Goal: Task Accomplishment & Management: Manage account settings

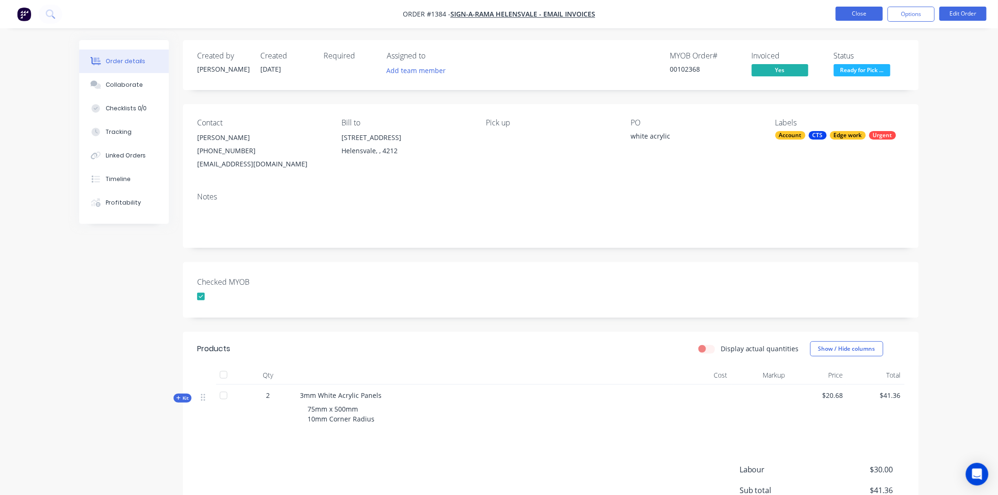
click at [862, 14] on button "Close" at bounding box center [859, 14] width 47 height 14
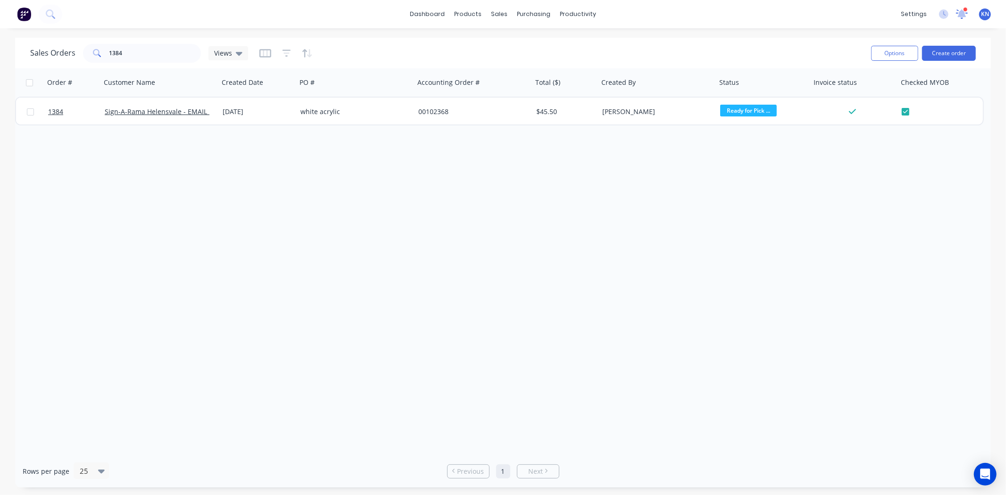
click at [962, 14] on icon at bounding box center [961, 12] width 9 height 8
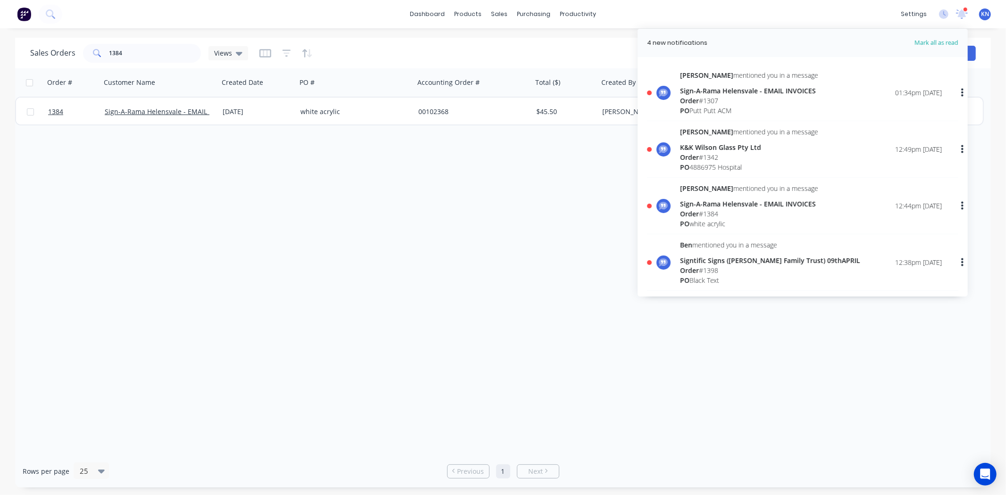
click at [705, 96] on div "Order # 1307" at bounding box center [749, 101] width 138 height 10
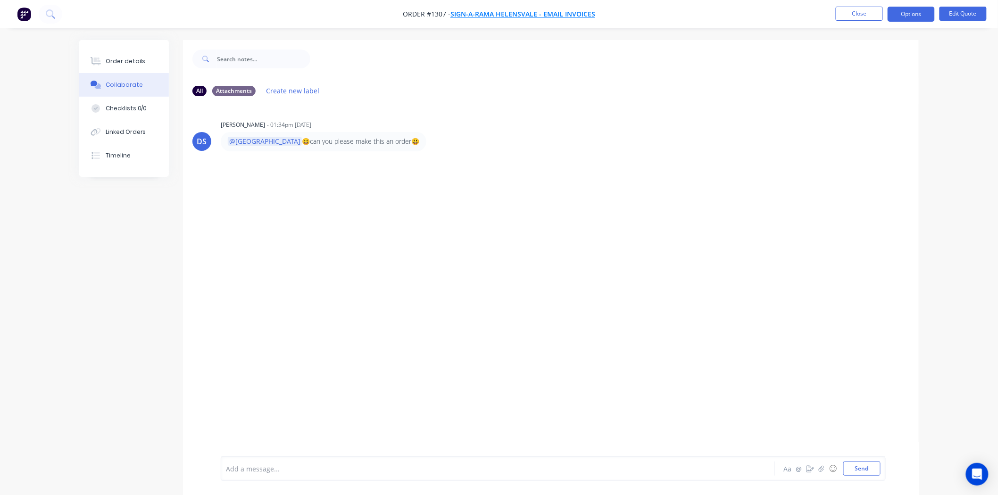
click at [489, 10] on span "Sign-A-Rama Helensvale - EMAIL INVOICES" at bounding box center [522, 14] width 145 height 9
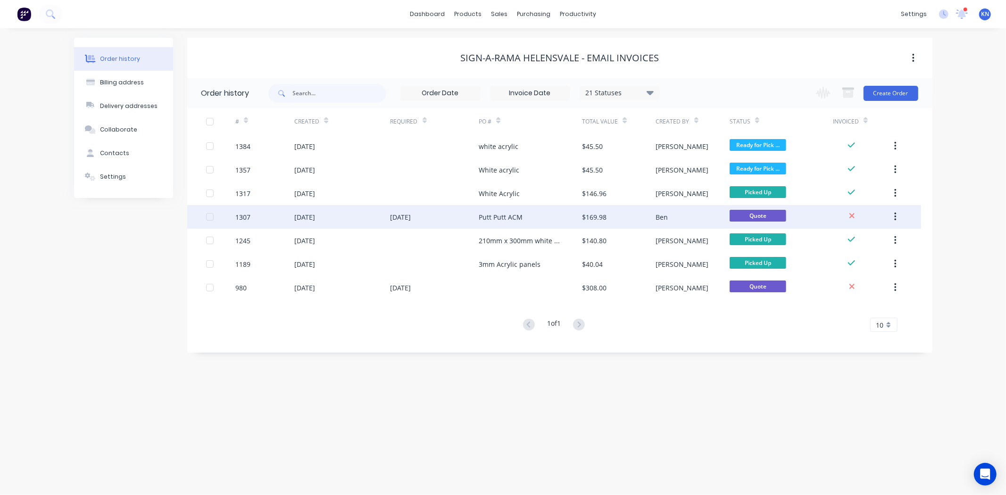
click at [243, 215] on div "1307" at bounding box center [242, 217] width 15 height 10
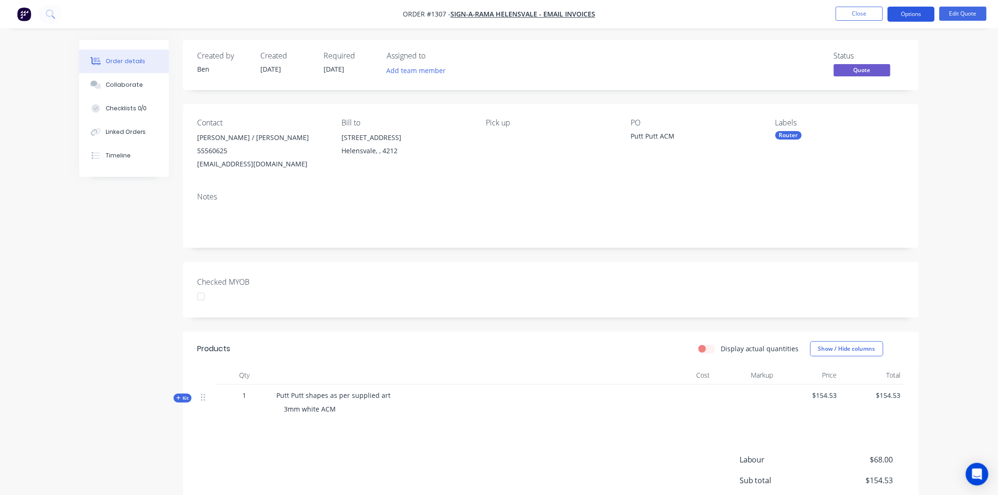
click at [915, 13] on button "Options" at bounding box center [910, 14] width 47 height 15
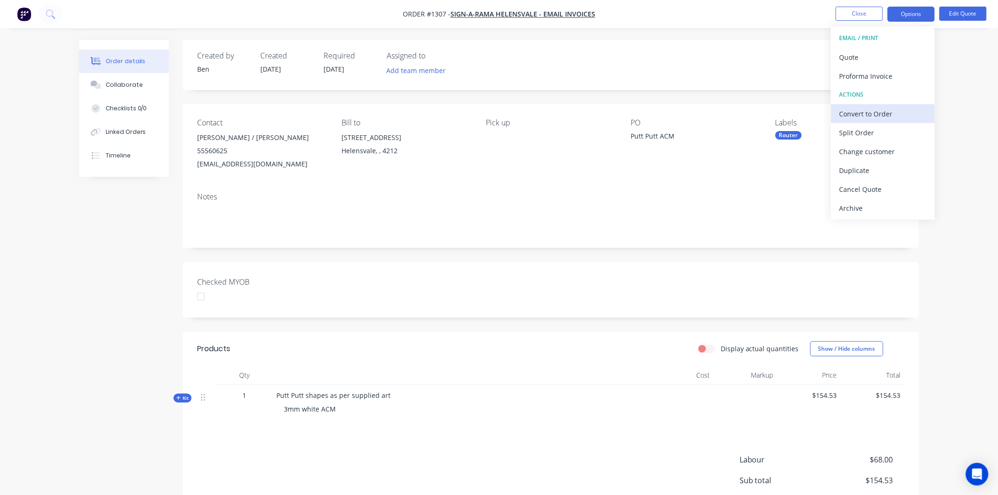
click at [885, 108] on div "Convert to Order" at bounding box center [882, 114] width 87 height 14
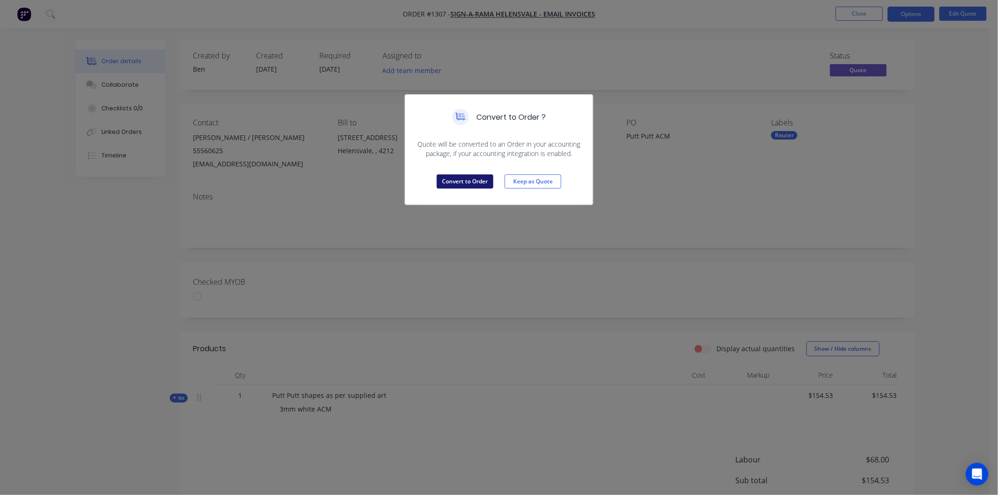
click at [470, 182] on button "Convert to Order" at bounding box center [465, 181] width 57 height 14
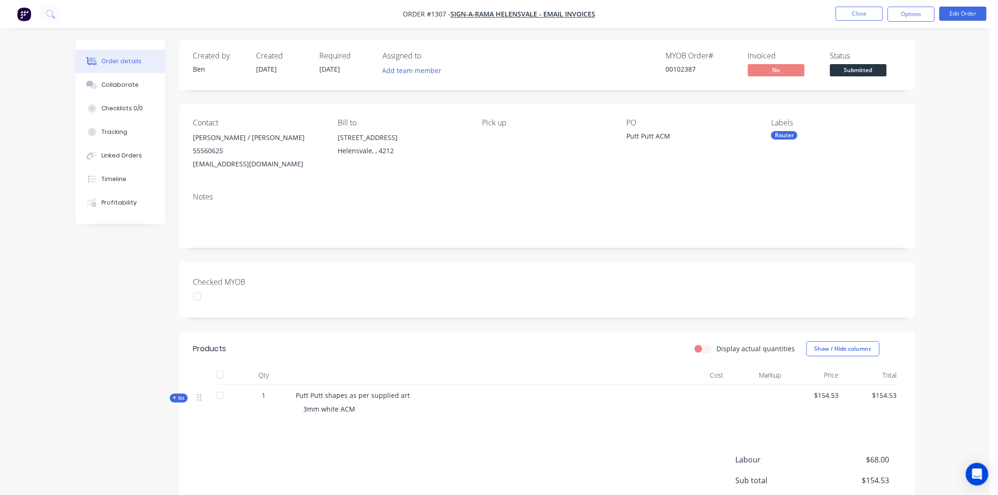
click at [781, 135] on div "Router" at bounding box center [784, 135] width 26 height 8
click at [788, 257] on div at bounding box center [788, 255] width 19 height 19
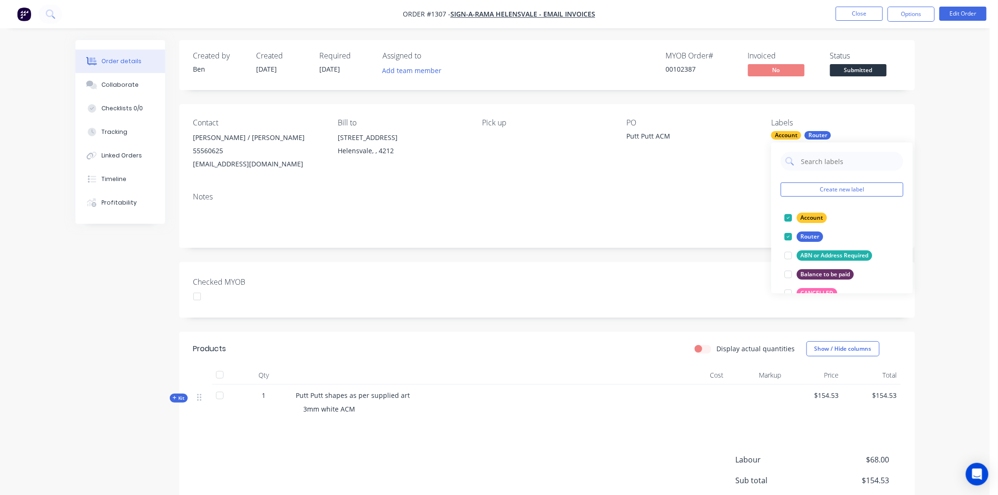
click at [721, 239] on div "Notes" at bounding box center [547, 216] width 736 height 63
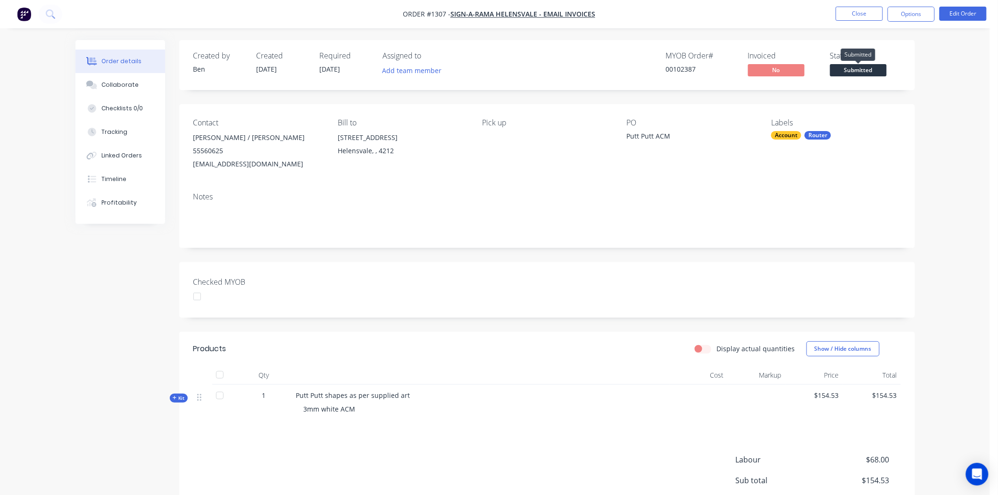
click at [868, 69] on span "Submitted" at bounding box center [858, 70] width 57 height 12
click at [699, 280] on div "Checked MYOB" at bounding box center [547, 290] width 736 height 56
click at [114, 83] on div "Collaborate" at bounding box center [119, 85] width 37 height 8
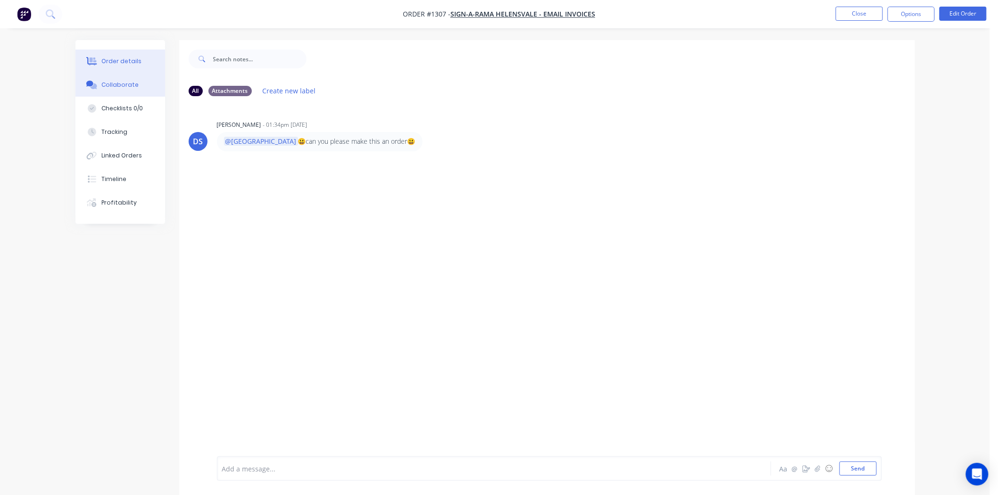
click at [126, 59] on div "Order details" at bounding box center [121, 61] width 40 height 8
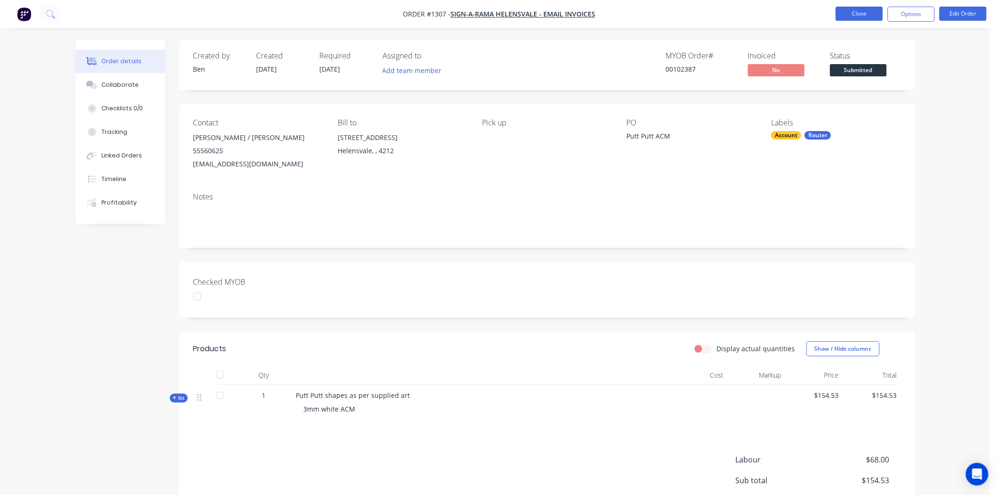
click at [863, 15] on button "Close" at bounding box center [859, 14] width 47 height 14
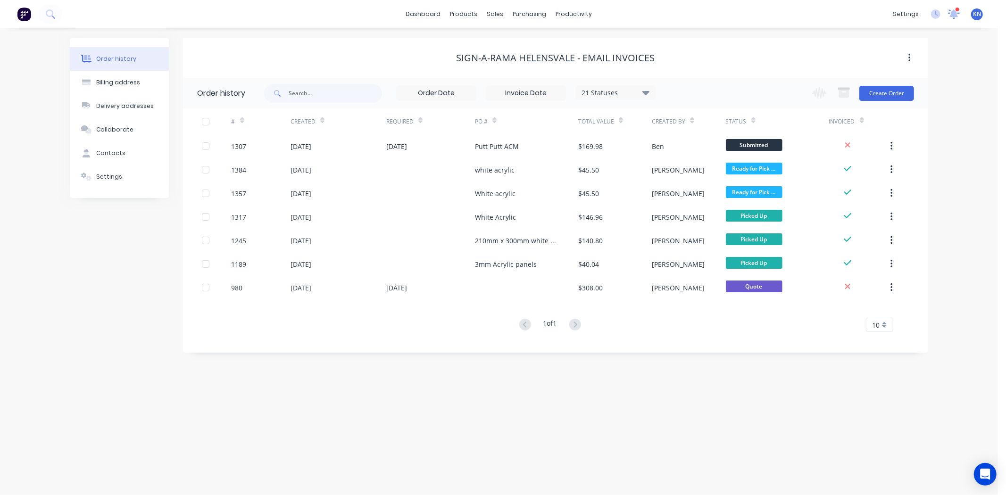
click at [954, 15] on icon at bounding box center [953, 13] width 9 height 8
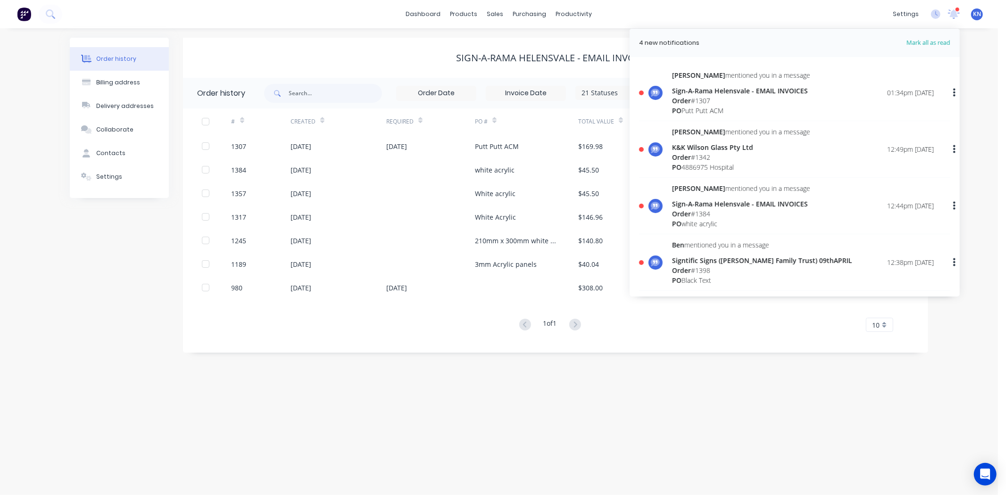
click at [690, 207] on div "Sign-A-Rama Helensvale - EMAIL INVOICES" at bounding box center [741, 204] width 138 height 10
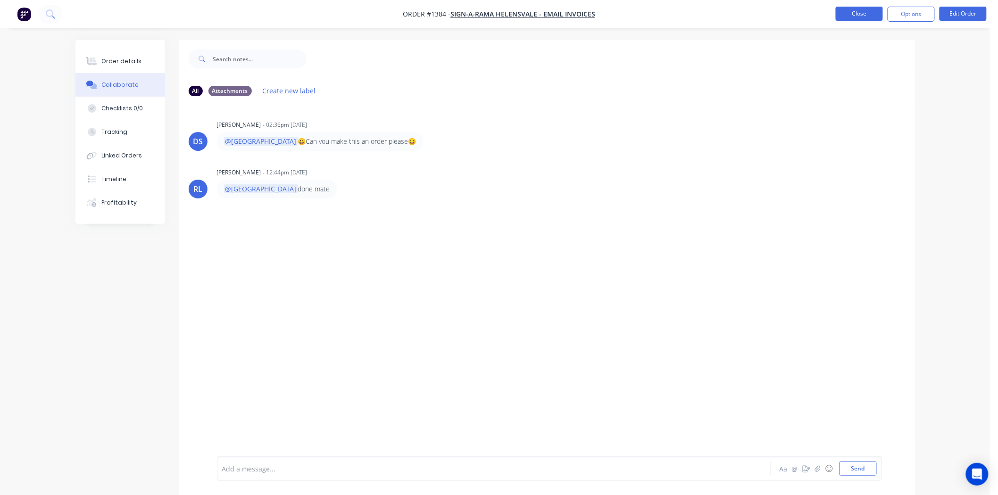
click at [856, 11] on button "Close" at bounding box center [859, 14] width 47 height 14
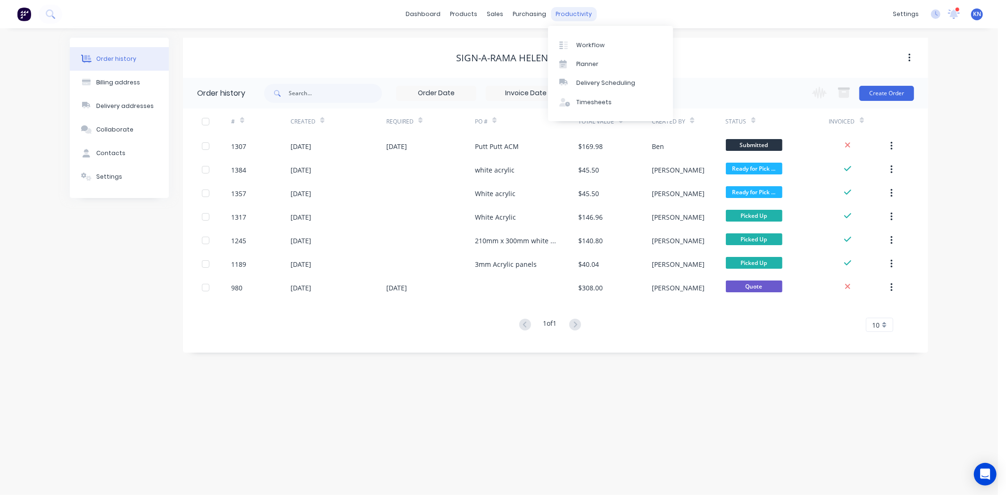
click at [583, 12] on div "productivity" at bounding box center [574, 14] width 46 height 14
click at [591, 45] on div "Workflow" at bounding box center [590, 45] width 28 height 8
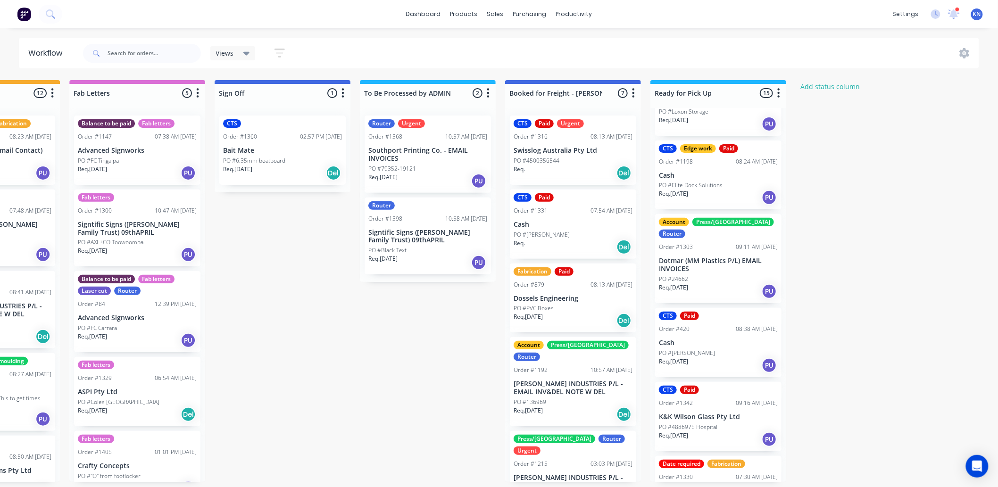
scroll to position [781, 0]
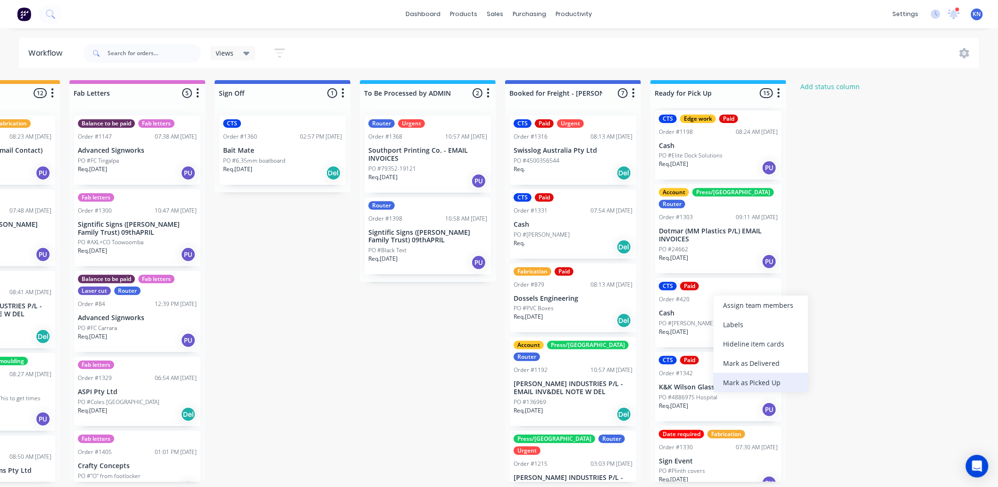
click at [756, 379] on div "Mark as Picked Up" at bounding box center [760, 382] width 95 height 19
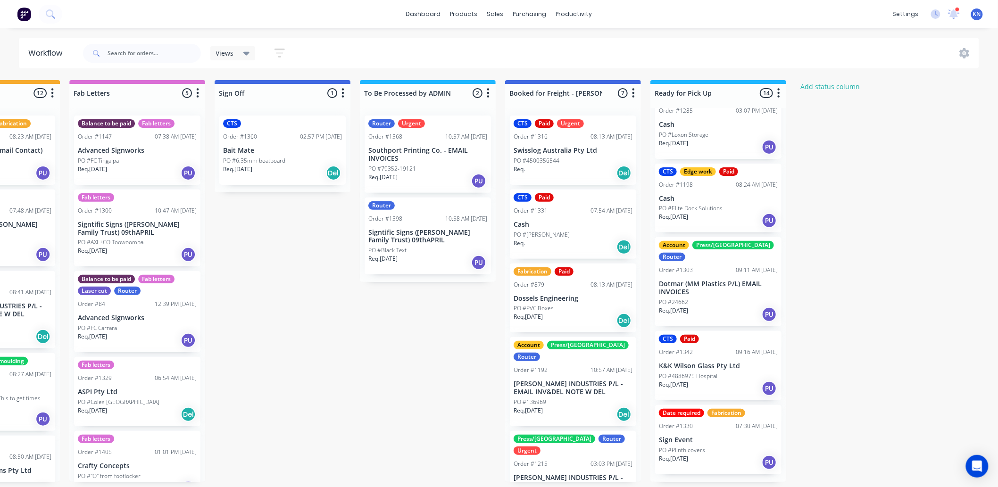
scroll to position [708, 0]
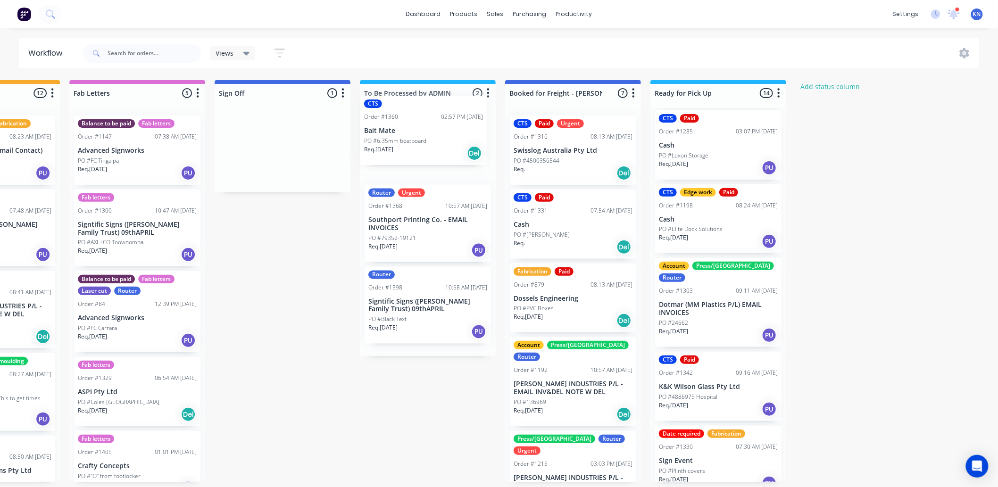
drag, startPoint x: 246, startPoint y: 157, endPoint x: 393, endPoint y: 135, distance: 149.3
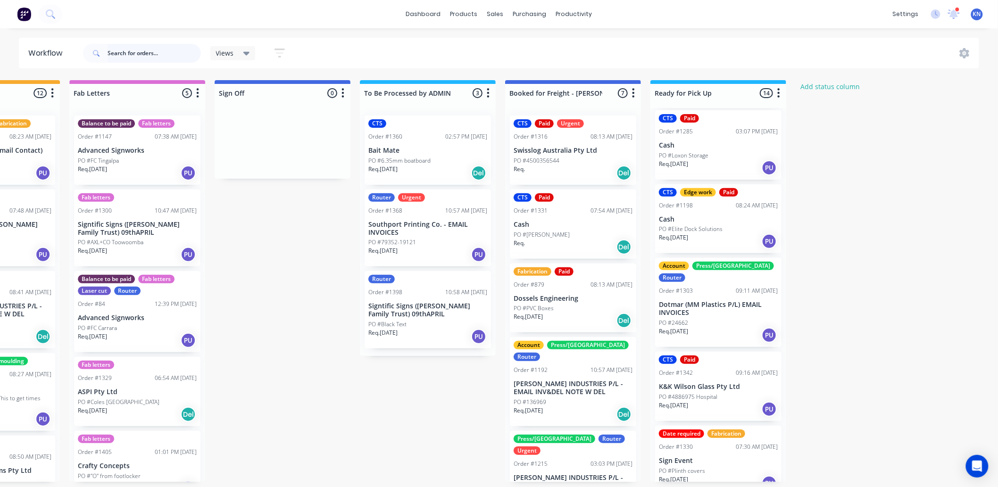
click at [149, 56] on input "text" at bounding box center [154, 53] width 93 height 19
type input "1386"
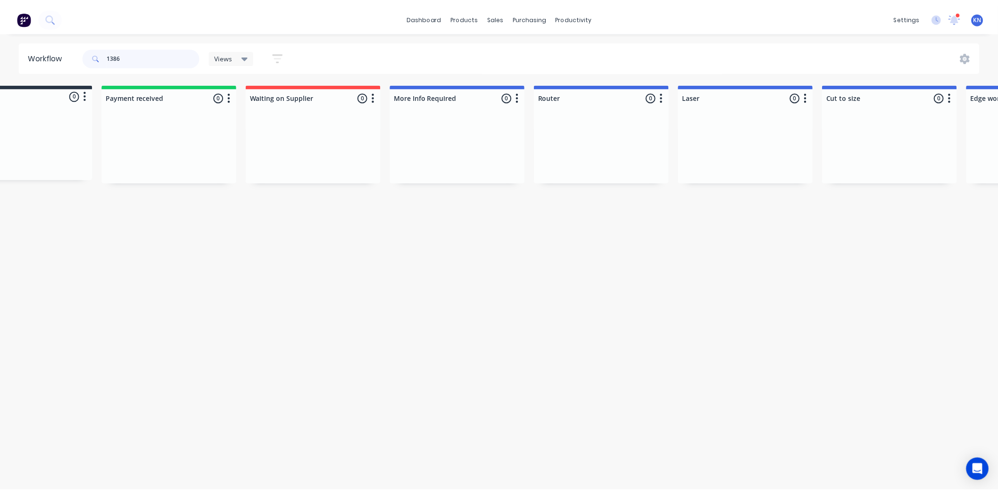
scroll to position [0, 0]
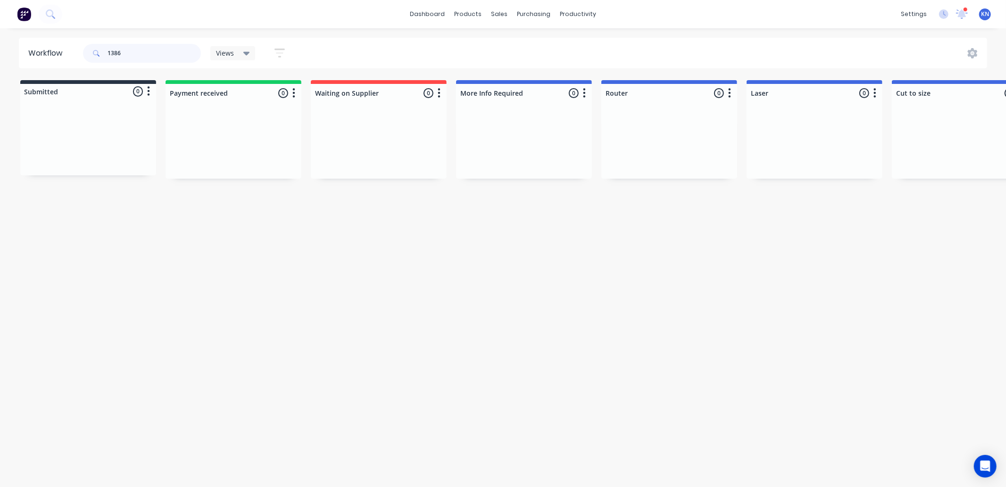
drag, startPoint x: 152, startPoint y: 53, endPoint x: 83, endPoint y: 53, distance: 69.8
click at [83, 53] on div "1386" at bounding box center [142, 53] width 118 height 19
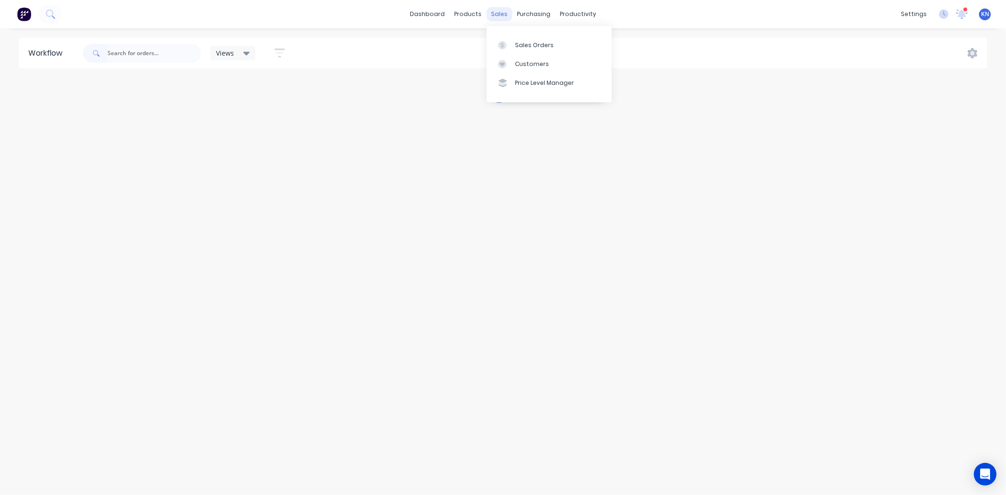
click at [498, 9] on div "sales" at bounding box center [499, 14] width 26 height 14
click at [521, 61] on div "Customers" at bounding box center [532, 64] width 34 height 8
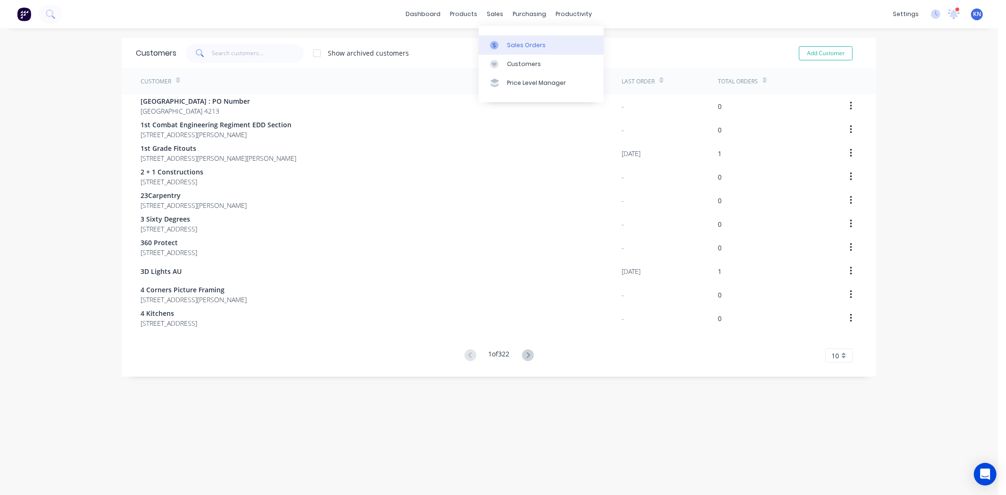
click at [512, 44] on div "Sales Orders" at bounding box center [526, 45] width 39 height 8
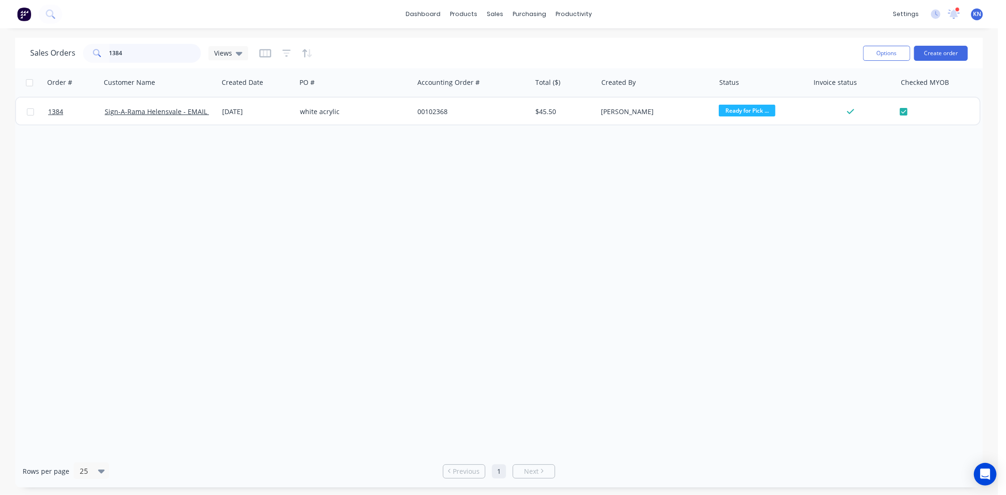
click at [144, 50] on input "1384" at bounding box center [155, 53] width 92 height 19
type input "1386"
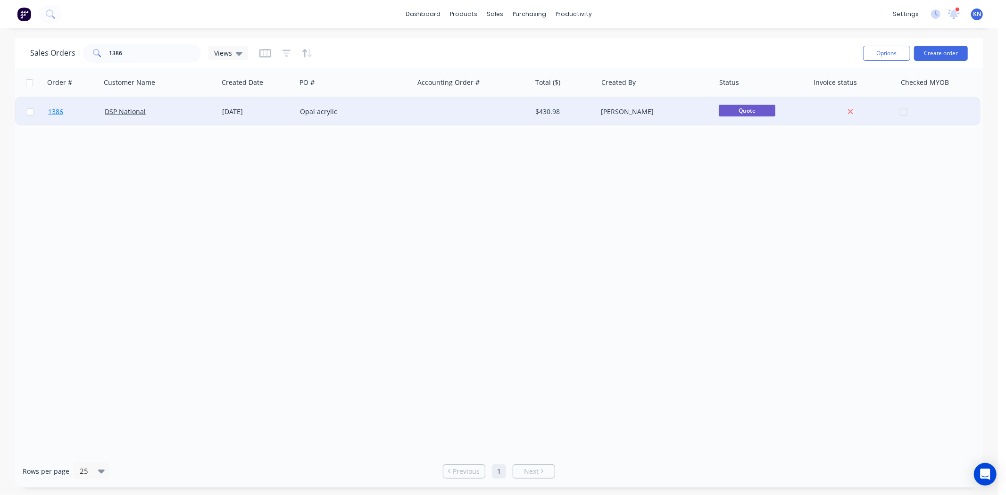
click at [57, 110] on span "1386" at bounding box center [55, 111] width 15 height 9
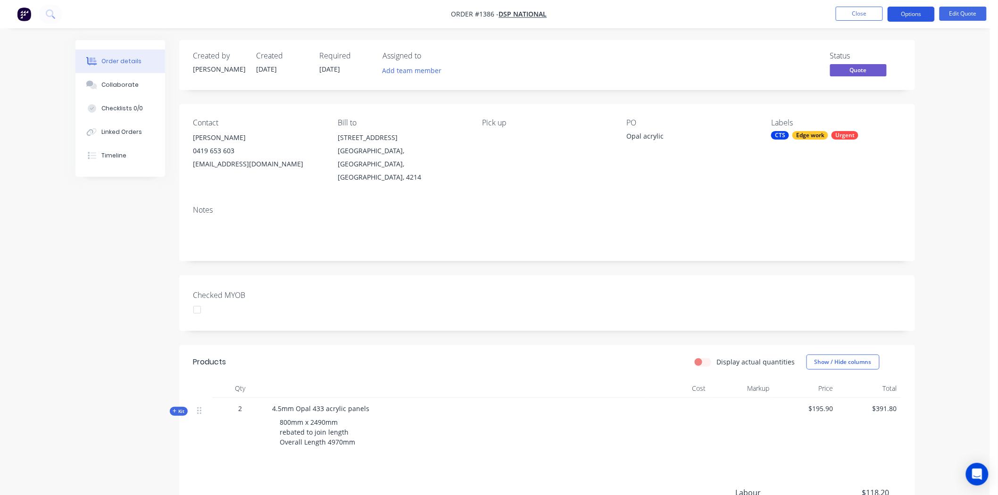
click at [914, 15] on button "Options" at bounding box center [910, 14] width 47 height 15
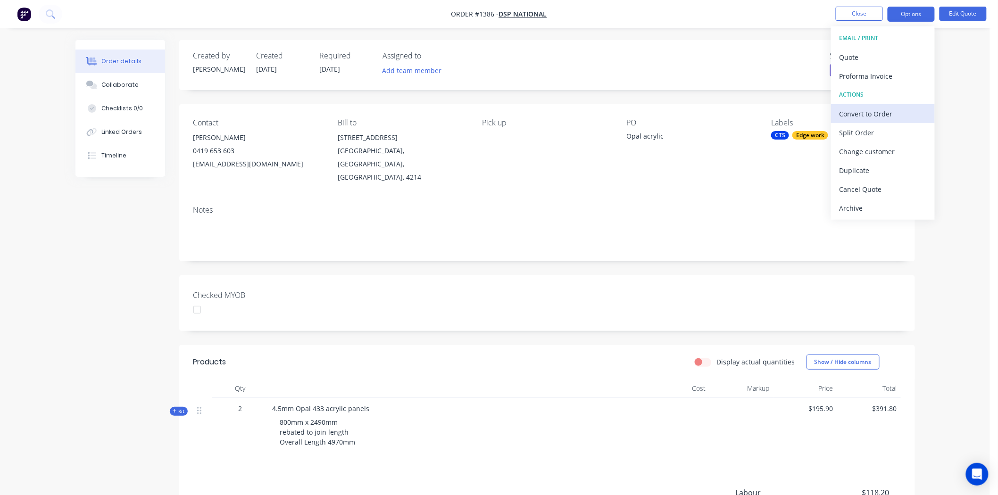
click at [860, 110] on div "Convert to Order" at bounding box center [882, 114] width 87 height 14
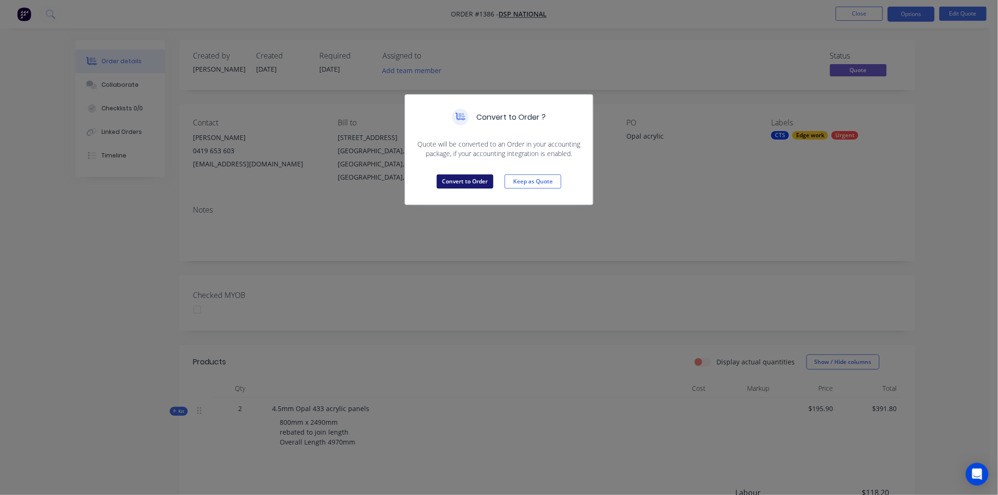
click at [456, 182] on button "Convert to Order" at bounding box center [465, 181] width 57 height 14
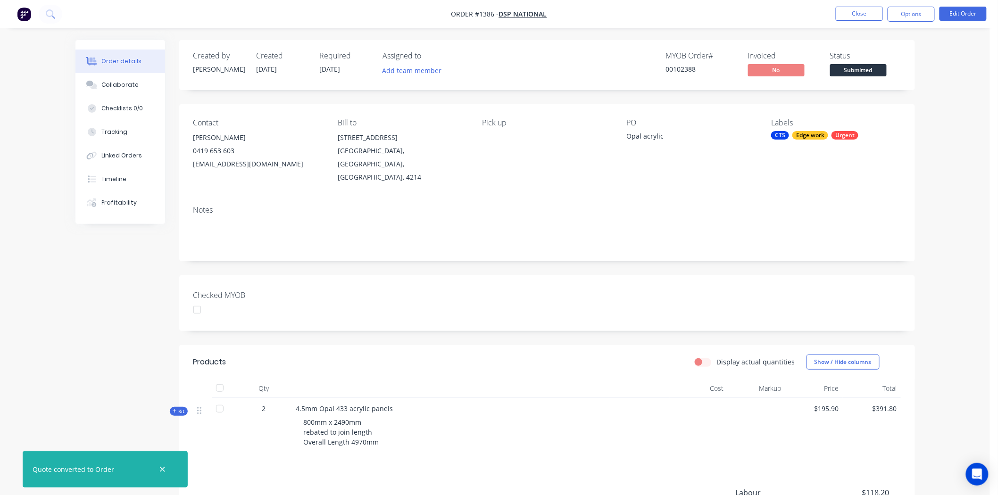
click at [198, 300] on div at bounding box center [197, 309] width 19 height 19
click at [923, 8] on button "Options" at bounding box center [910, 14] width 47 height 15
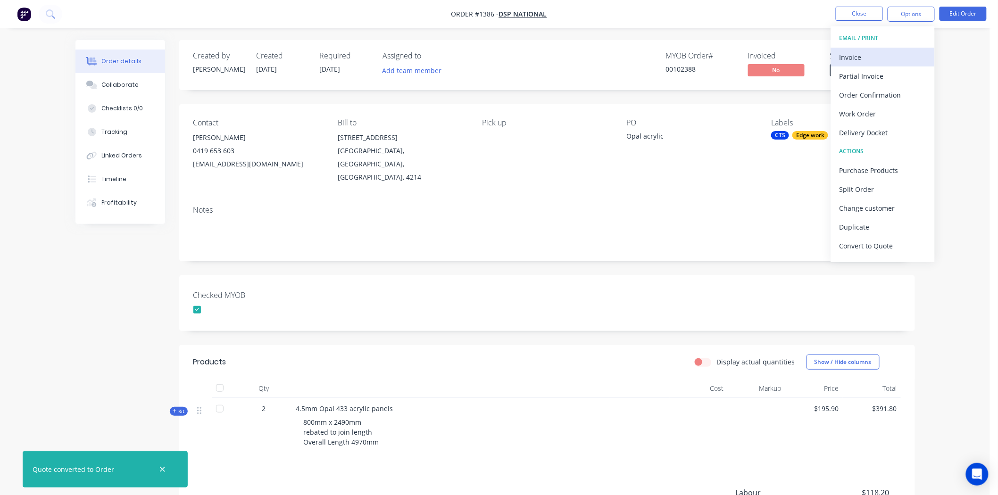
click at [870, 57] on div "Invoice" at bounding box center [882, 57] width 87 height 14
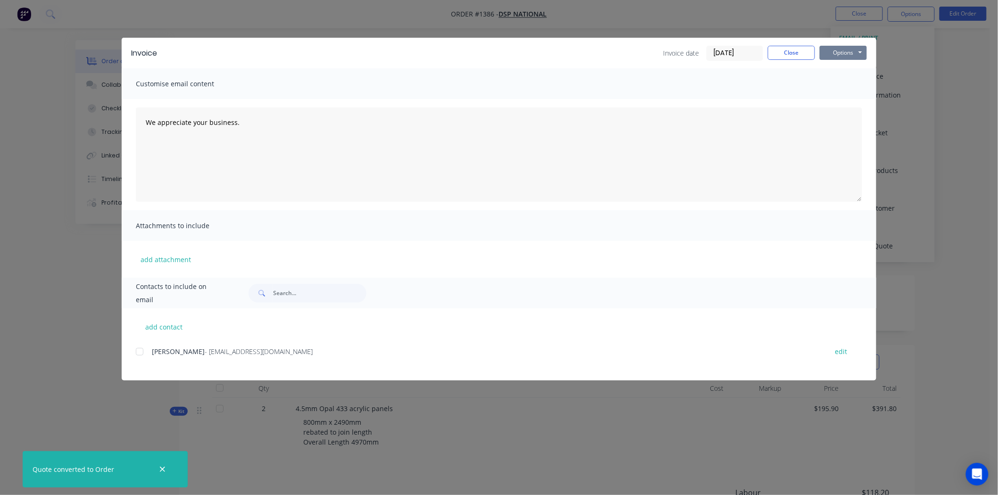
click at [849, 48] on button "Options" at bounding box center [843, 53] width 47 height 14
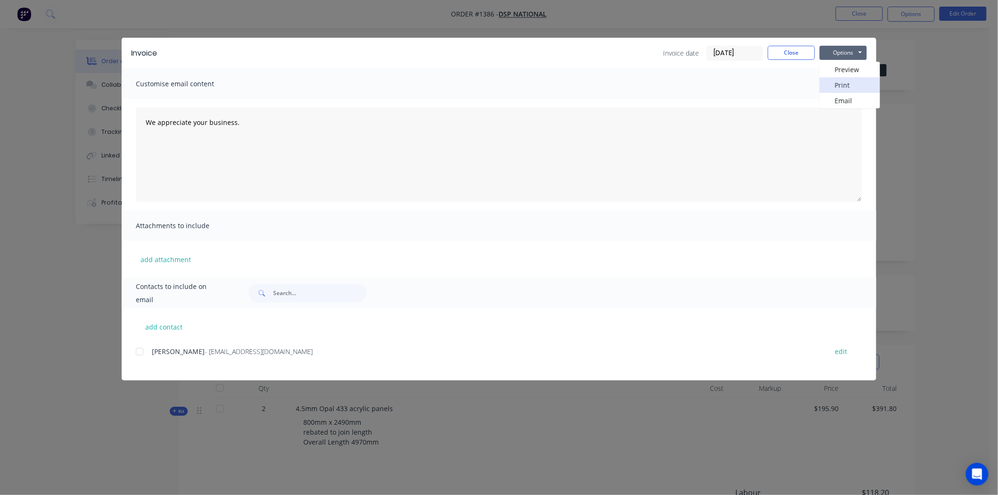
click at [857, 88] on button "Print" at bounding box center [850, 85] width 60 height 16
click at [795, 48] on button "Close" at bounding box center [791, 53] width 47 height 14
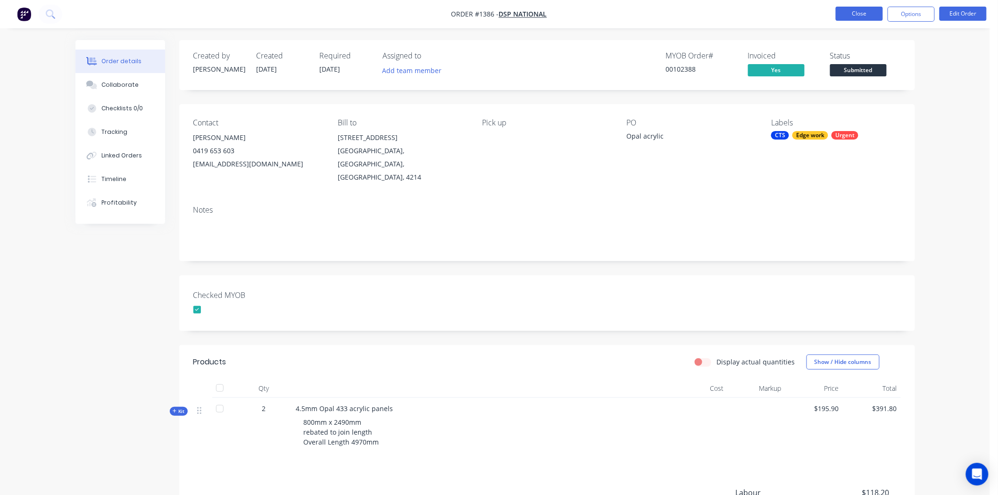
click at [868, 11] on button "Close" at bounding box center [859, 14] width 47 height 14
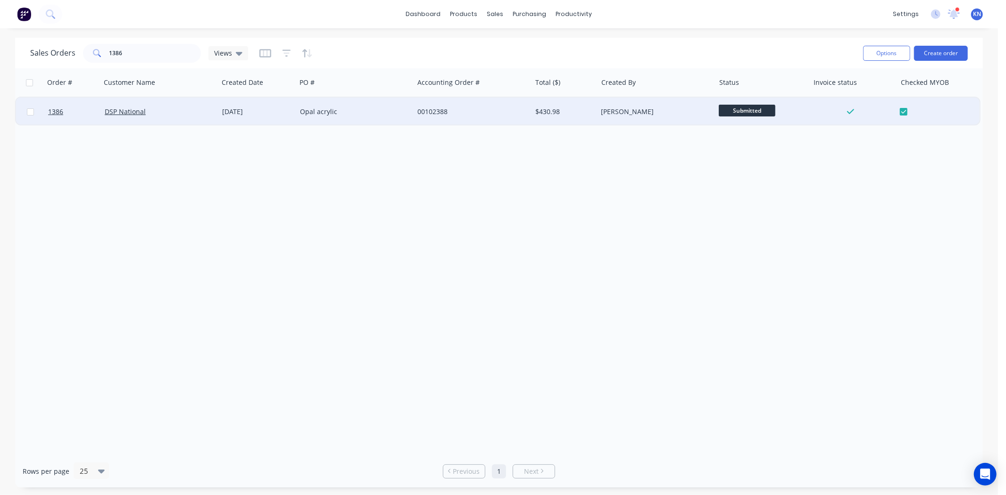
click at [761, 110] on span "Submitted" at bounding box center [747, 111] width 57 height 12
click at [744, 157] on span "Payment received" at bounding box center [750, 157] width 56 height 9
click at [954, 14] on icon at bounding box center [953, 12] width 9 height 9
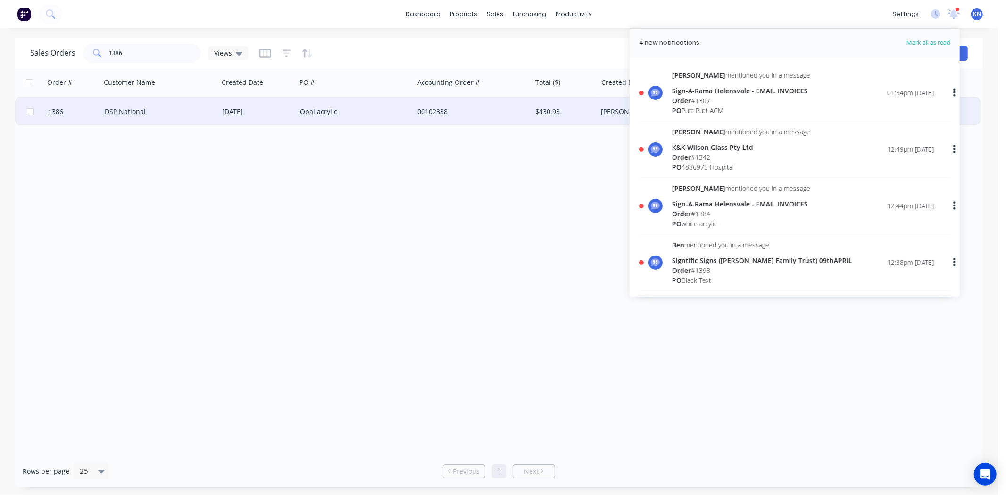
click at [724, 93] on div "Sign-A-Rama Helensvale - EMAIL INVOICES" at bounding box center [741, 91] width 138 height 10
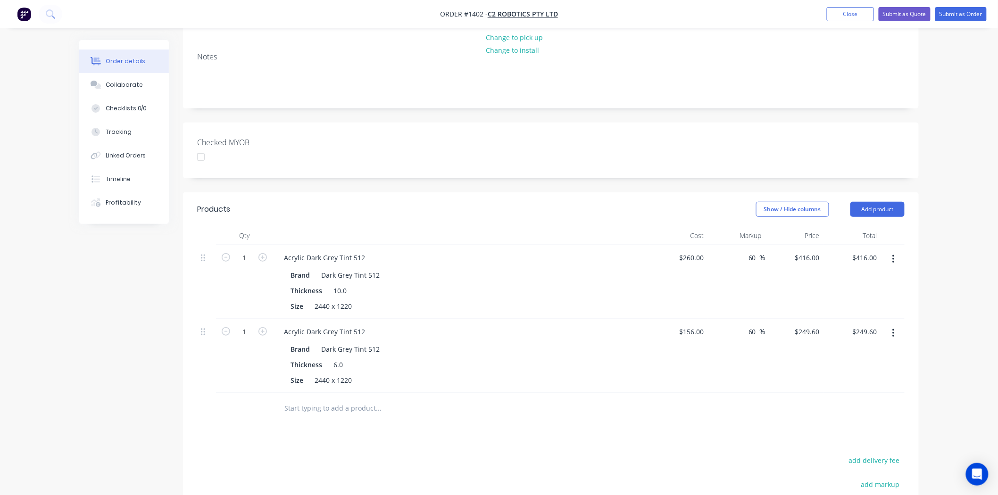
scroll to position [209, 0]
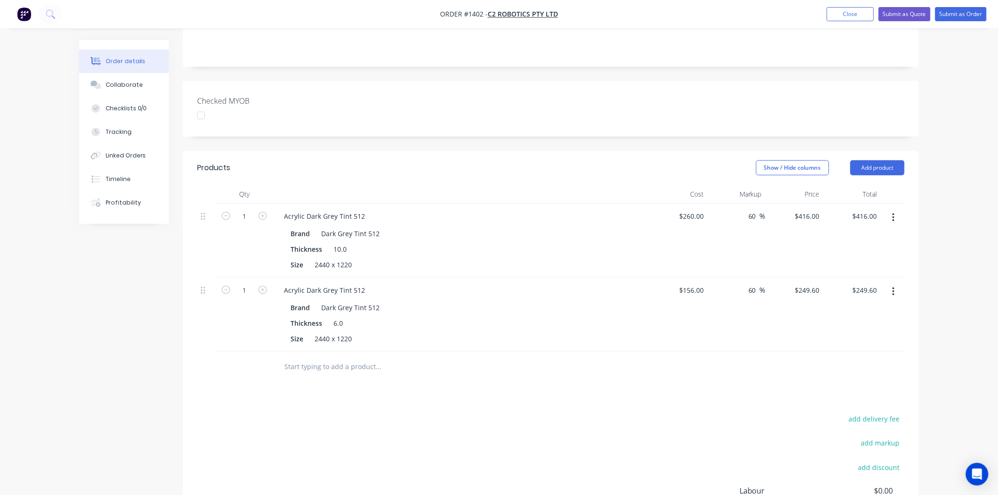
click at [356, 357] on input "text" at bounding box center [378, 366] width 189 height 19
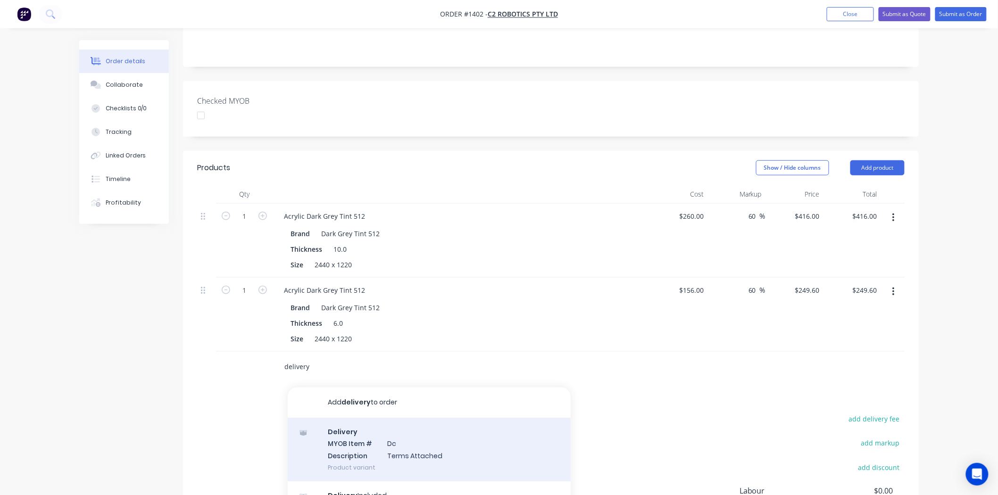
type input "delivery"
click at [384, 424] on div "Delivery MYOB Item # Dc Description Terms Attached Product variant" at bounding box center [429, 450] width 283 height 64
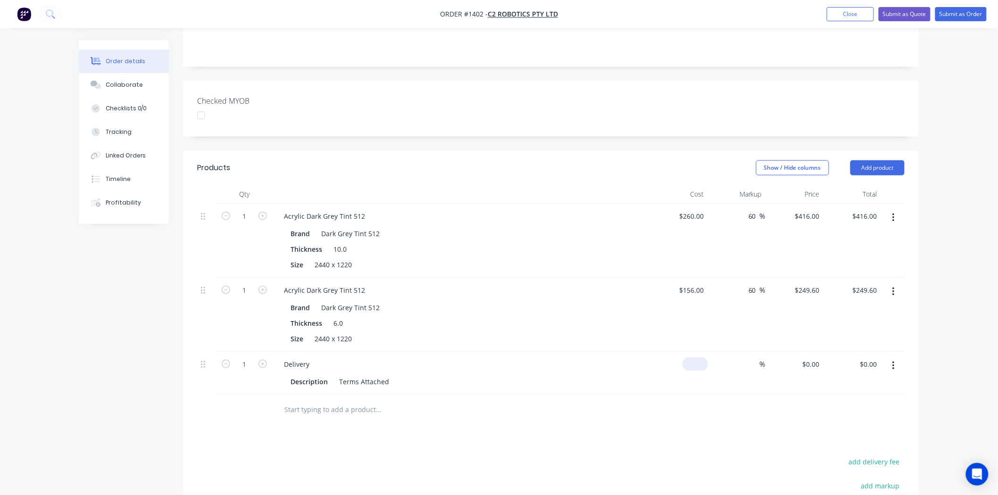
click at [698, 357] on input at bounding box center [697, 364] width 22 height 14
type input "$113.00"
drag, startPoint x: 682, startPoint y: 335, endPoint x: 713, endPoint y: 338, distance: 30.8
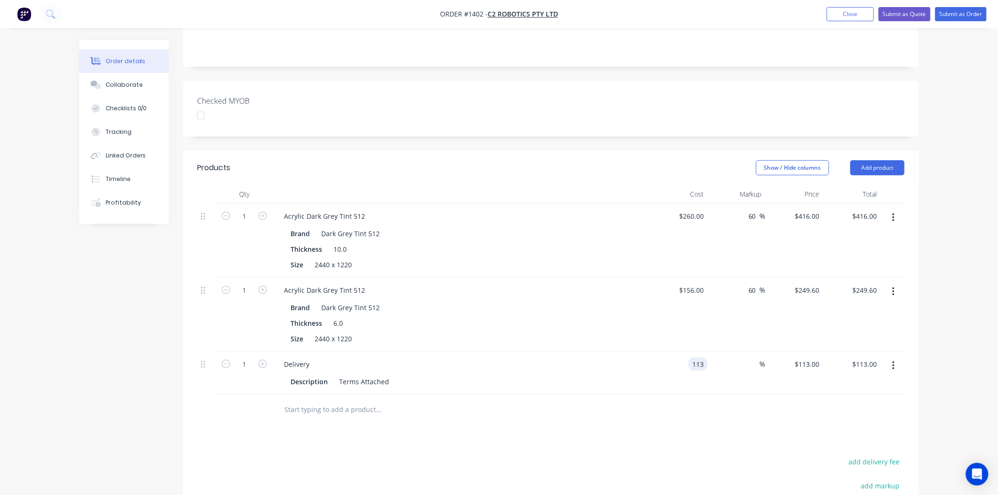
click at [713, 352] on div "1 Delivery Description Terms Attached 113 113 % $113.00 $113.00 $113.00 $113.00" at bounding box center [550, 373] width 707 height 43
click at [681, 352] on div "113 113" at bounding box center [679, 373] width 58 height 43
type input "$155.00"
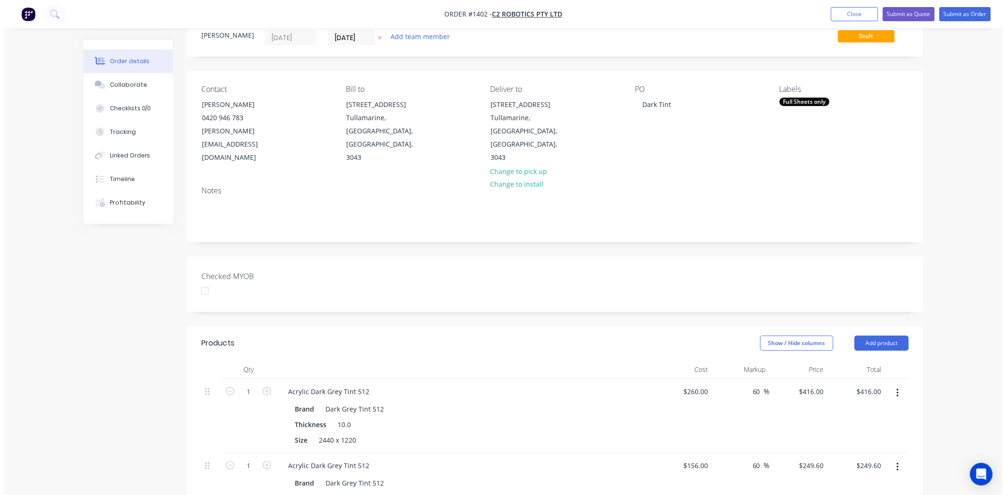
scroll to position [0, 0]
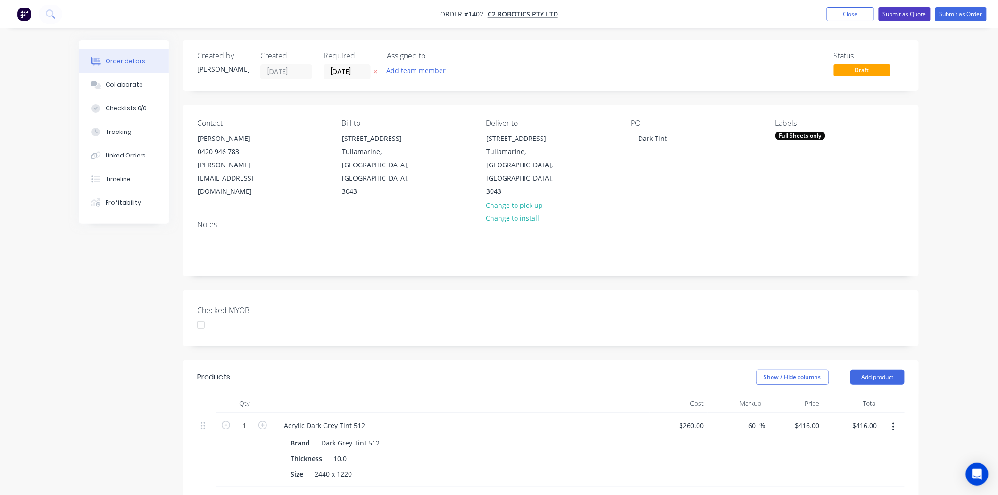
click at [914, 15] on button "Submit as Quote" at bounding box center [905, 14] width 52 height 14
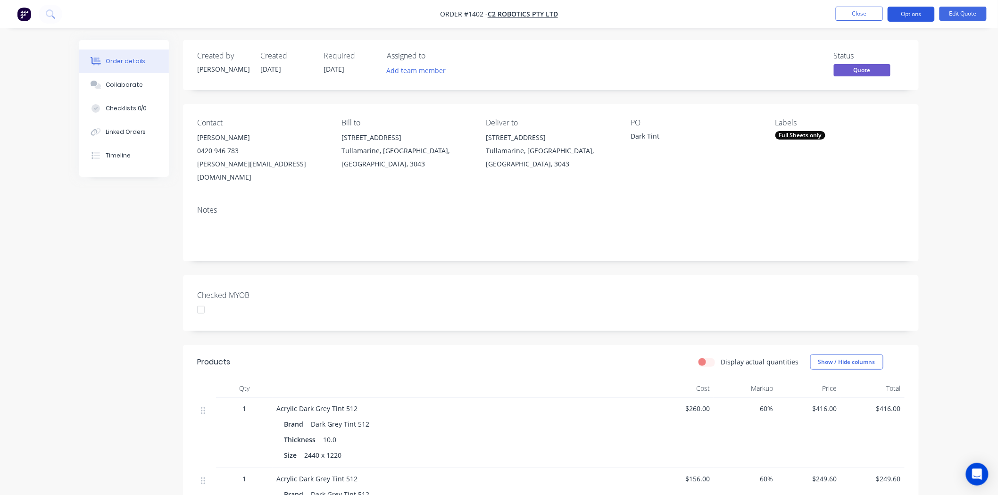
click at [915, 11] on button "Options" at bounding box center [910, 14] width 47 height 15
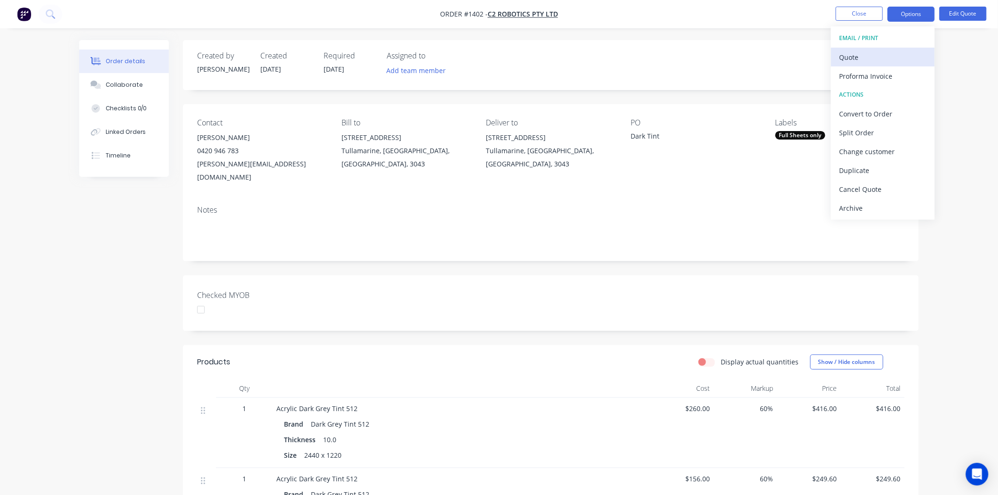
click at [882, 57] on div "Quote" at bounding box center [882, 57] width 87 height 14
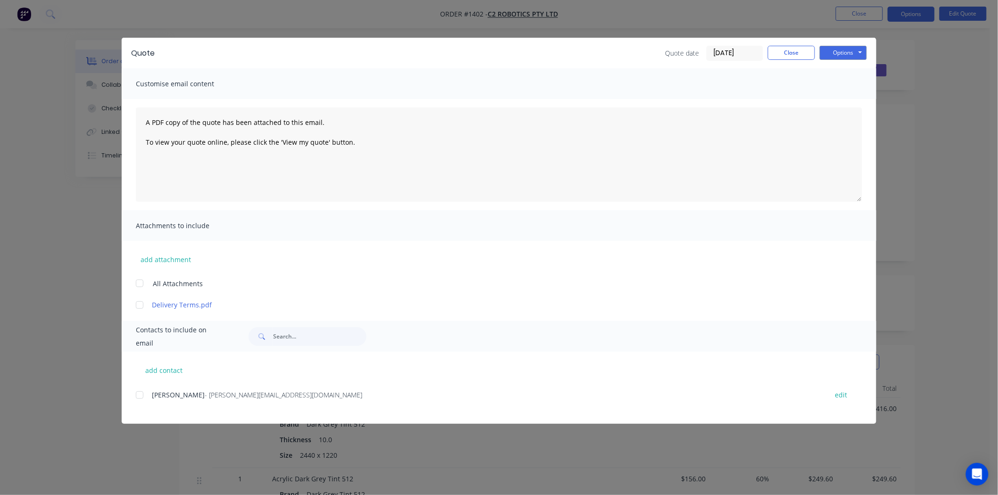
click at [141, 395] on div at bounding box center [139, 395] width 19 height 19
click at [851, 51] on button "Options" at bounding box center [843, 53] width 47 height 14
click at [856, 98] on button "Email" at bounding box center [850, 101] width 60 height 16
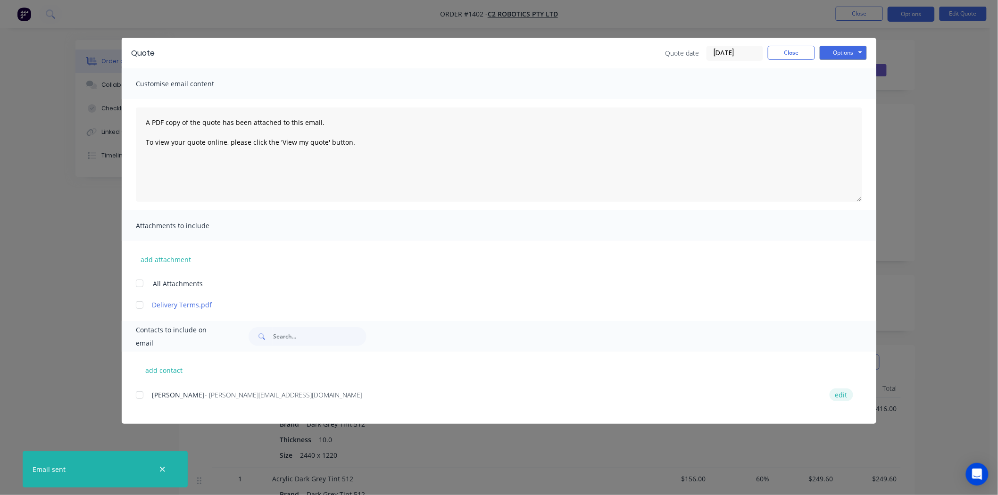
click at [839, 393] on button "edit" at bounding box center [841, 395] width 24 height 13
select select "AU"
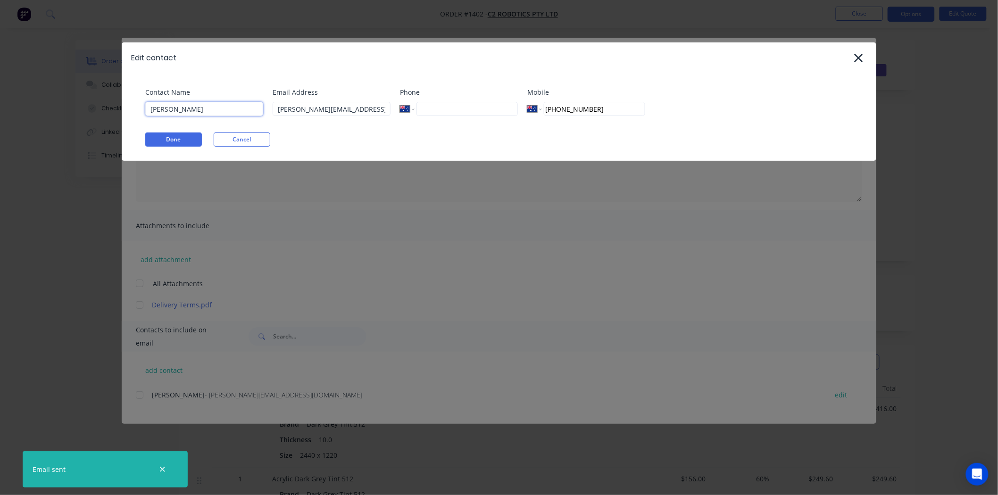
click at [162, 108] on input "Phillip Chadd" at bounding box center [204, 109] width 118 height 14
type input "Philip Chadd"
click at [181, 138] on button "Done" at bounding box center [173, 140] width 57 height 14
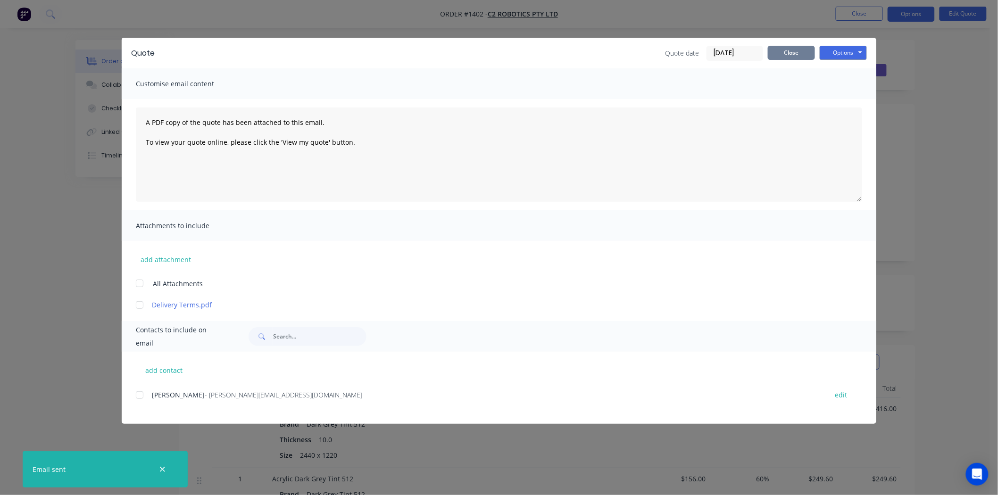
click at [792, 50] on button "Close" at bounding box center [791, 53] width 47 height 14
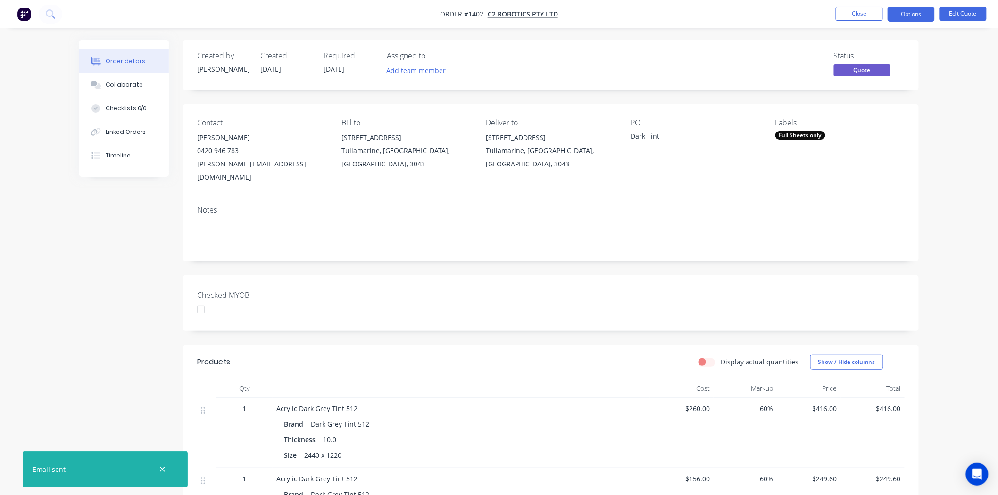
click at [207, 137] on div "Phillip Chadd" at bounding box center [261, 137] width 129 height 13
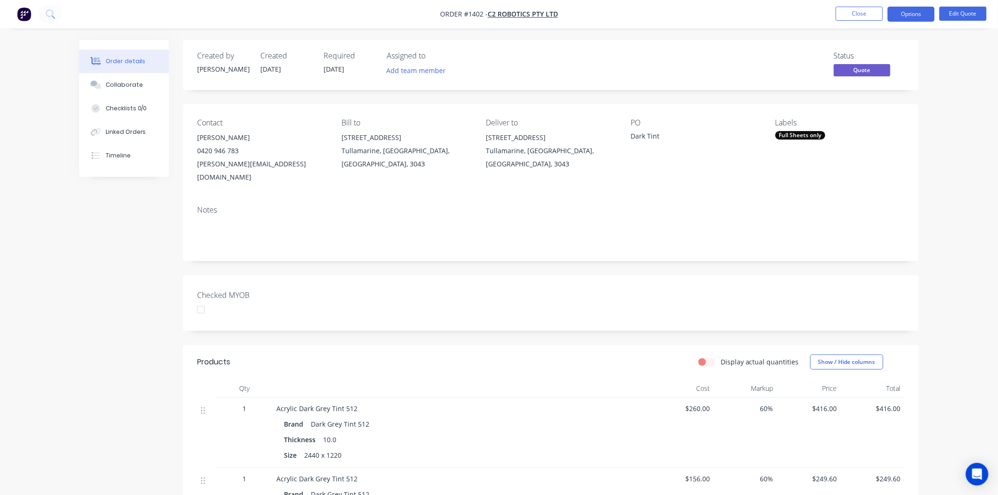
click at [213, 140] on div "Phillip Chadd" at bounding box center [261, 137] width 129 height 13
click at [962, 13] on button "Edit Quote" at bounding box center [962, 14] width 47 height 14
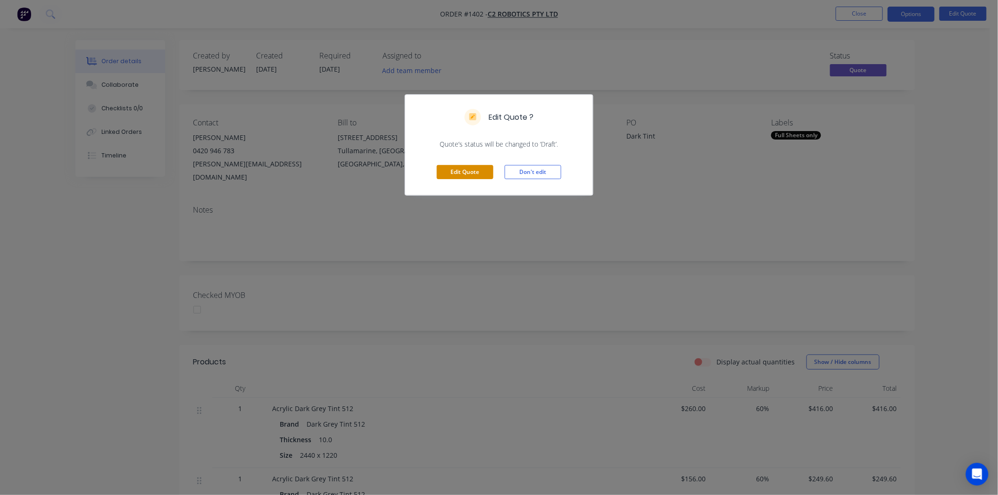
click at [474, 169] on button "Edit Quote" at bounding box center [465, 172] width 57 height 14
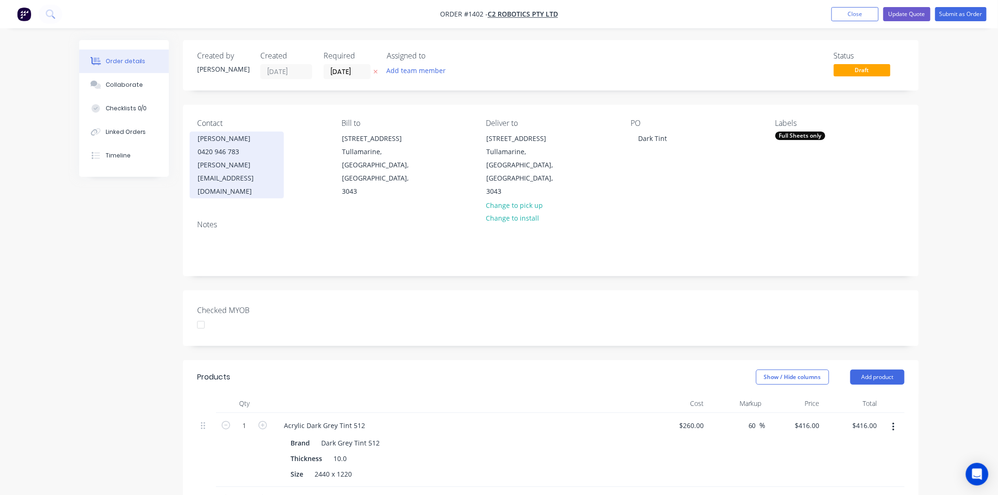
click at [207, 140] on div "Phillip Chadd" at bounding box center [237, 138] width 78 height 13
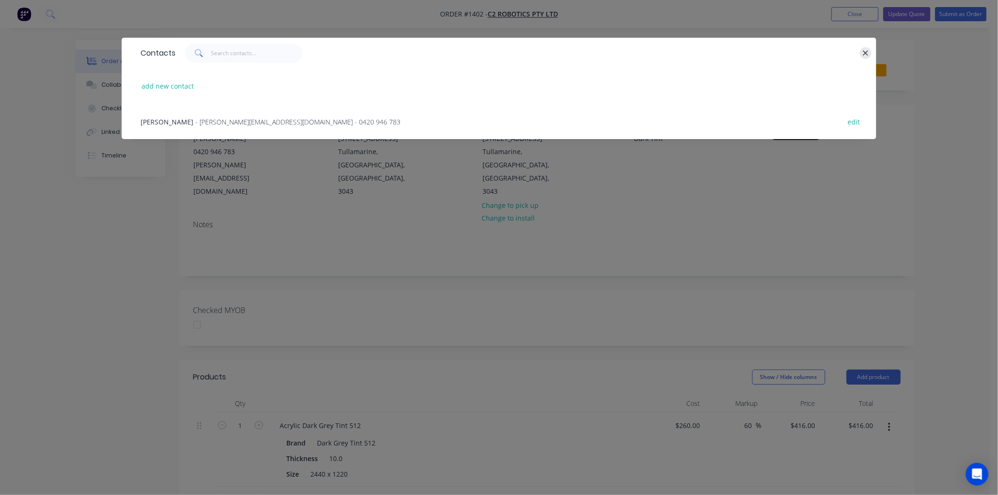
click at [870, 52] on button "button" at bounding box center [866, 53] width 12 height 12
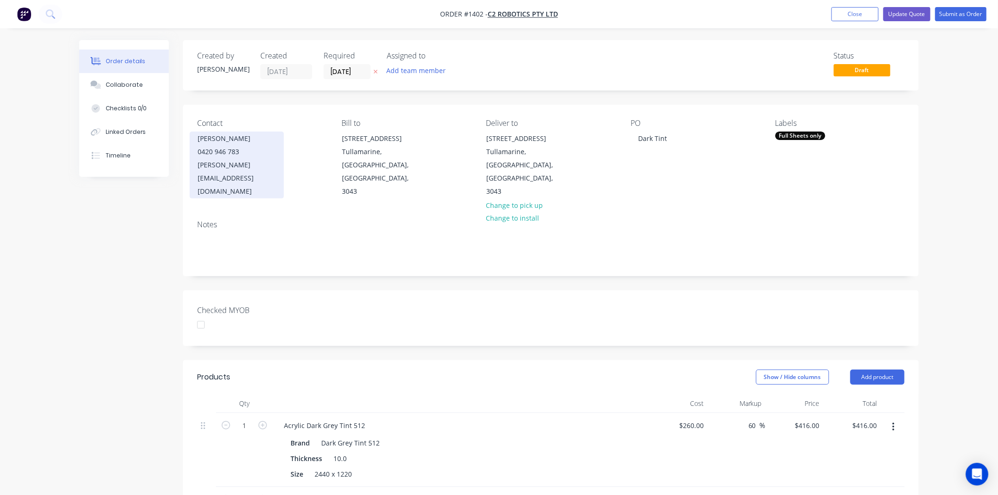
click at [213, 138] on div "Phillip Chadd" at bounding box center [237, 138] width 78 height 13
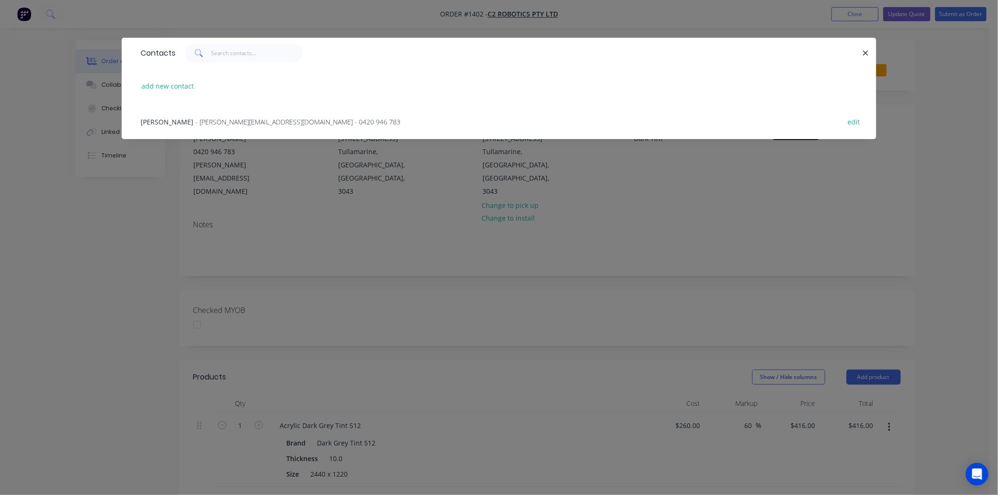
click at [180, 121] on div "Philip Chadd - P.chadd@intairco.com.au - 0420 946 783" at bounding box center [271, 122] width 260 height 10
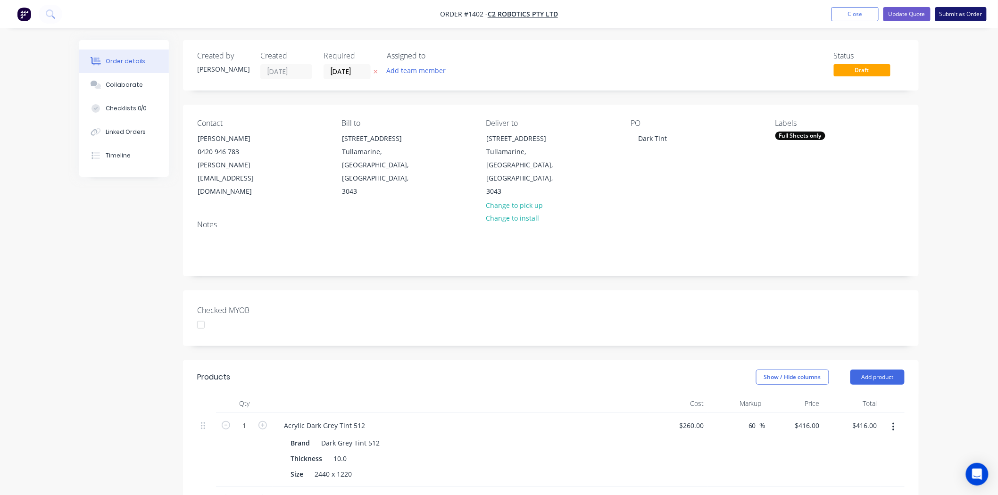
click at [977, 12] on button "Submit as Order" at bounding box center [960, 14] width 51 height 14
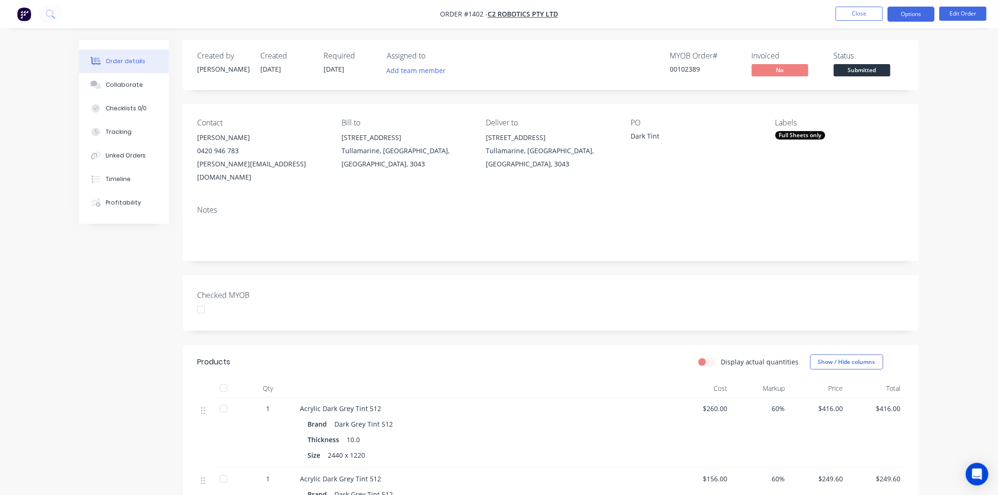
click at [924, 10] on button "Options" at bounding box center [910, 14] width 47 height 15
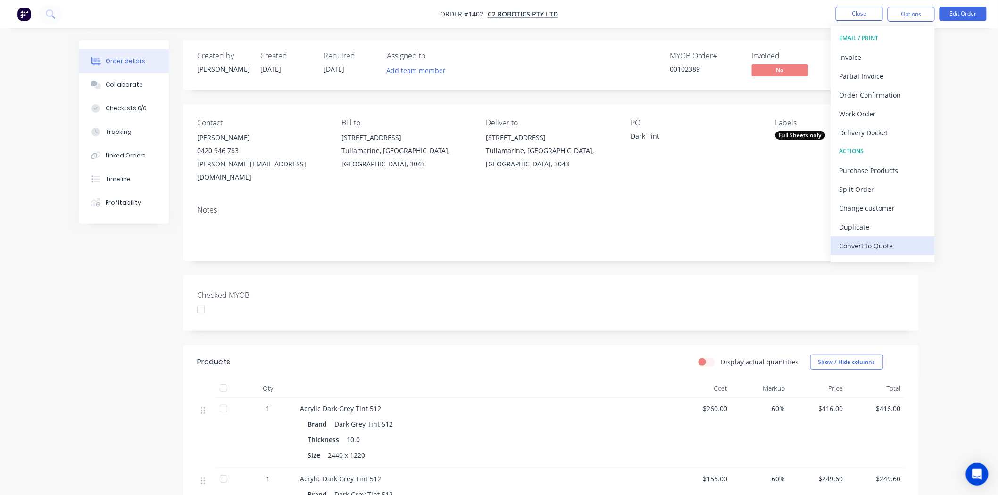
click at [884, 244] on div "Convert to Quote" at bounding box center [882, 246] width 87 height 14
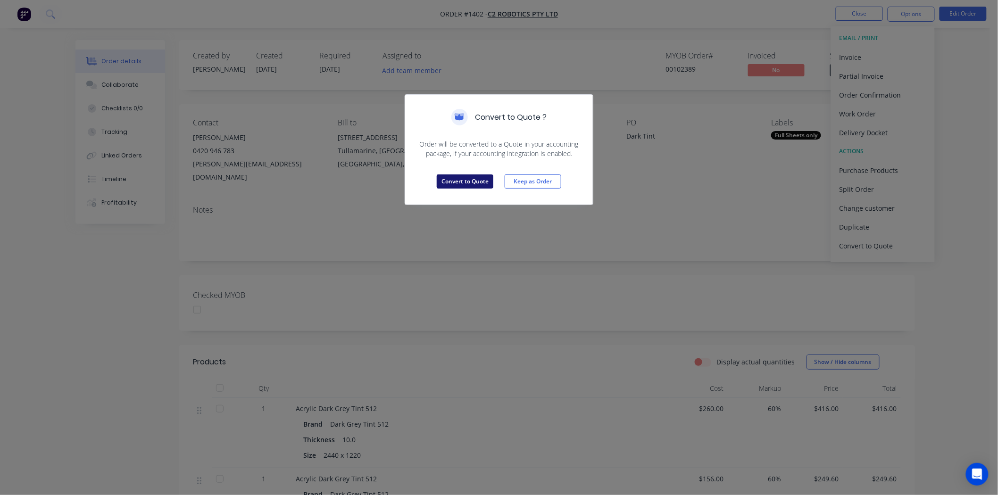
click at [464, 182] on button "Convert to Quote" at bounding box center [465, 181] width 57 height 14
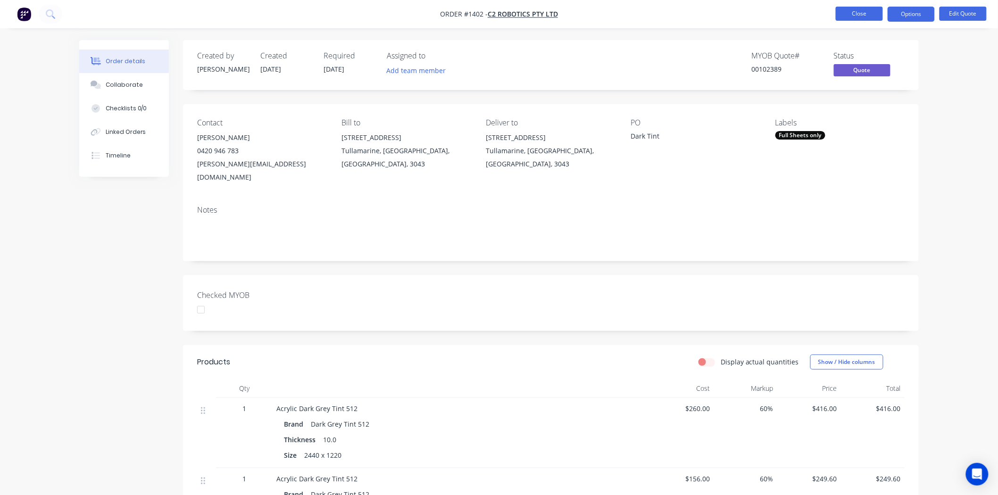
click at [863, 11] on button "Close" at bounding box center [859, 14] width 47 height 14
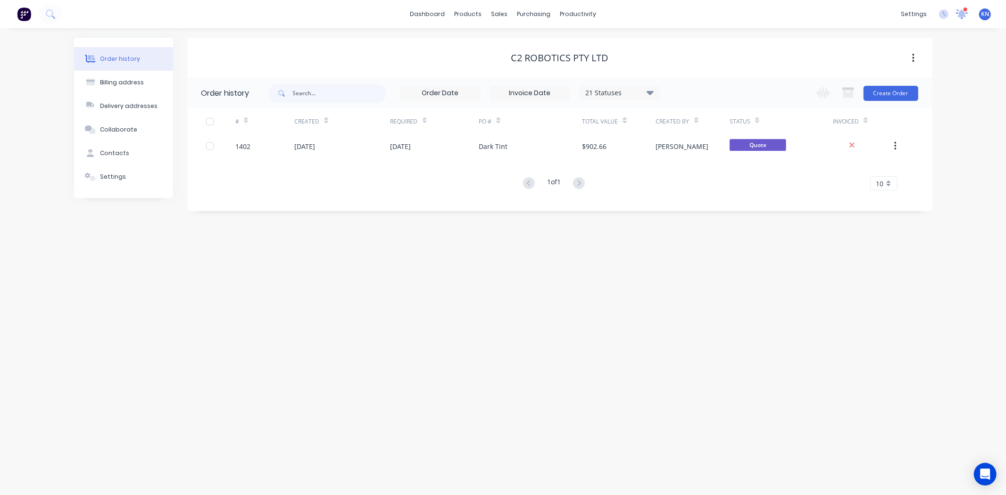
drag, startPoint x: 964, startPoint y: 13, endPoint x: 956, endPoint y: 17, distance: 9.1
click at [964, 13] on icon at bounding box center [962, 13] width 8 height 8
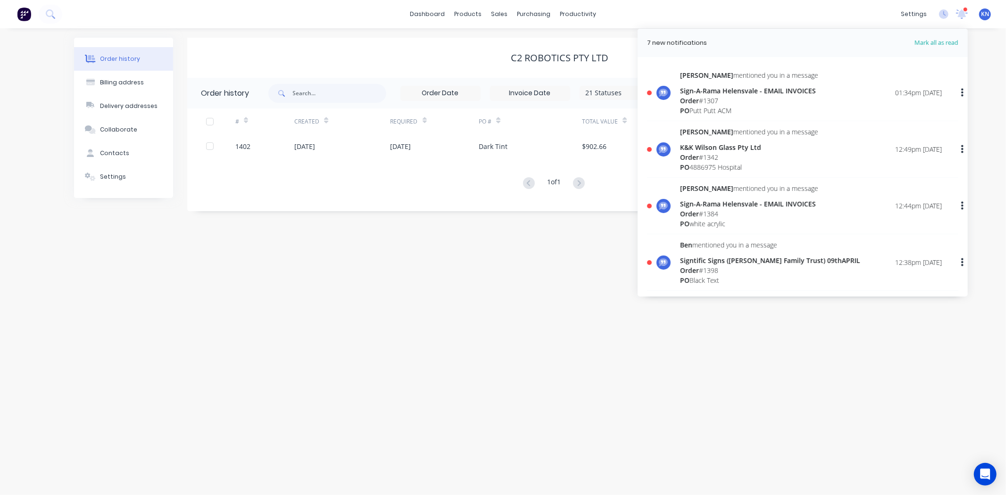
click at [699, 151] on div "K&K Wilson Glass Pty Ltd" at bounding box center [749, 147] width 138 height 10
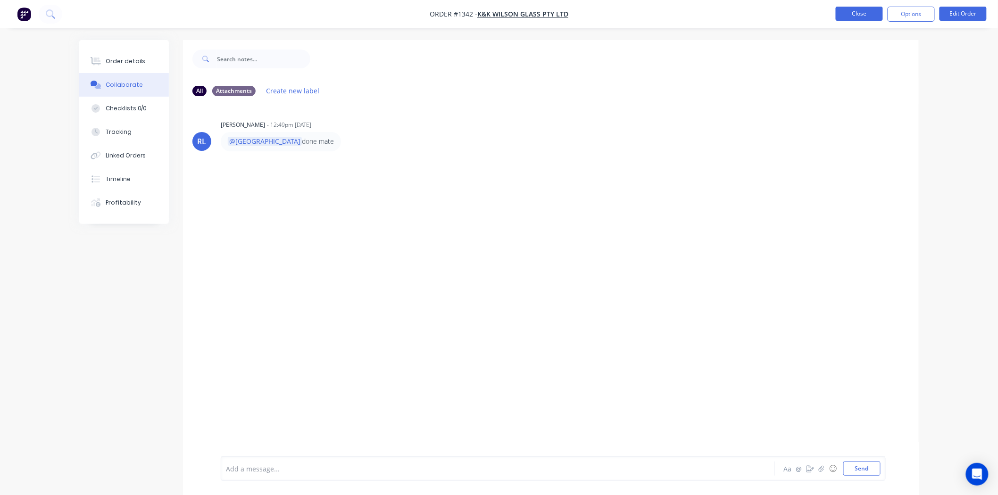
click at [864, 15] on button "Close" at bounding box center [859, 14] width 47 height 14
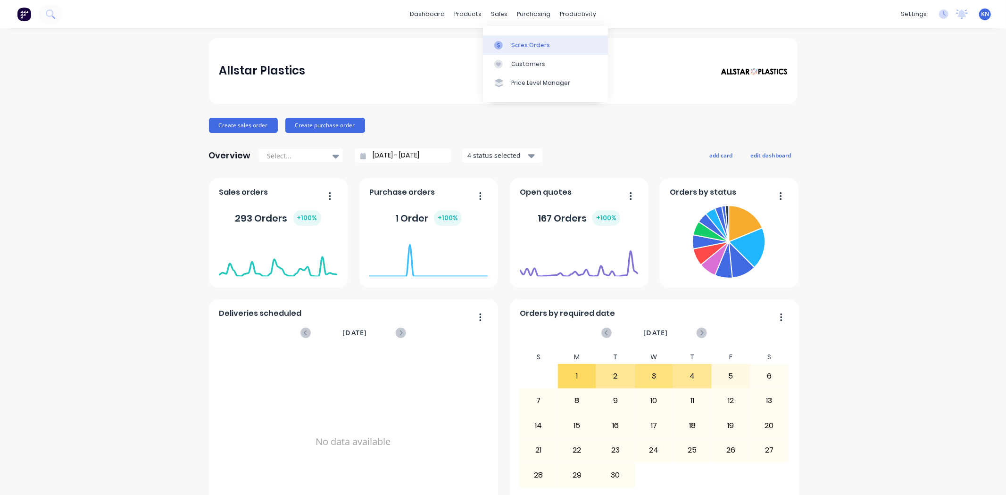
click at [538, 46] on div "Sales Orders" at bounding box center [530, 45] width 39 height 8
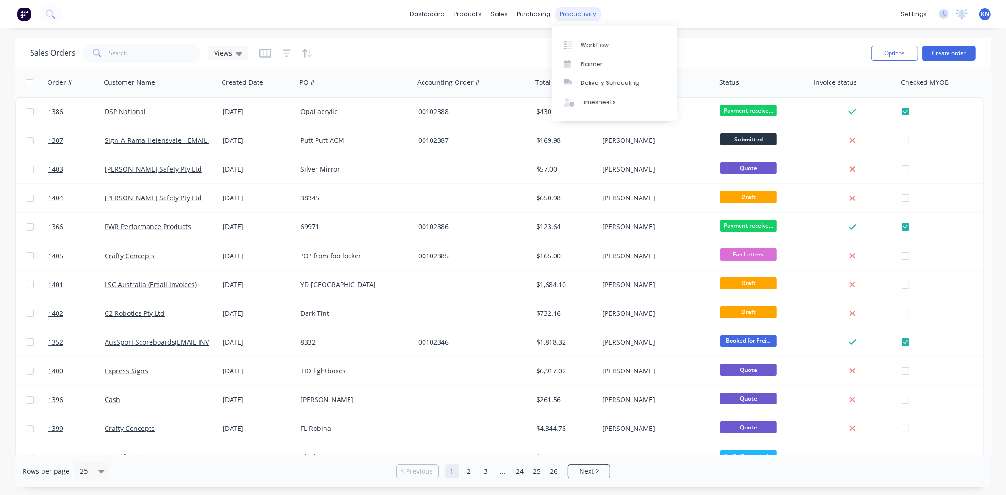
click at [567, 16] on div "productivity" at bounding box center [578, 14] width 46 height 14
click at [589, 45] on div "Workflow" at bounding box center [594, 45] width 28 height 8
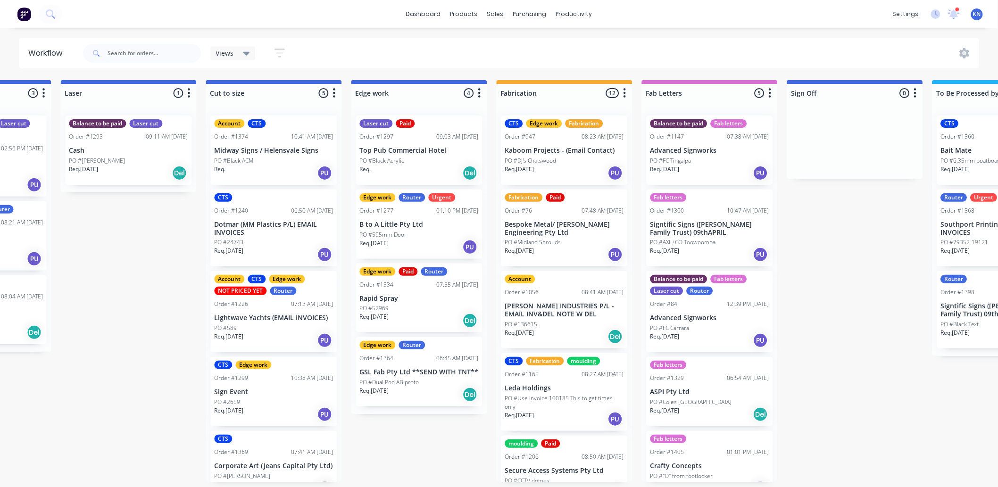
scroll to position [0, 1258]
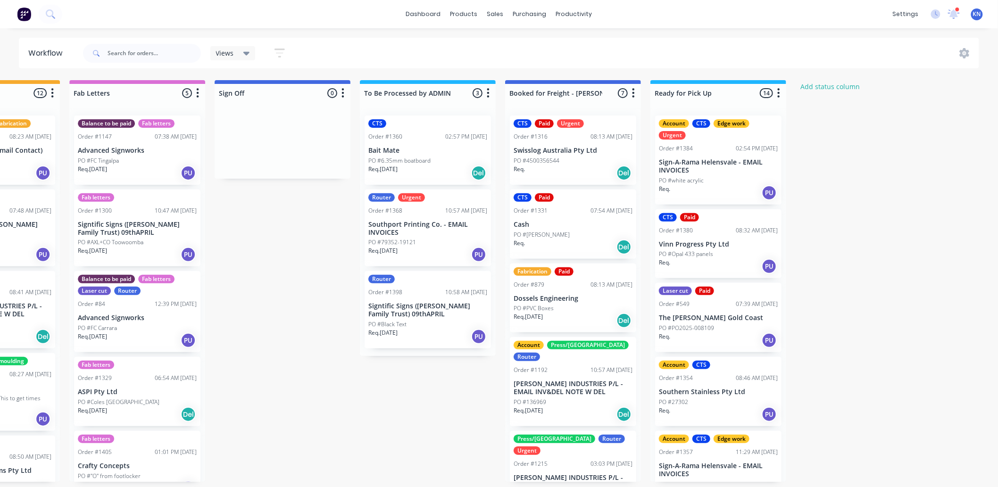
click at [408, 228] on p "Southport Printing Co. - EMAIL INVOICES" at bounding box center [427, 229] width 119 height 16
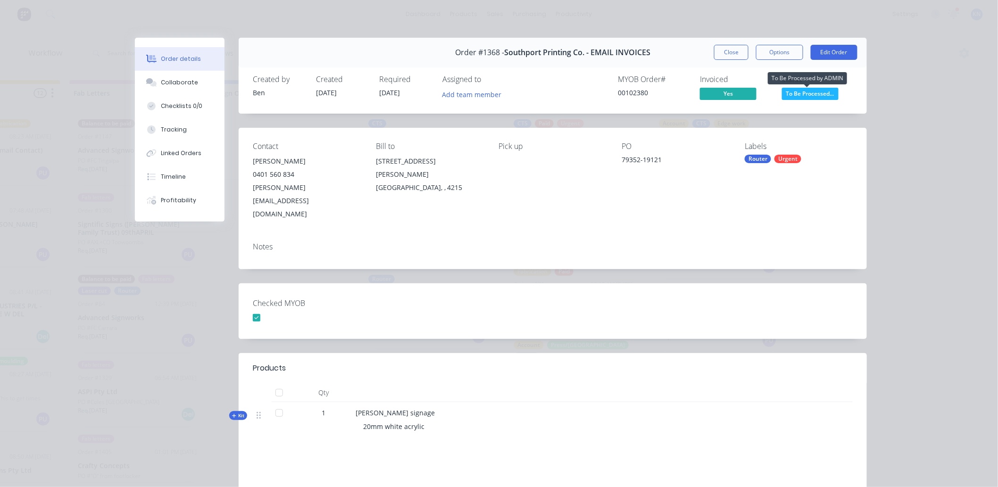
click at [815, 91] on span "To Be Processed..." at bounding box center [810, 94] width 57 height 12
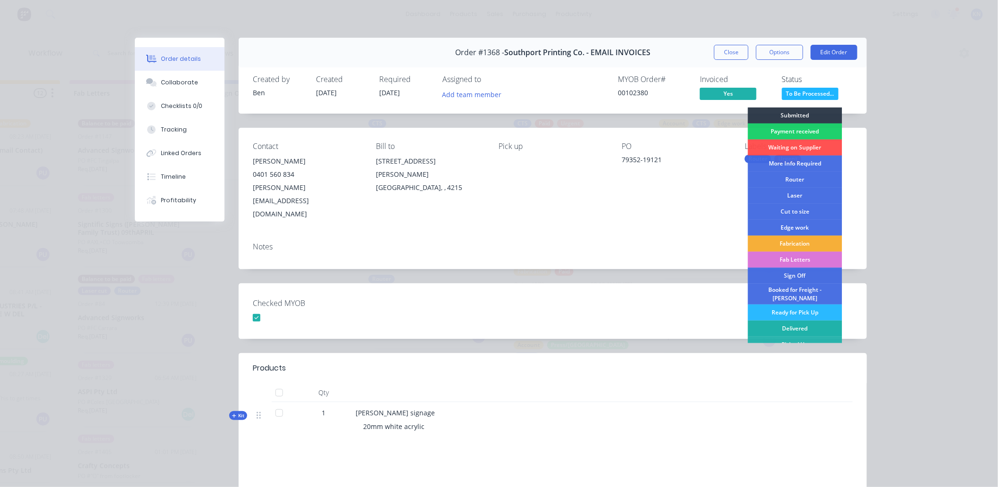
click at [793, 321] on div "Delivered" at bounding box center [795, 329] width 94 height 16
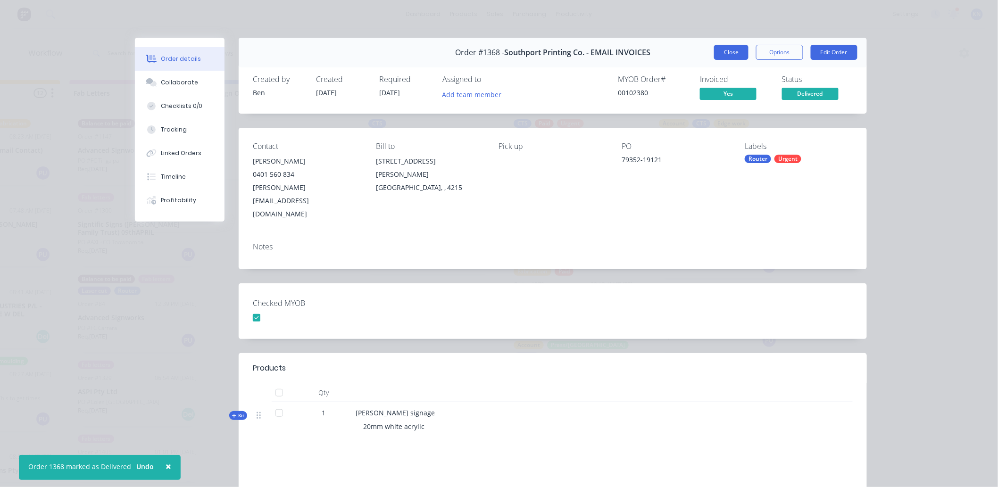
click at [723, 50] on button "Close" at bounding box center [731, 52] width 34 height 15
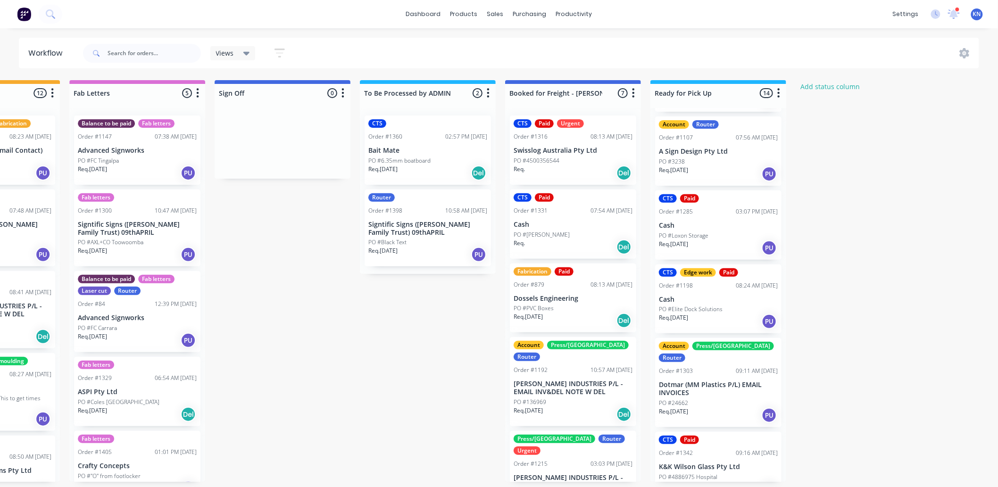
scroll to position [629, 0]
click at [570, 155] on div "CTS Paid Urgent Order #1316 08:13 AM 01/09/25 Swisslog Australia Pty Ltd PO #45…" at bounding box center [573, 150] width 126 height 69
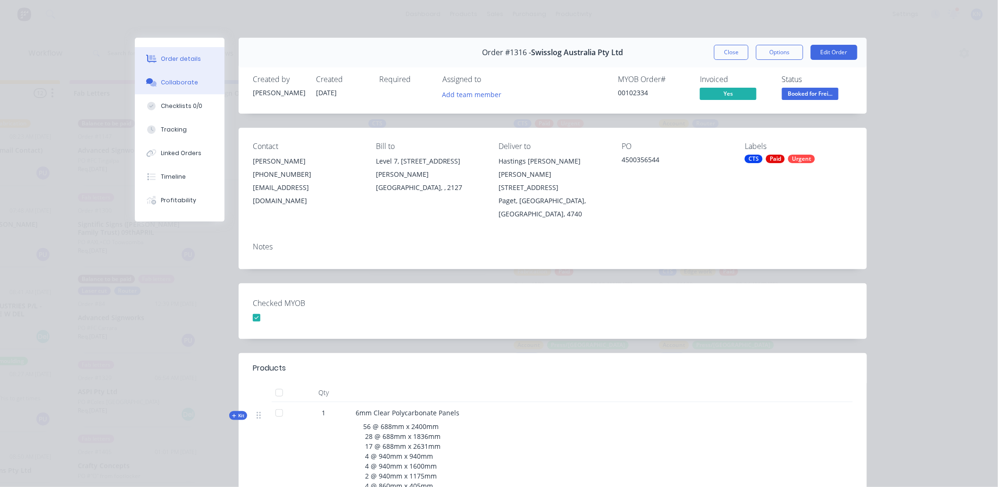
click at [171, 79] on div "Collaborate" at bounding box center [179, 82] width 37 height 8
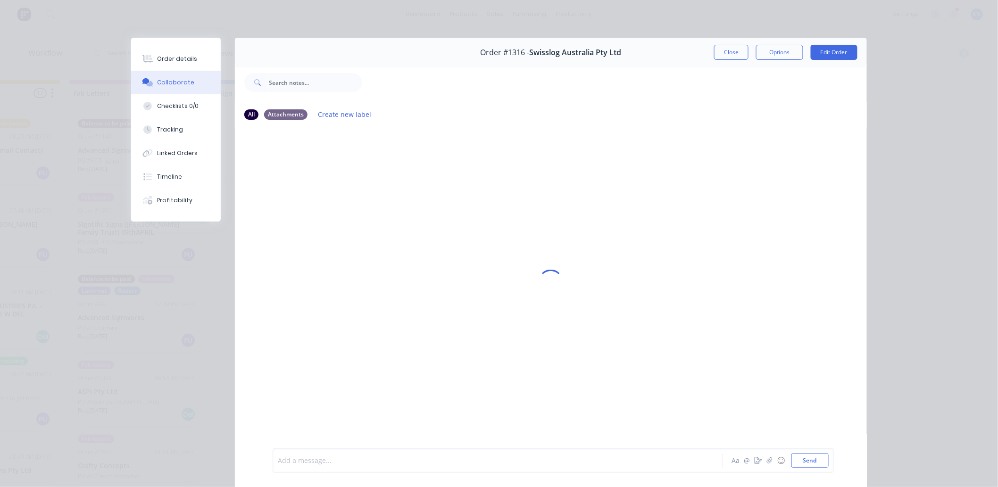
click at [317, 460] on div at bounding box center [484, 461] width 413 height 10
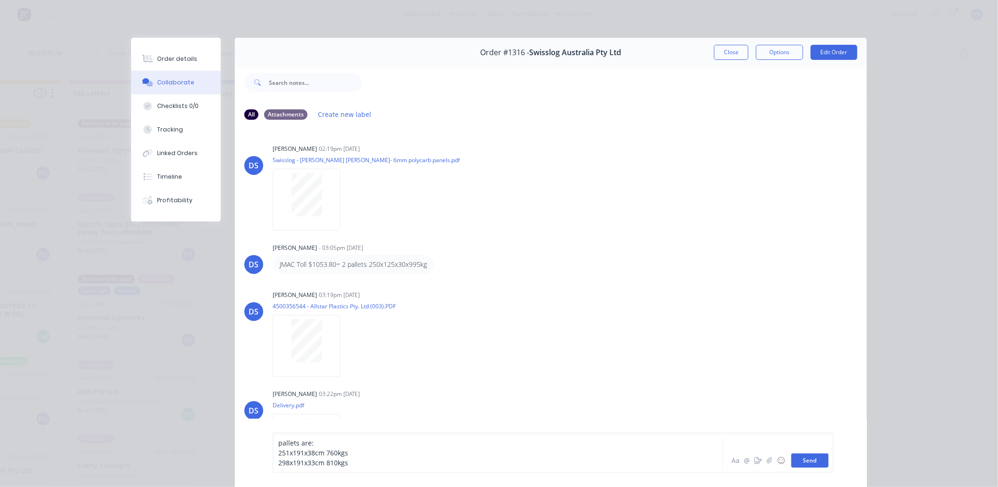
click at [810, 465] on button "Send" at bounding box center [809, 461] width 37 height 14
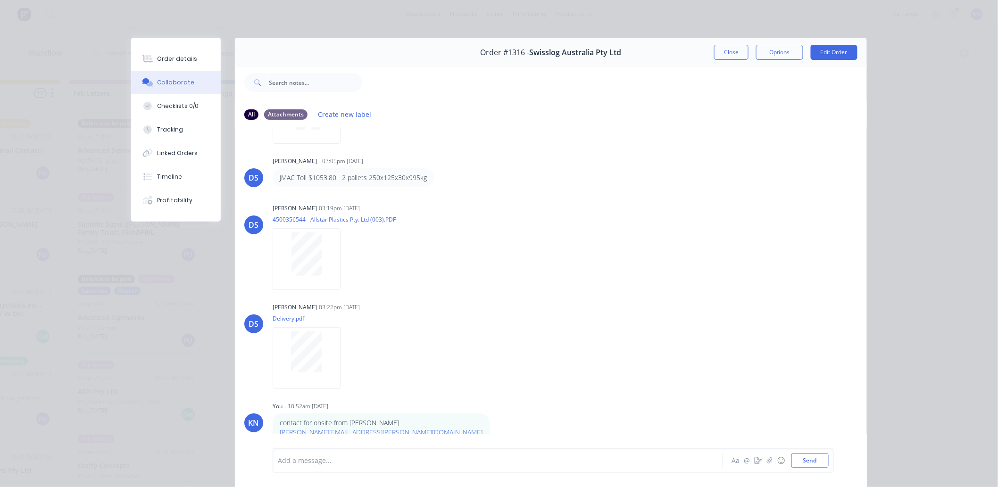
scroll to position [215, 0]
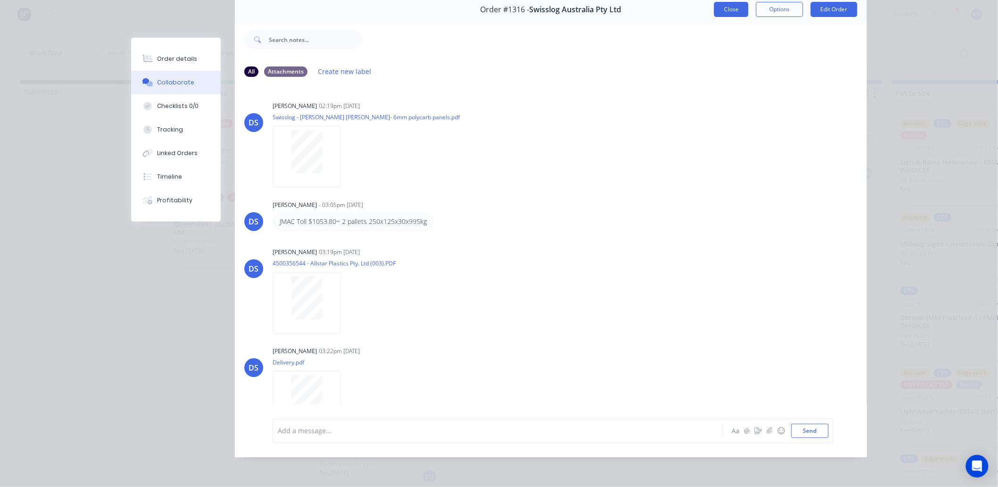
click at [720, 5] on button "Close" at bounding box center [731, 9] width 34 height 15
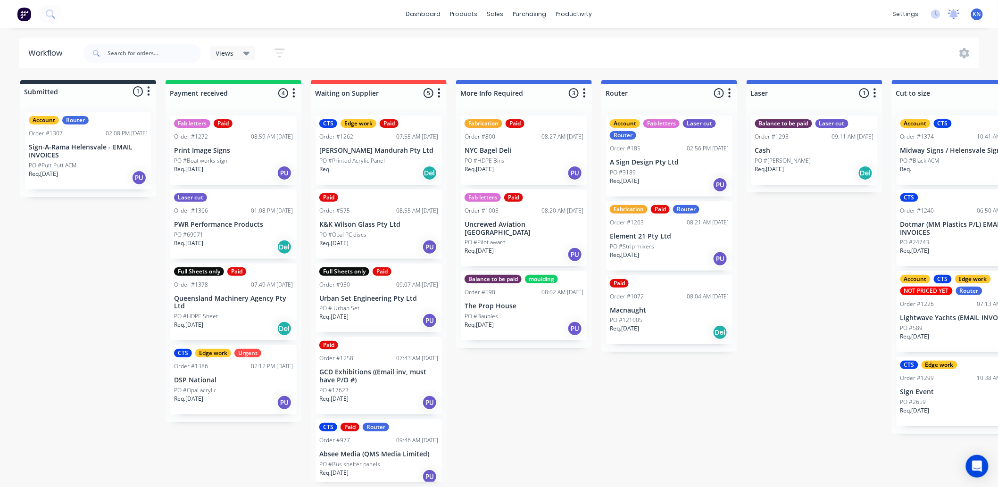
click at [953, 13] on icon at bounding box center [954, 13] width 8 height 8
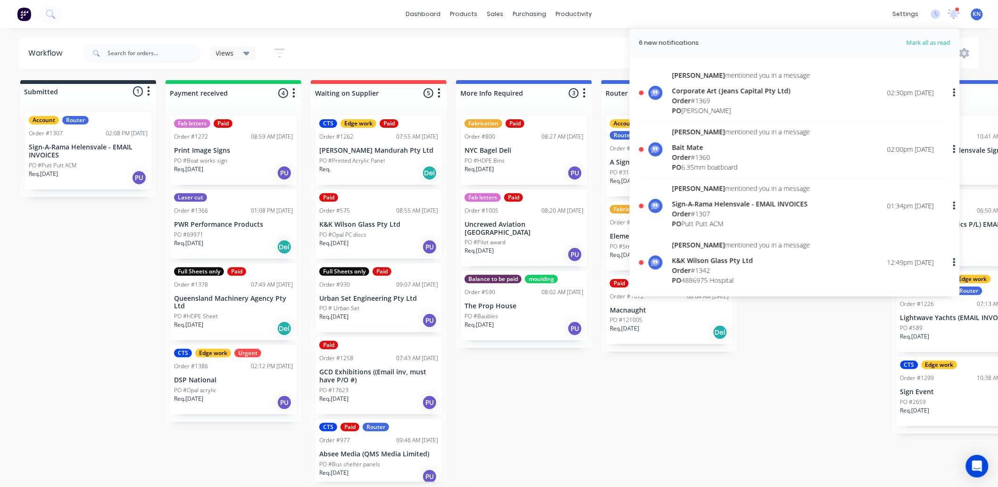
scroll to position [105, 0]
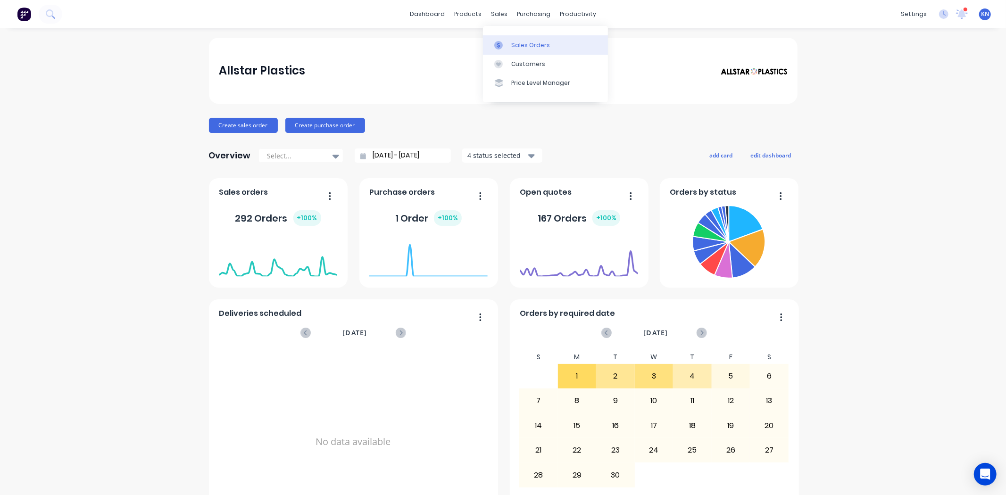
click at [531, 43] on div "Sales Orders" at bounding box center [530, 45] width 39 height 8
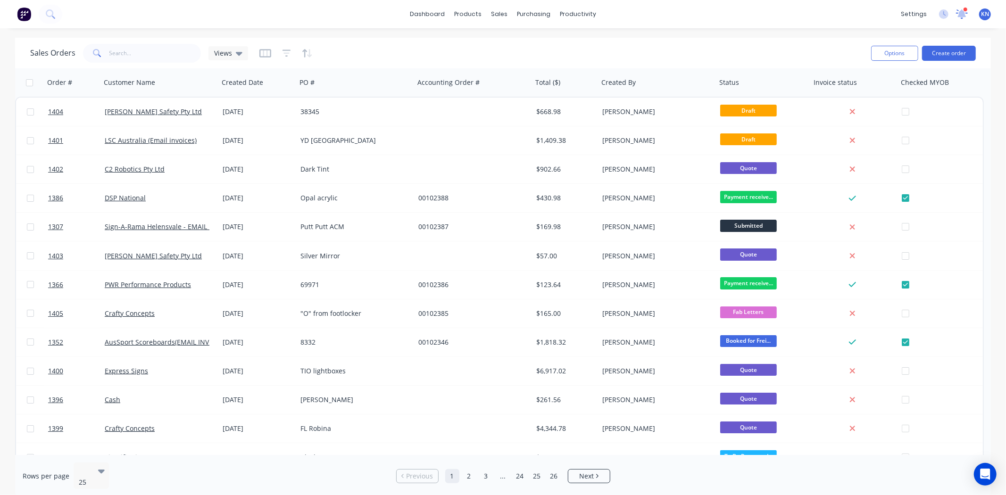
click at [962, 11] on icon at bounding box center [962, 13] width 8 height 8
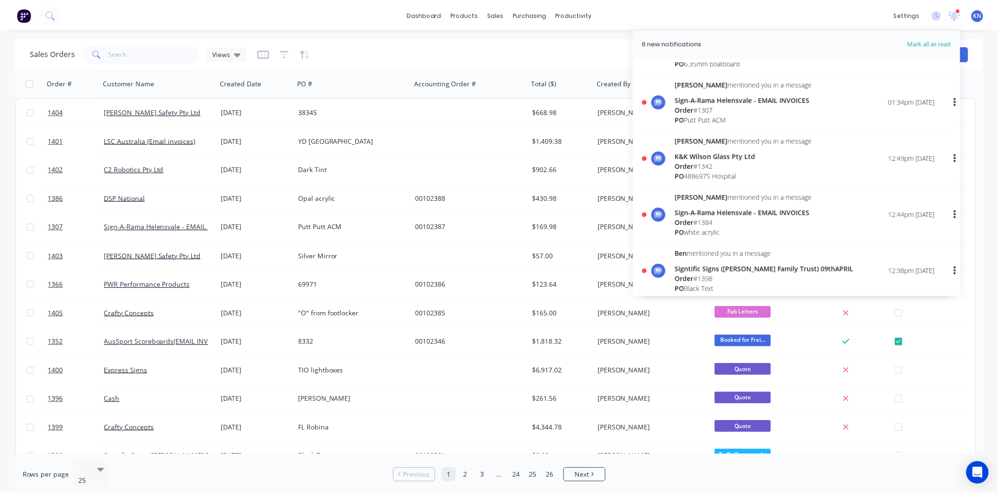
scroll to position [209, 0]
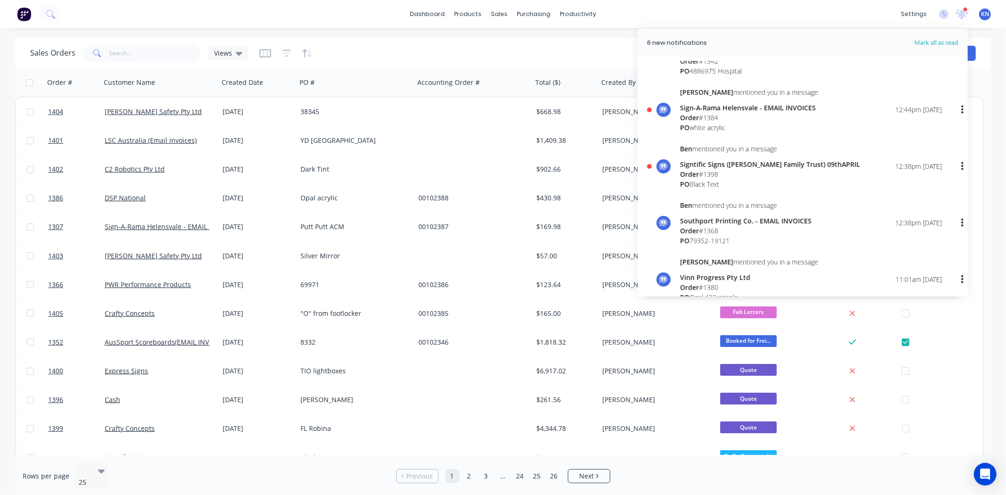
click at [709, 169] on div "Order # 1398" at bounding box center [770, 174] width 180 height 10
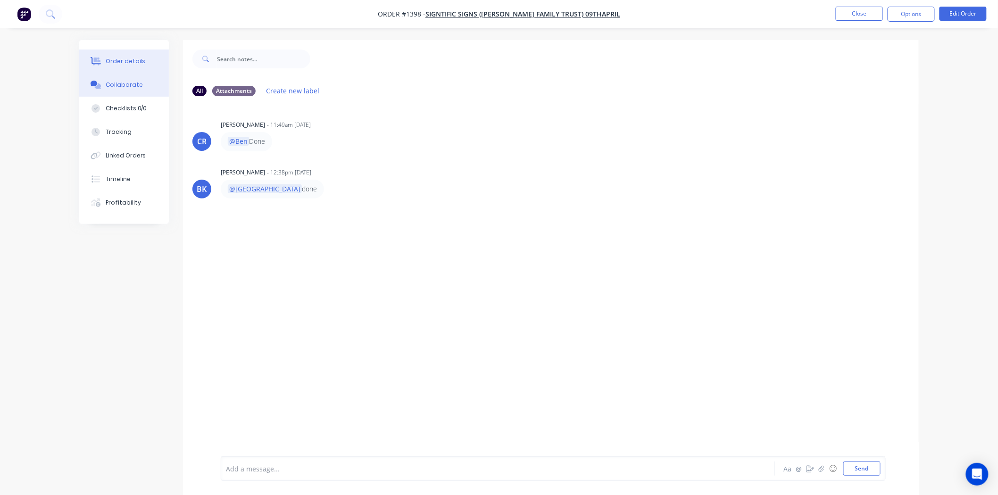
click at [126, 58] on div "Order details" at bounding box center [126, 61] width 40 height 8
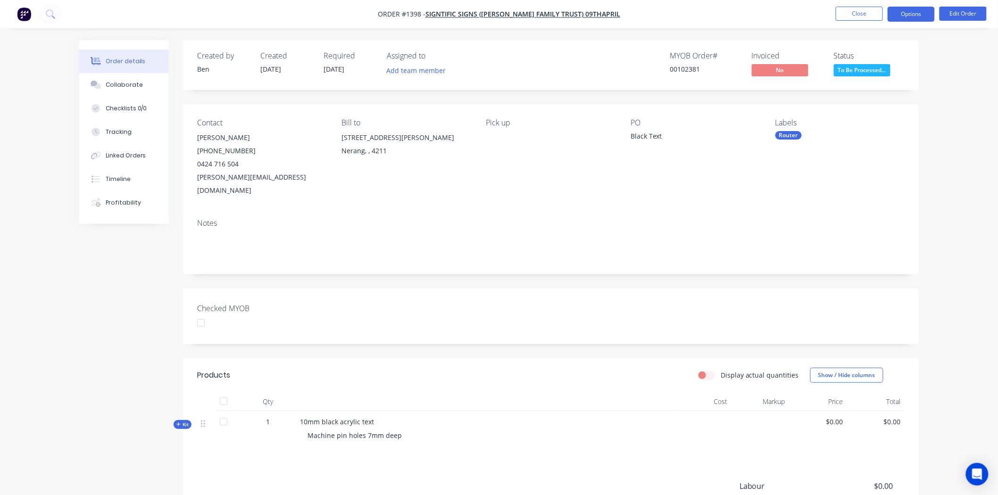
click at [906, 13] on button "Options" at bounding box center [910, 14] width 47 height 15
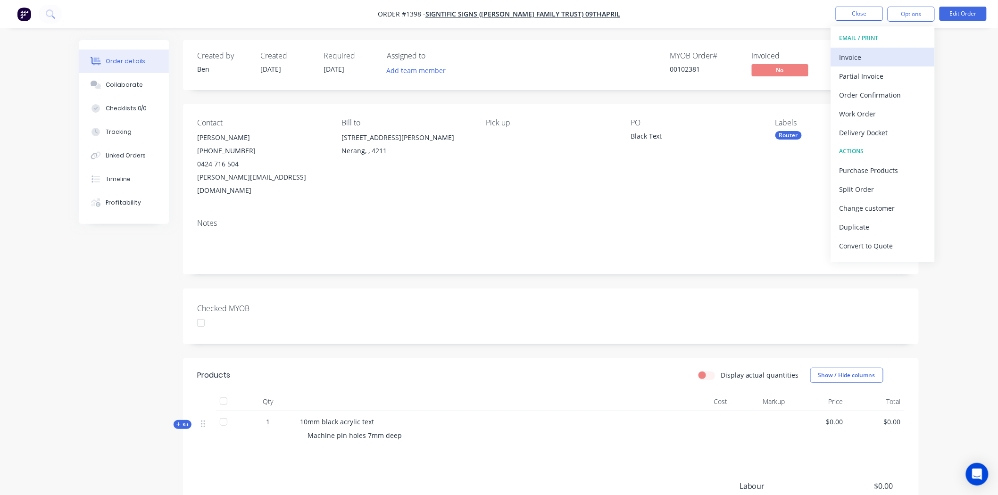
click at [846, 55] on div "Invoice" at bounding box center [882, 57] width 87 height 14
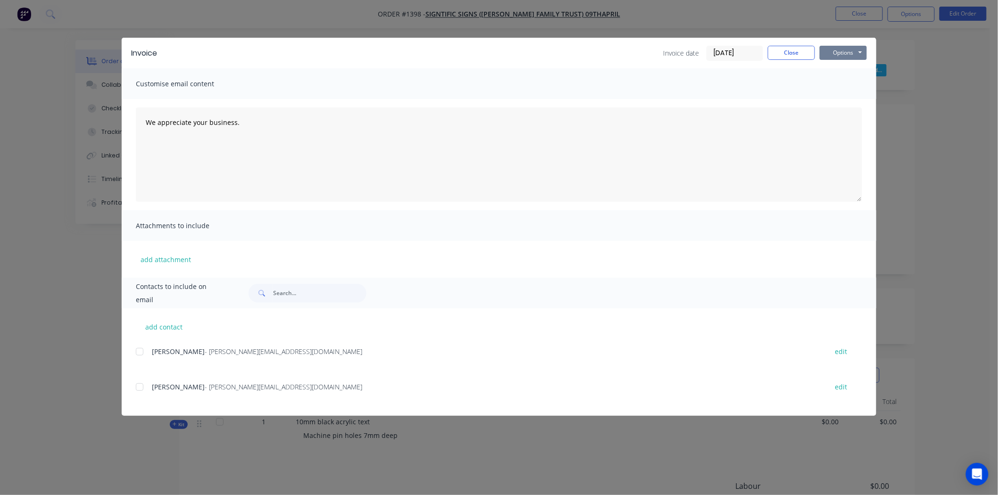
click at [840, 50] on button "Options" at bounding box center [843, 53] width 47 height 14
click at [846, 83] on button "Print" at bounding box center [850, 85] width 60 height 16
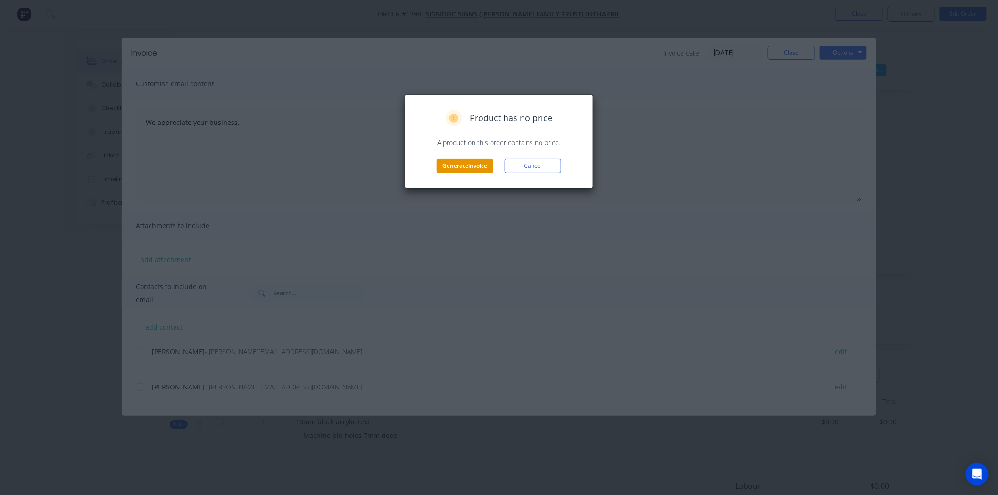
click at [476, 165] on button "Generate invoice" at bounding box center [465, 166] width 57 height 14
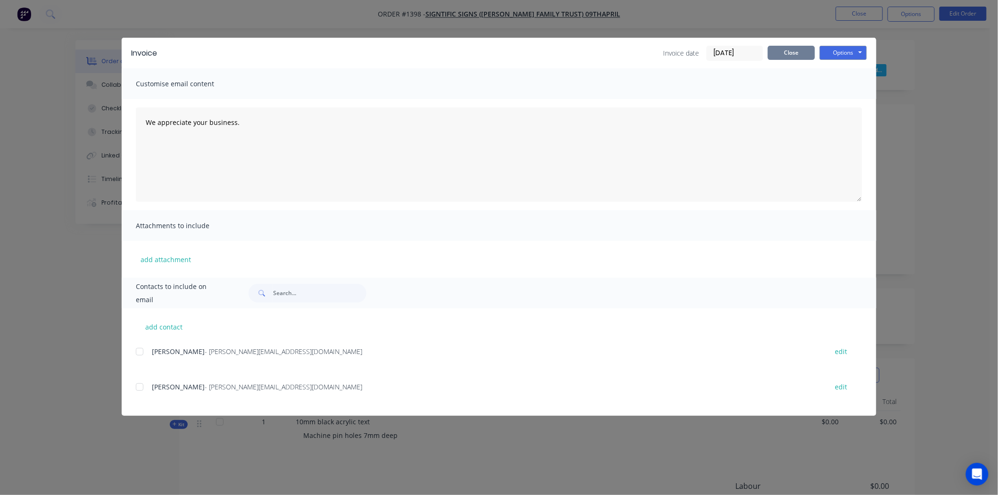
click at [781, 52] on button "Close" at bounding box center [791, 53] width 47 height 14
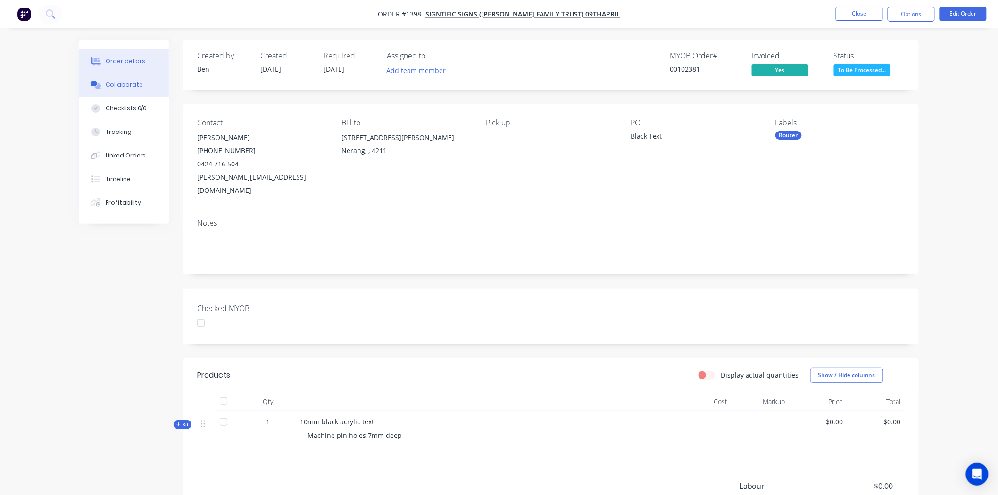
click at [119, 83] on div "Collaborate" at bounding box center [124, 85] width 37 height 8
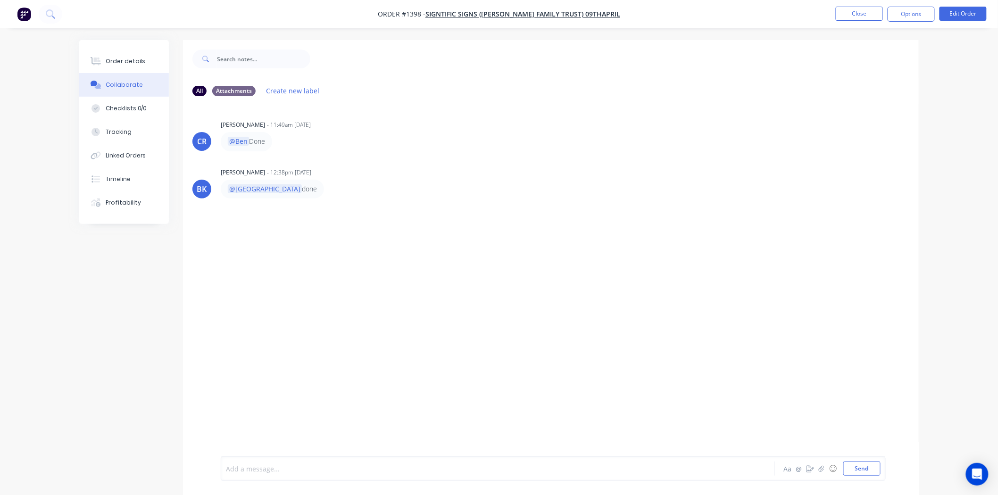
click at [258, 464] on div at bounding box center [471, 469] width 490 height 10
click at [833, 467] on button "☺" at bounding box center [832, 468] width 11 height 11
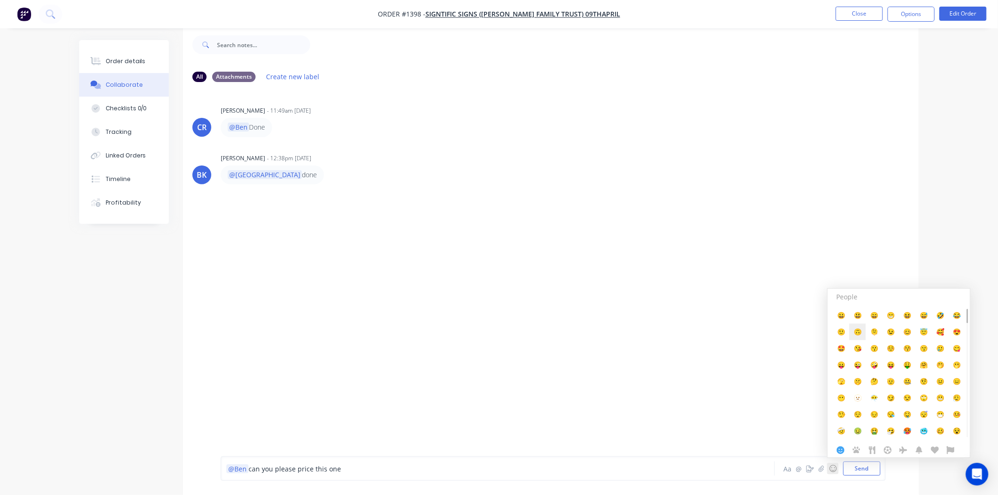
click at [861, 332] on span "🙃" at bounding box center [858, 331] width 8 height 9
click at [863, 468] on button "Send" at bounding box center [861, 469] width 37 height 14
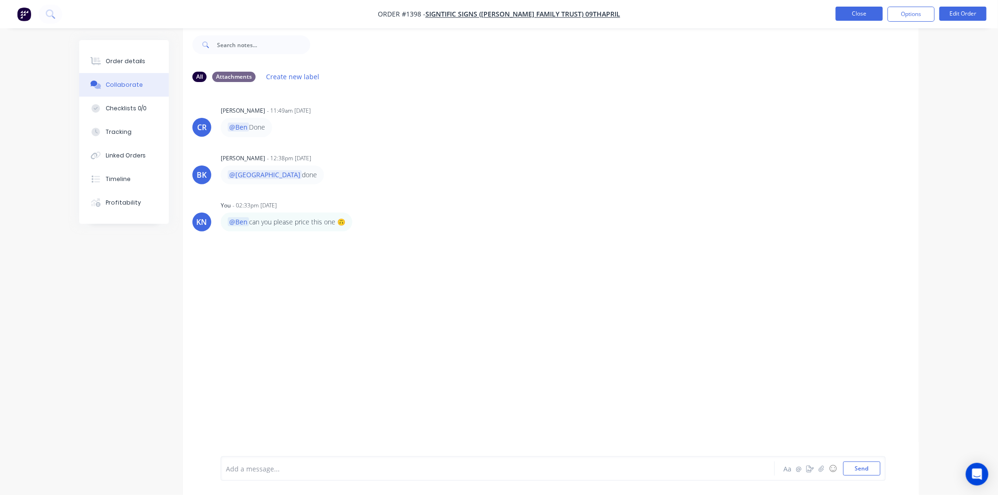
click at [863, 13] on button "Close" at bounding box center [859, 14] width 47 height 14
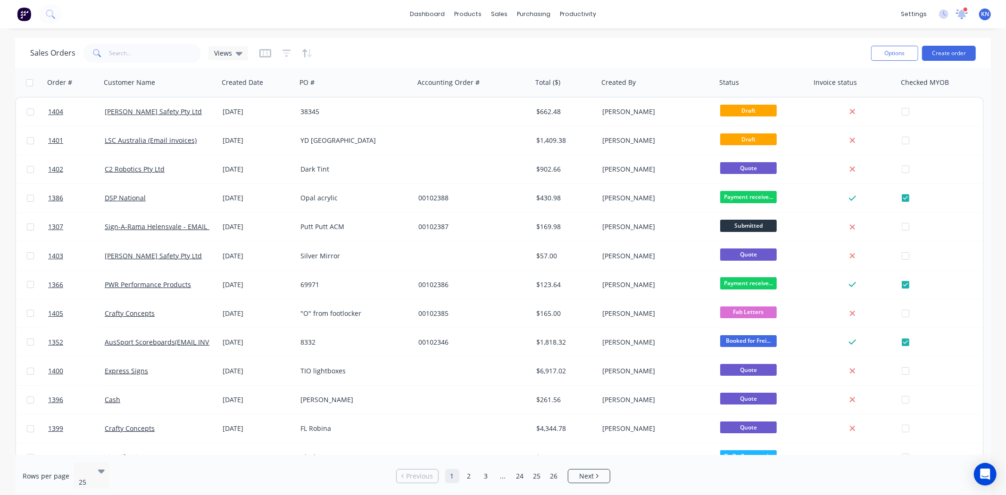
click at [964, 12] on icon at bounding box center [962, 13] width 8 height 8
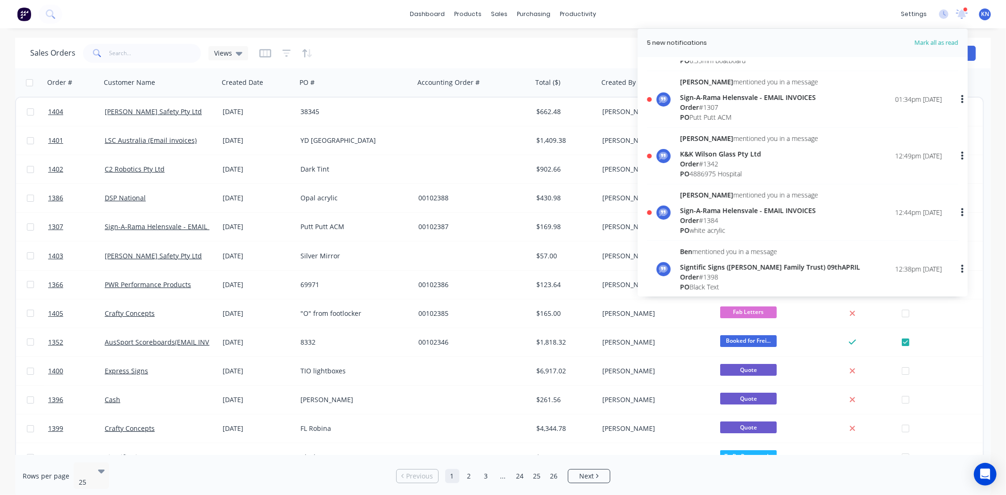
scroll to position [209, 0]
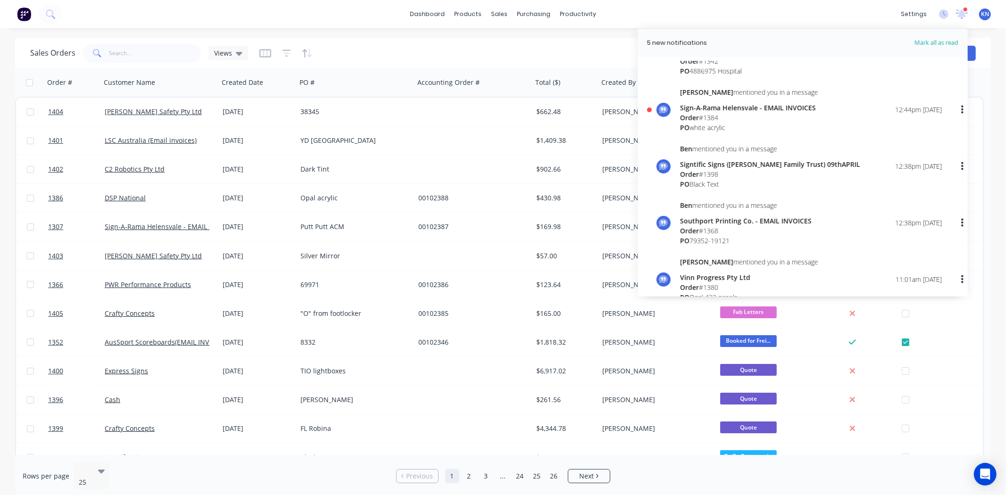
click at [713, 113] on div "Order # 1384" at bounding box center [749, 118] width 138 height 10
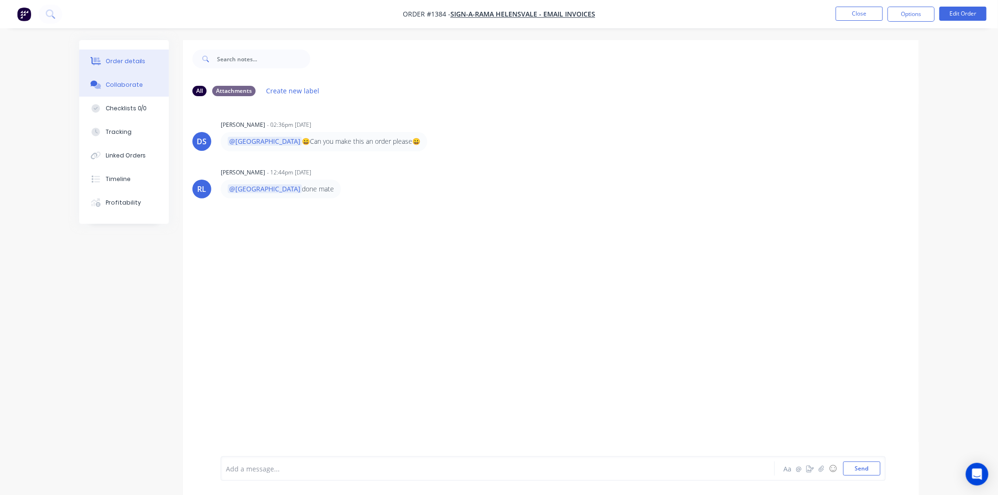
click at [119, 64] on div "Order details" at bounding box center [126, 61] width 40 height 8
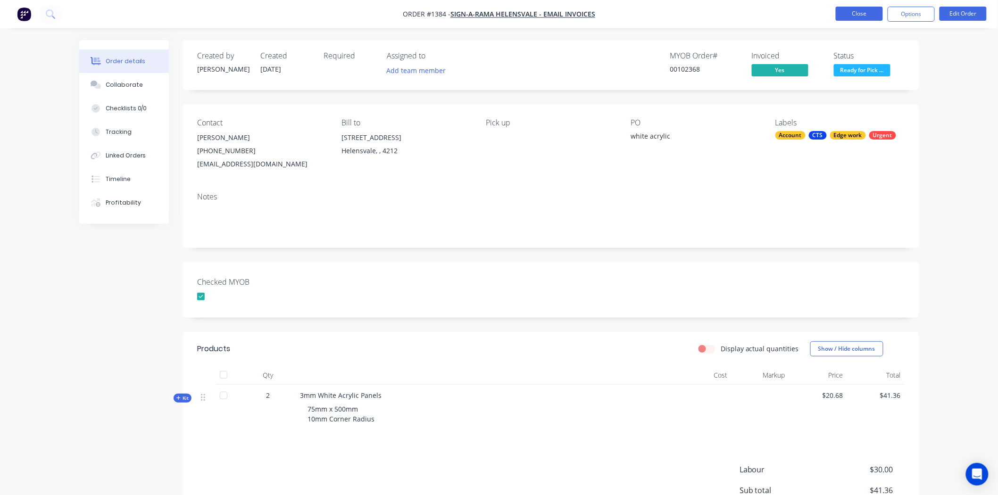
click at [856, 10] on button "Close" at bounding box center [859, 14] width 47 height 14
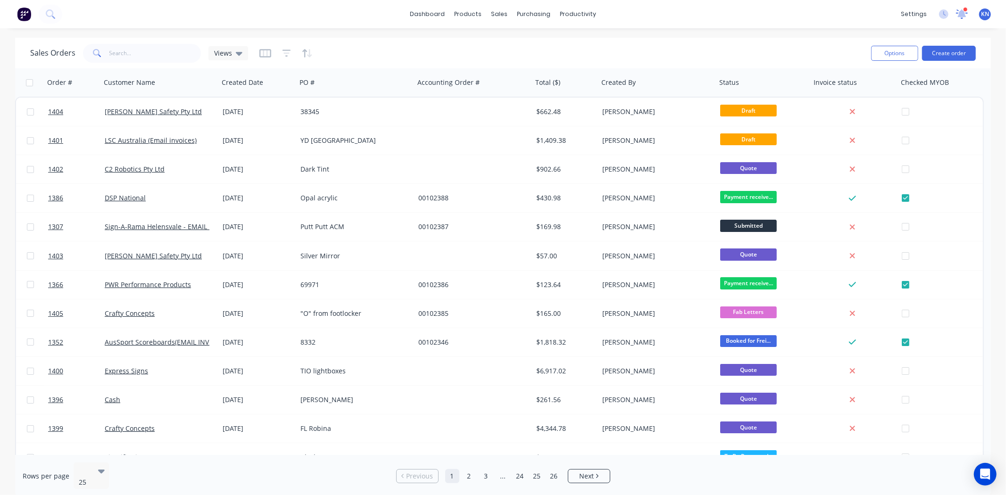
click at [963, 11] on div at bounding box center [965, 9] width 5 height 5
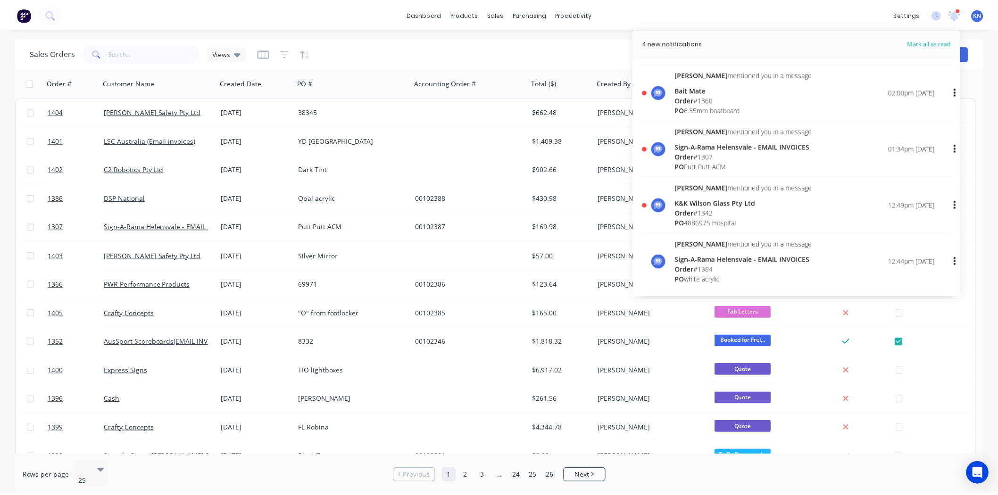
scroll to position [157, 0]
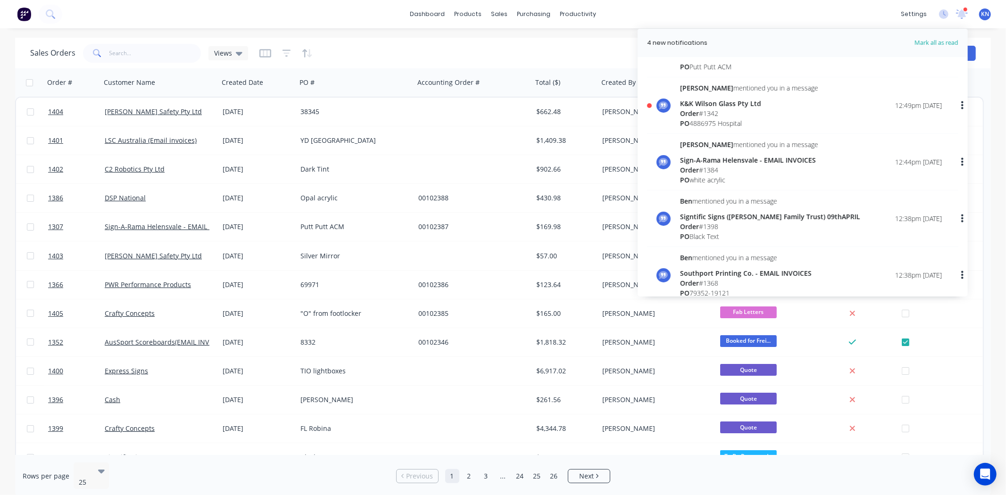
click at [711, 108] on div "Order # 1342" at bounding box center [749, 113] width 138 height 10
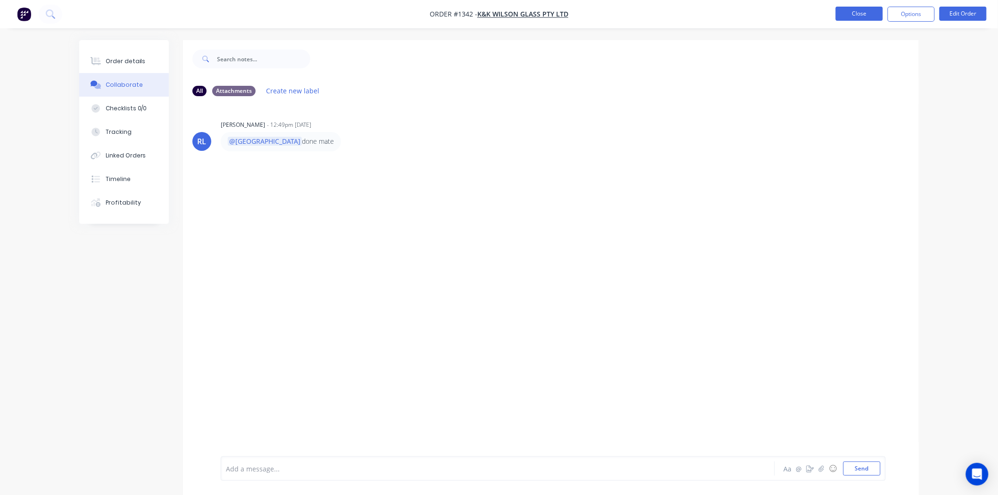
click at [869, 11] on button "Close" at bounding box center [859, 14] width 47 height 14
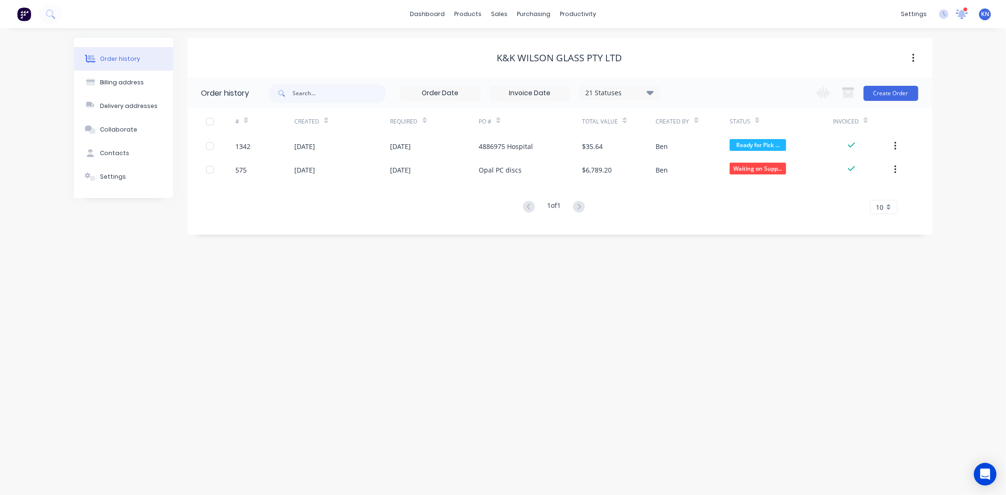
click at [963, 13] on icon at bounding box center [961, 13] width 9 height 8
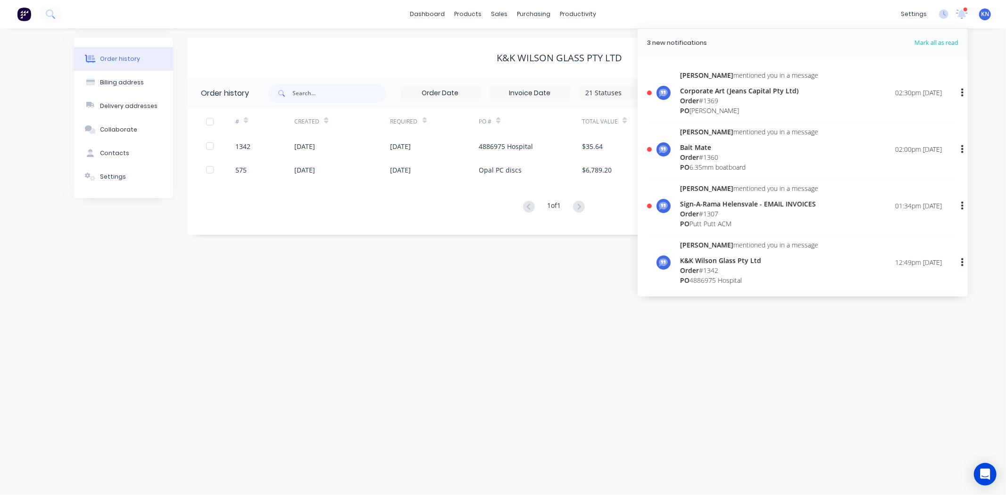
click at [728, 261] on div "K&K Wilson Glass Pty Ltd" at bounding box center [749, 261] width 138 height 10
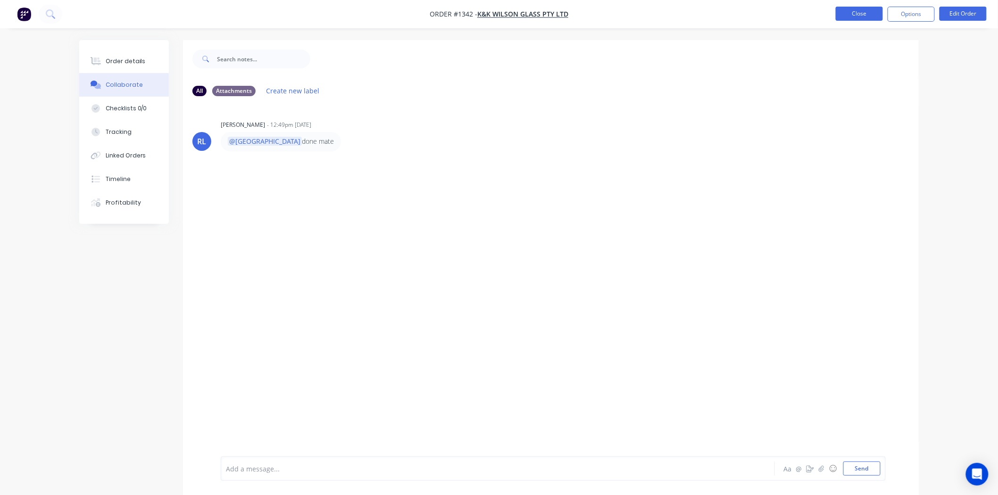
click at [855, 12] on button "Close" at bounding box center [859, 14] width 47 height 14
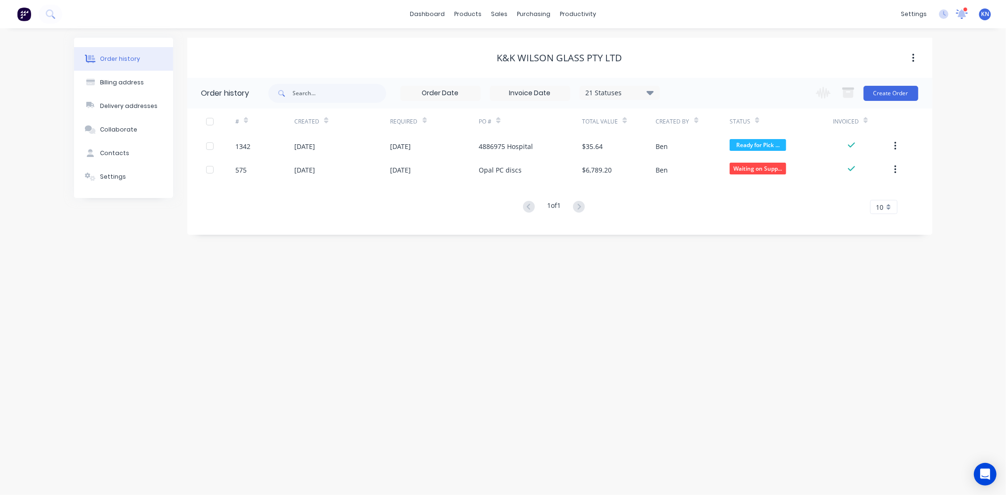
click at [961, 14] on icon at bounding box center [962, 13] width 8 height 8
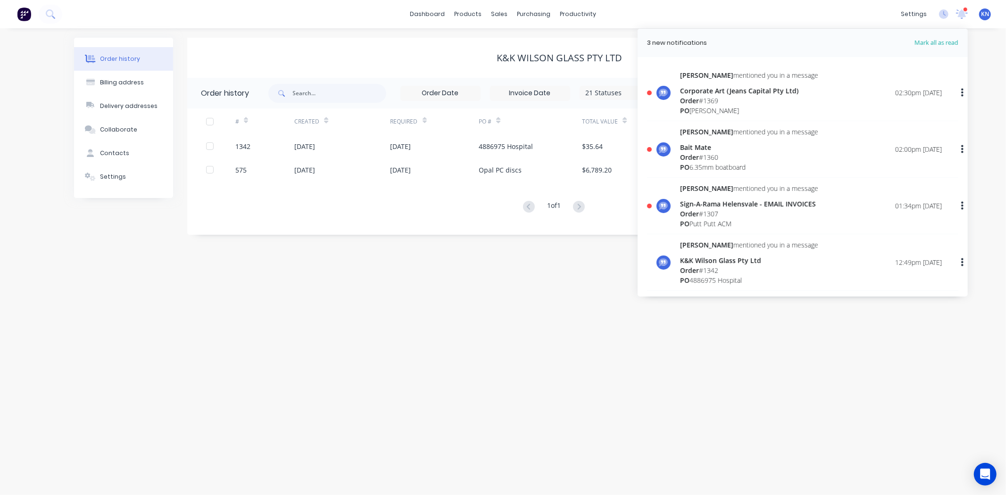
click at [707, 207] on div "Sign-A-Rama Helensvale - EMAIL INVOICES" at bounding box center [749, 204] width 138 height 10
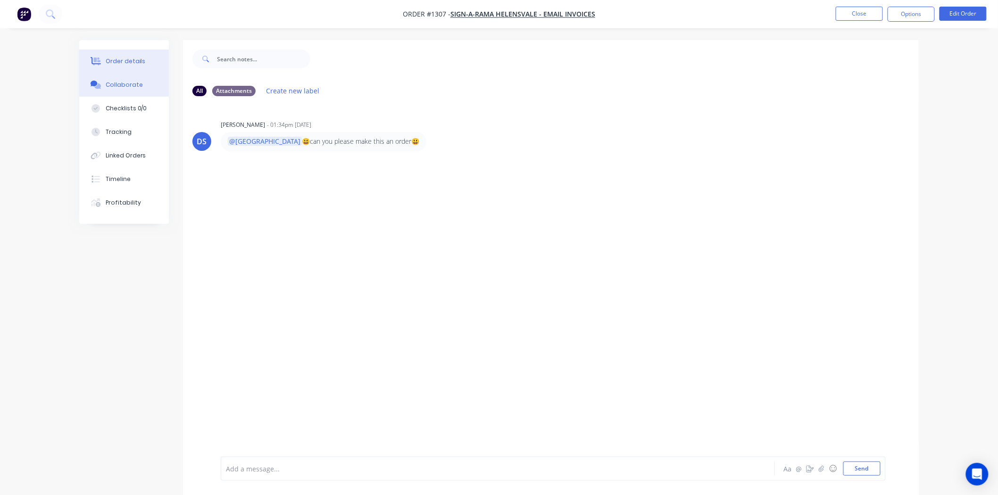
click at [124, 54] on button "Order details" at bounding box center [124, 62] width 90 height 24
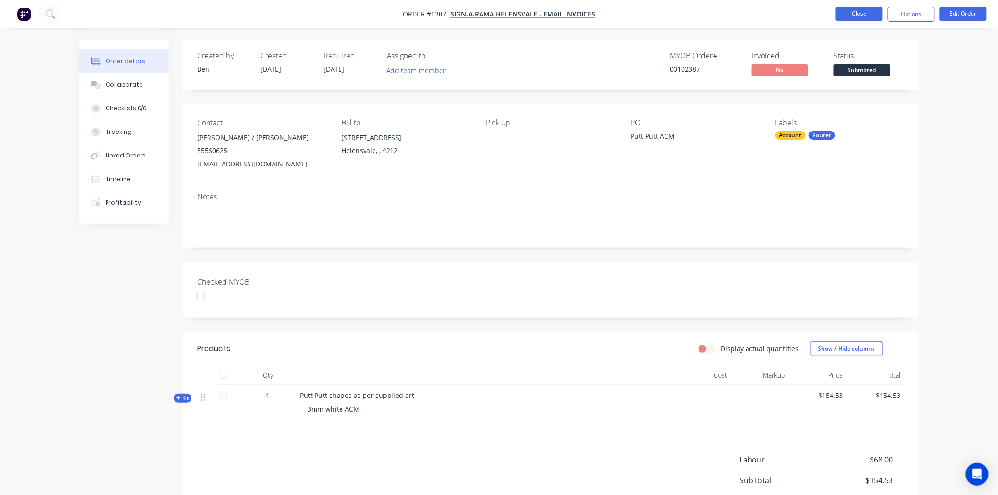
click at [862, 15] on button "Close" at bounding box center [859, 14] width 47 height 14
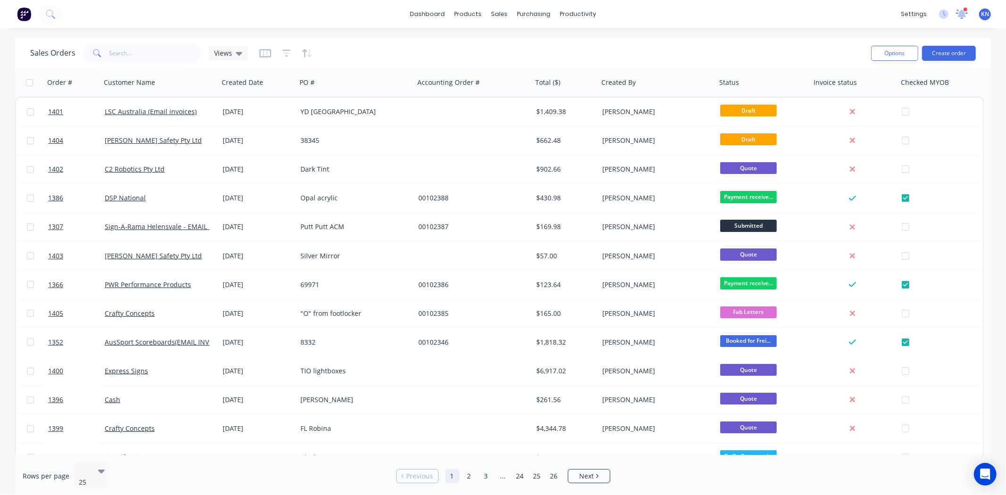
click at [963, 13] on icon at bounding box center [962, 13] width 8 height 8
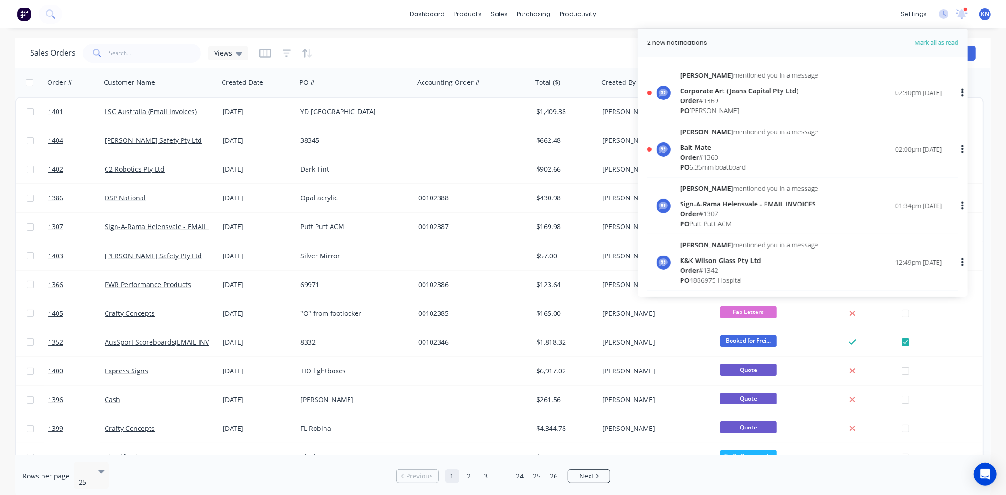
click at [716, 149] on div "Ryan mentioned you in a message Bait Mate Order # 1360 PO 6.35mm boatboard" at bounding box center [749, 149] width 138 height 45
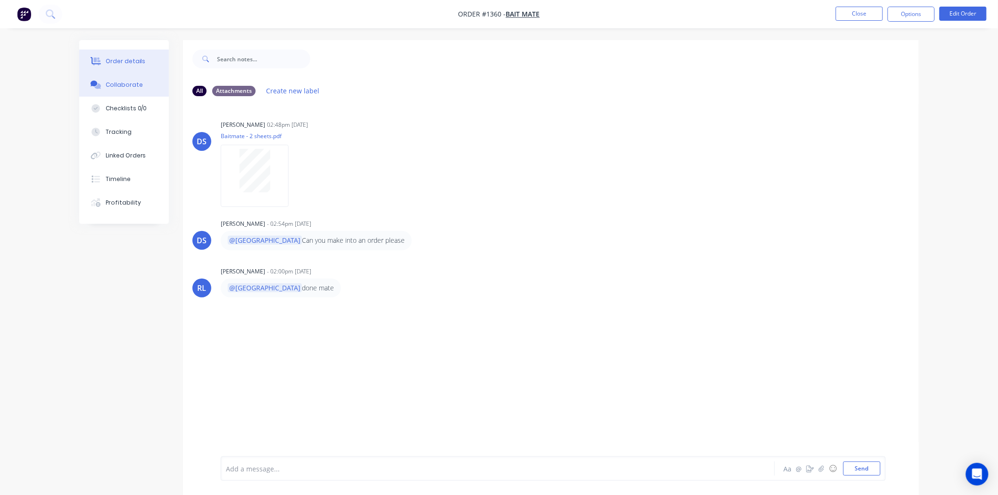
click at [131, 60] on div "Order details" at bounding box center [126, 61] width 40 height 8
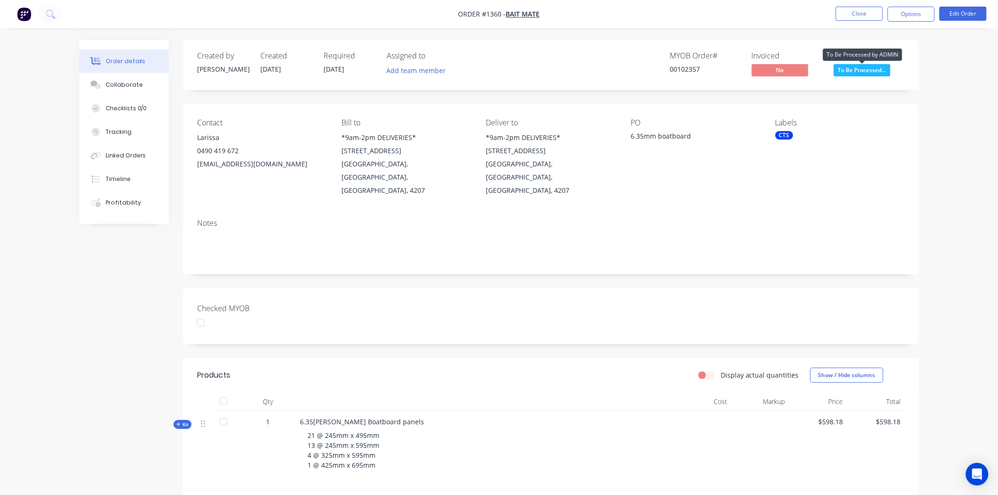
click at [855, 71] on span "To Be Processed..." at bounding box center [862, 70] width 57 height 12
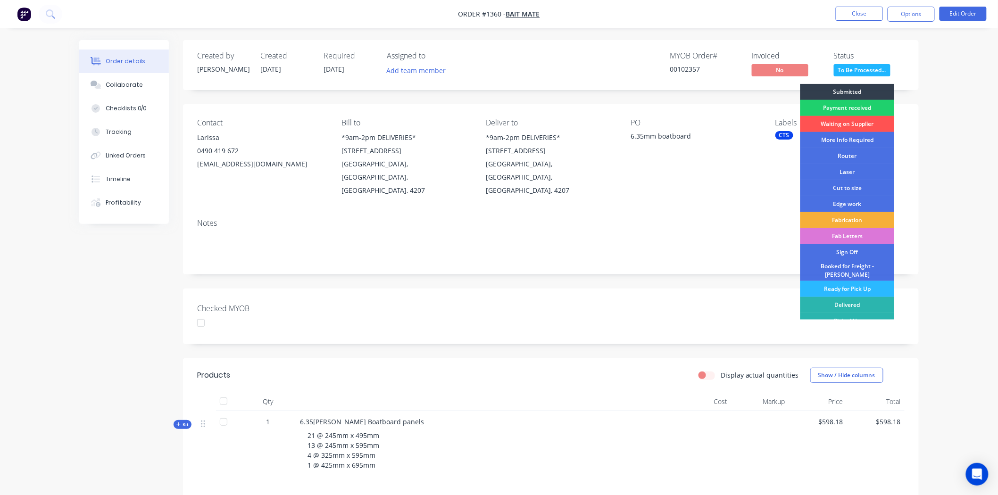
click at [678, 289] on div "Checked MYOB" at bounding box center [551, 317] width 736 height 56
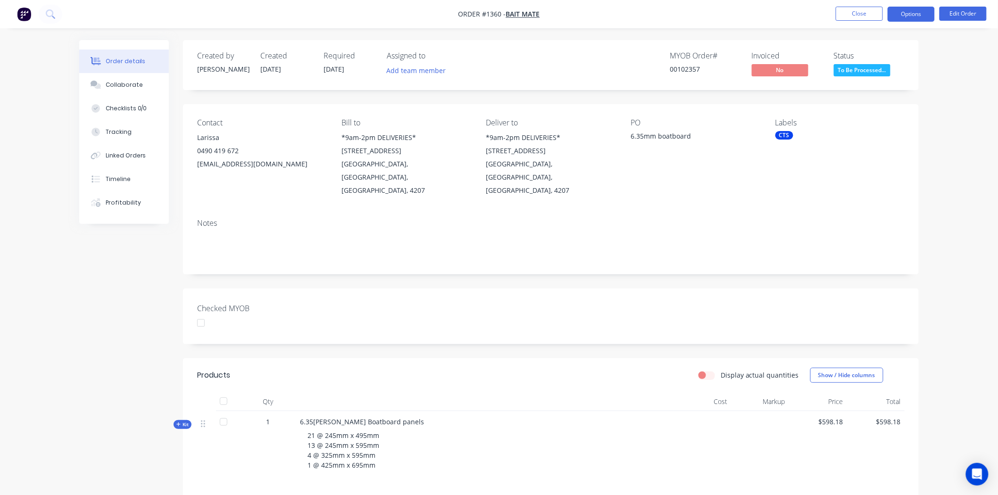
click at [904, 13] on button "Options" at bounding box center [910, 14] width 47 height 15
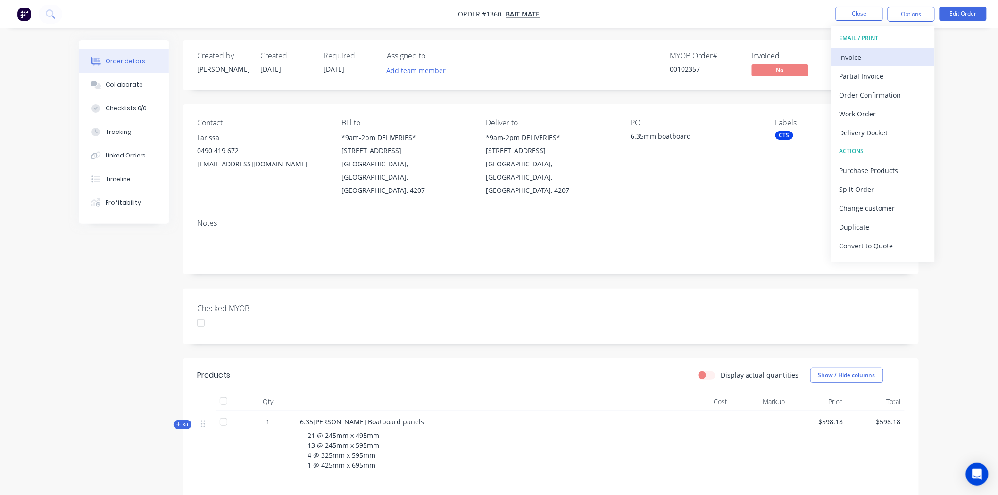
click at [855, 58] on div "Invoice" at bounding box center [882, 57] width 87 height 14
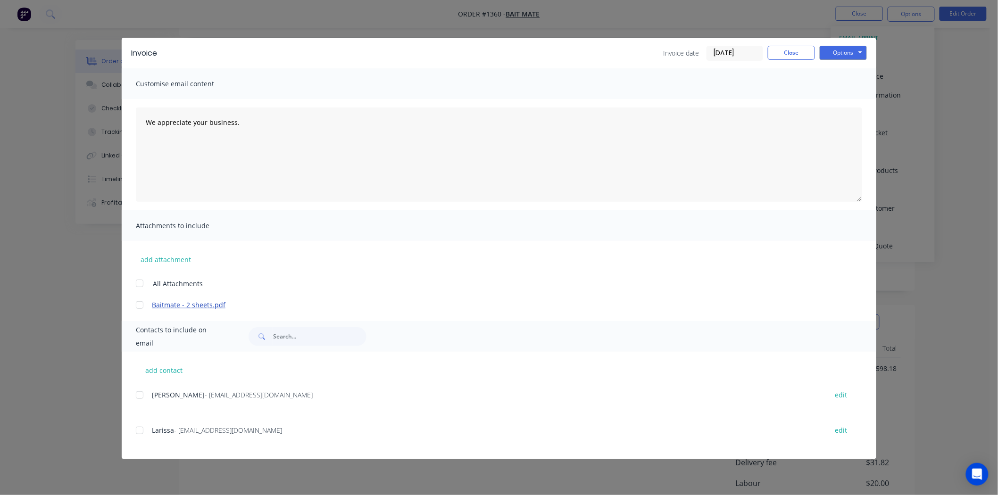
scroll to position [148, 0]
click at [846, 49] on button "Options" at bounding box center [843, 53] width 47 height 14
click at [845, 83] on button "Print" at bounding box center [850, 85] width 60 height 16
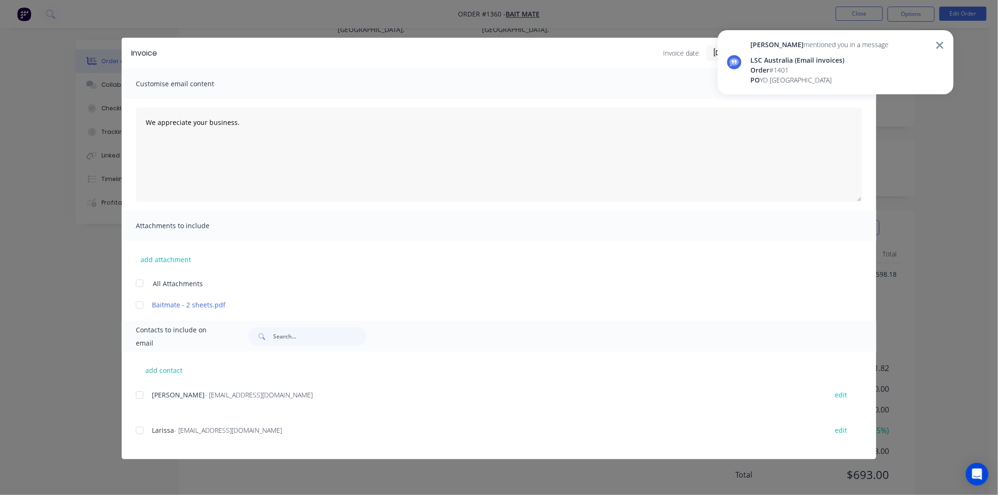
drag, startPoint x: 964, startPoint y: 162, endPoint x: 972, endPoint y: 153, distance: 11.7
click at [965, 162] on div "Invoice Invoice date 04/09/25 Close Options Preview Print Email Customise email…" at bounding box center [499, 247] width 998 height 495
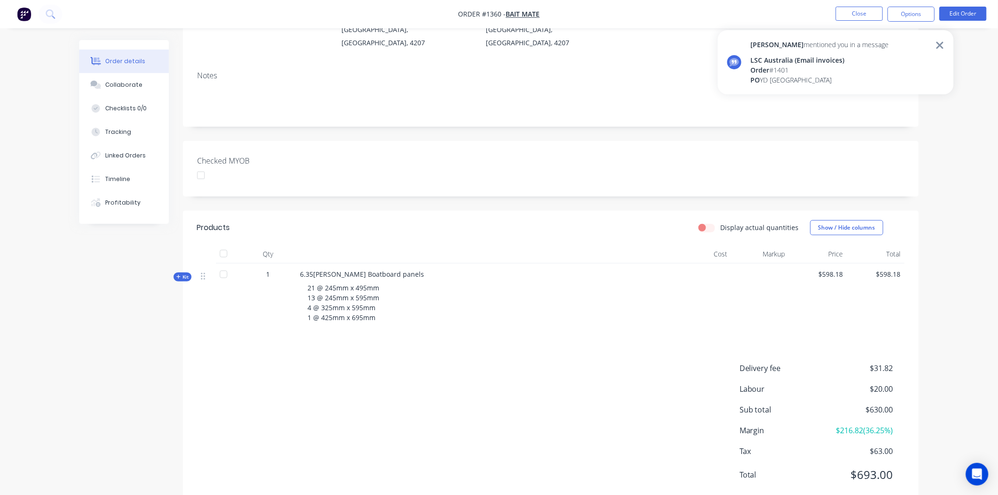
click at [948, 47] on div "Darren mentioned you in a message LSC Australia (Email invoices) Order # 1401 P…" at bounding box center [836, 62] width 236 height 64
click at [849, 12] on button "Close" at bounding box center [859, 14] width 47 height 14
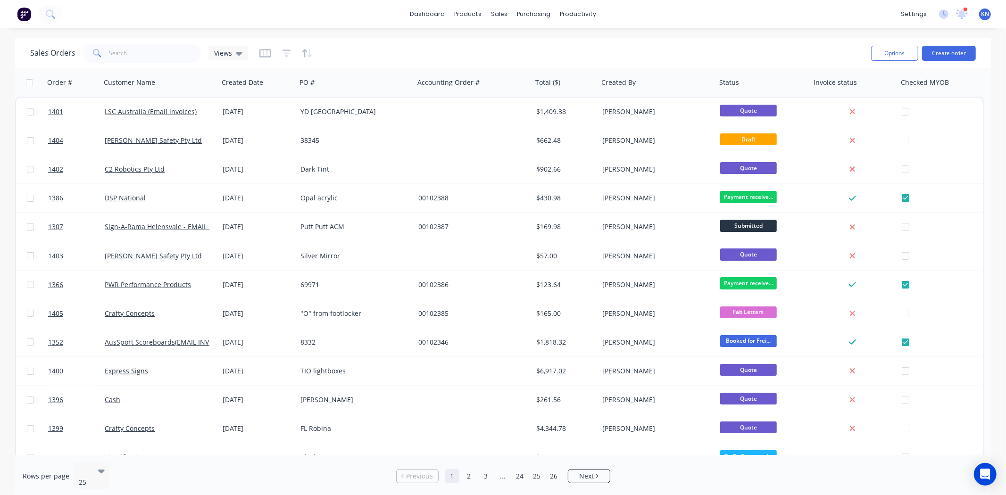
click at [964, 11] on div at bounding box center [965, 9] width 5 height 5
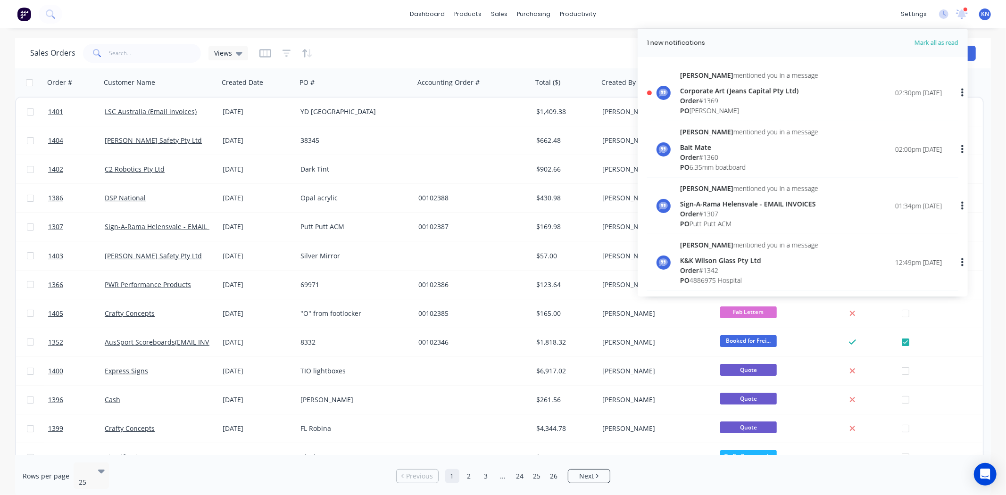
click at [703, 151] on div "Bait Mate" at bounding box center [749, 147] width 138 height 10
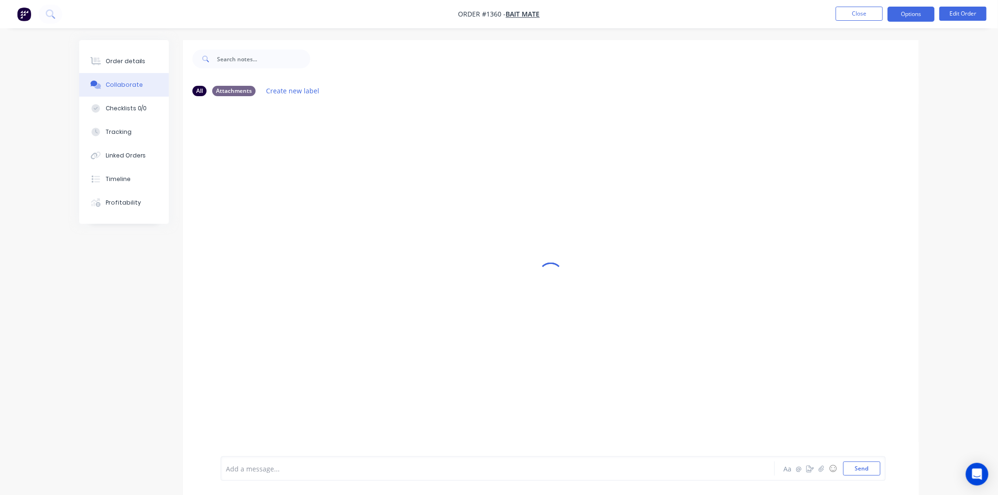
click at [918, 17] on button "Options" at bounding box center [910, 14] width 47 height 15
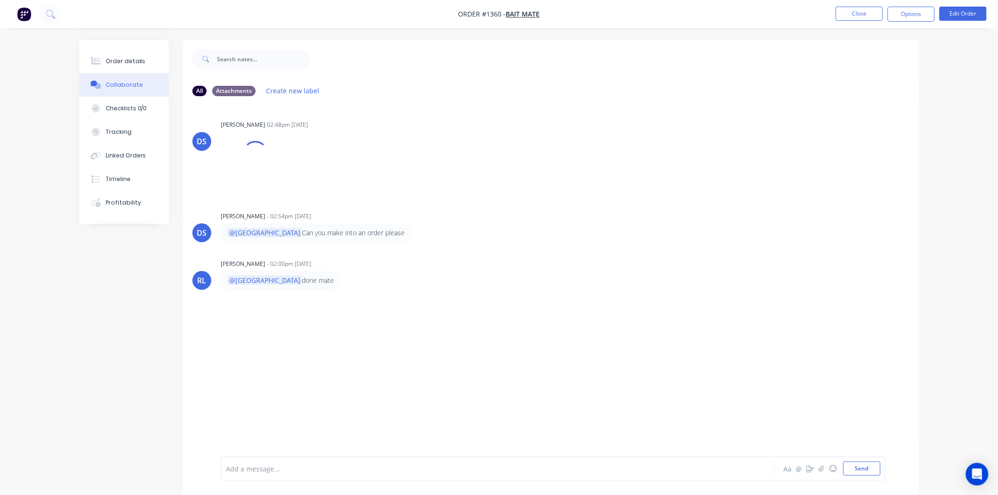
click at [748, 194] on div "DS Darren Sheppard 02:48pm 02/09/25 Baitmate - 2 sheets.pdf Labels Download" at bounding box center [551, 156] width 736 height 77
click at [131, 60] on div "Order details" at bounding box center [126, 61] width 40 height 8
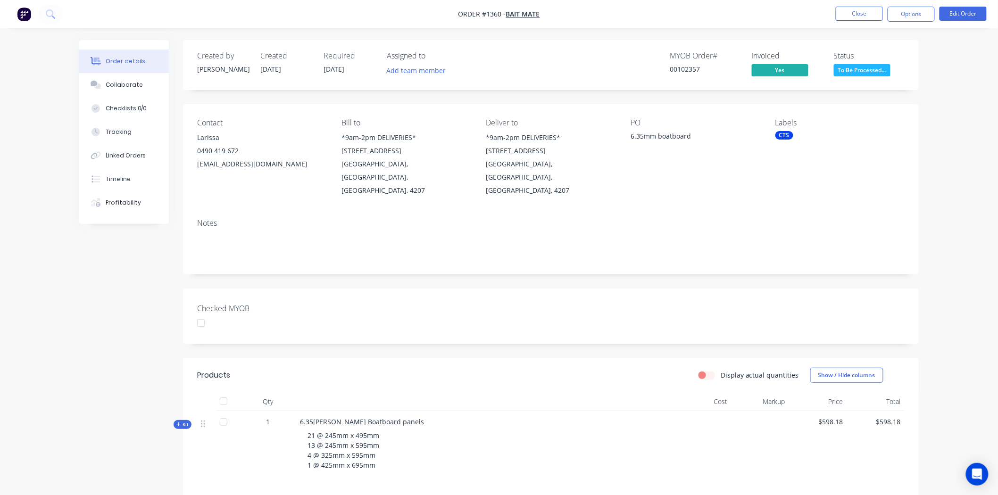
click at [865, 68] on span "To Be Processed..." at bounding box center [862, 70] width 57 height 12
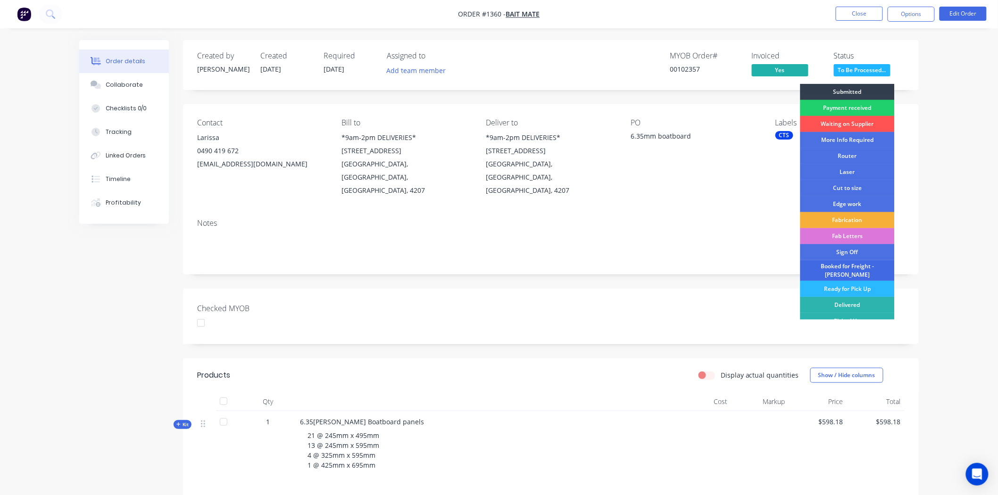
click at [843, 266] on div "Booked for Freight - [PERSON_NAME]" at bounding box center [847, 270] width 94 height 21
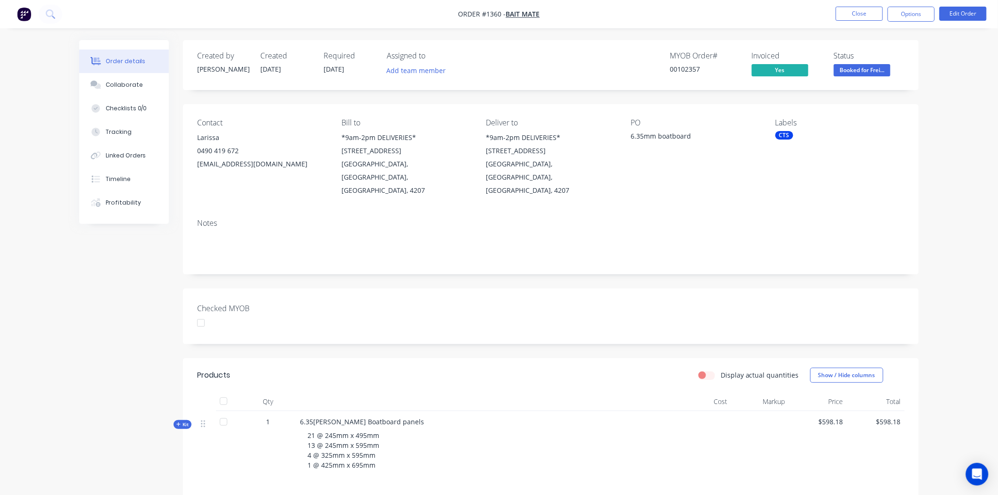
click at [493, 289] on div "Checked MYOB" at bounding box center [551, 317] width 736 height 56
click at [480, 257] on div "Created by Darren Created 02/09/25 Required 02/09/25 Assigned to Add team membe…" at bounding box center [551, 347] width 736 height 614
click at [200, 314] on div at bounding box center [200, 323] width 19 height 19
click at [865, 13] on button "Close" at bounding box center [859, 14] width 47 height 14
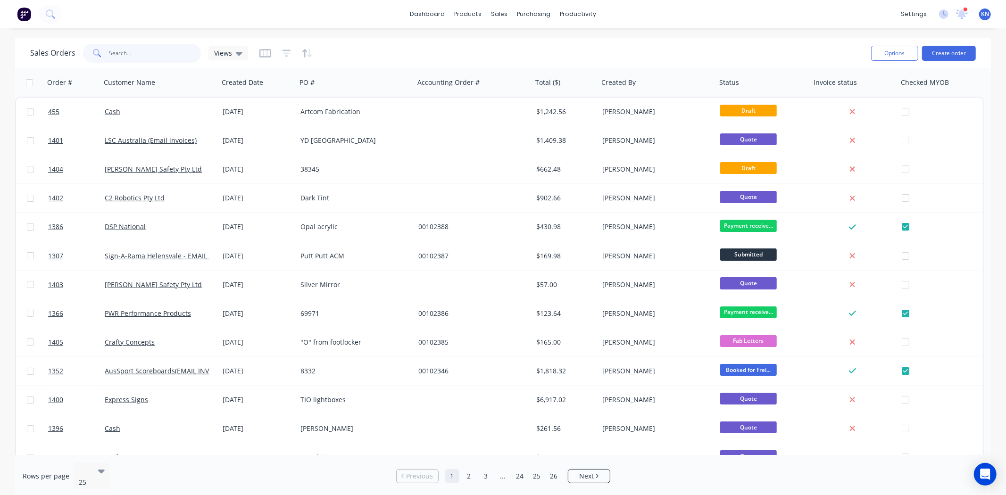
click at [156, 52] on input "text" at bounding box center [155, 53] width 92 height 19
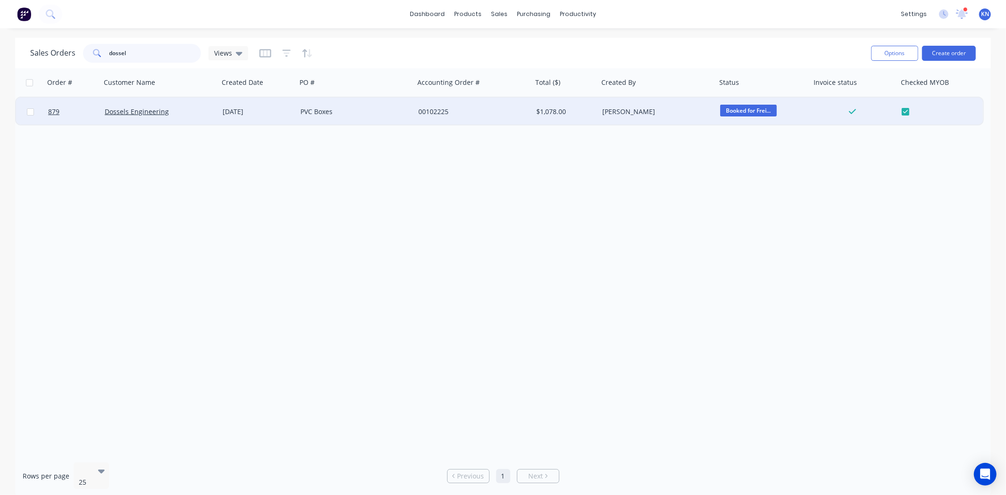
type input "dossel"
click at [390, 108] on div "PVC Boxes" at bounding box center [352, 111] width 105 height 9
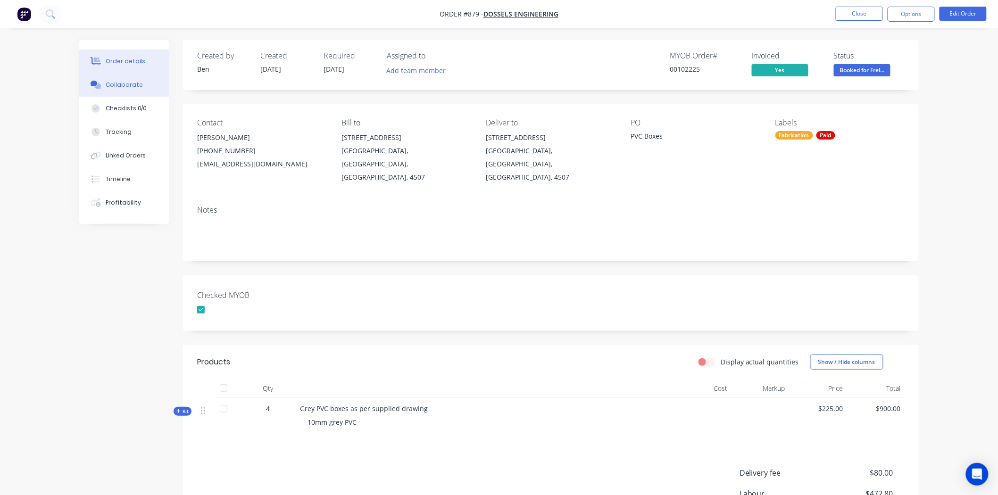
click at [125, 83] on div "Collaborate" at bounding box center [124, 85] width 37 height 8
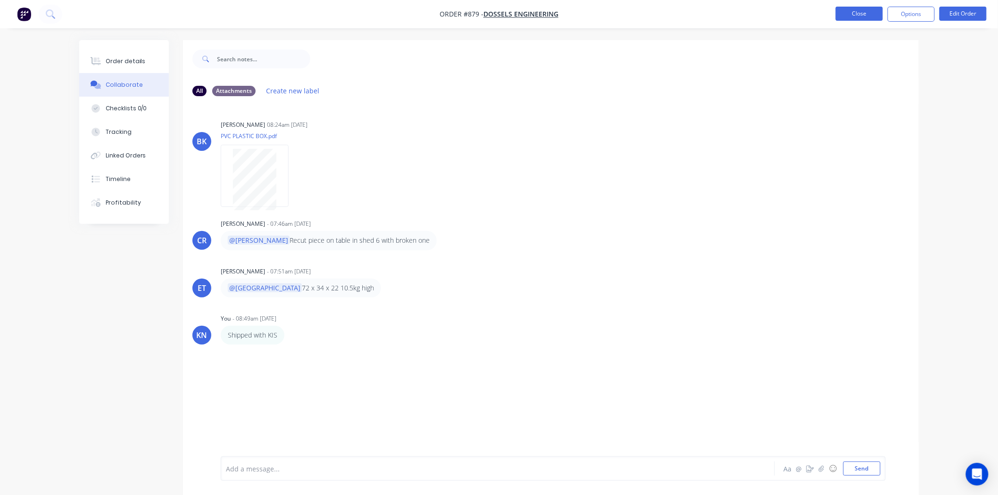
click at [856, 12] on button "Close" at bounding box center [859, 14] width 47 height 14
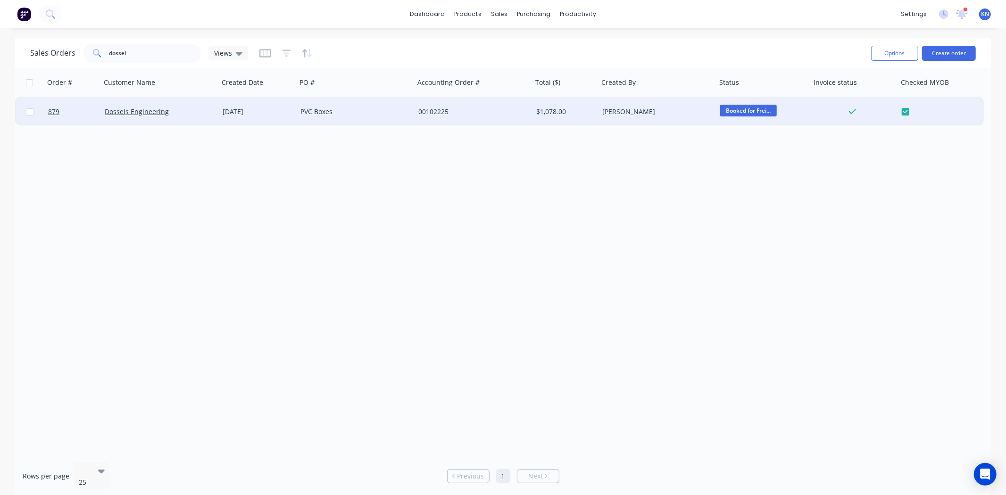
click at [759, 108] on span "Booked for Frei..." at bounding box center [748, 111] width 57 height 12
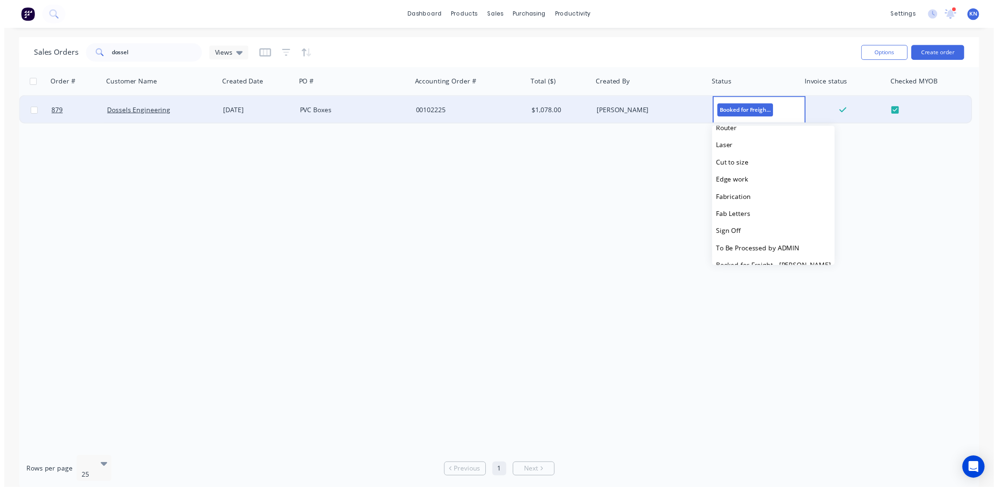
scroll to position [145, 0]
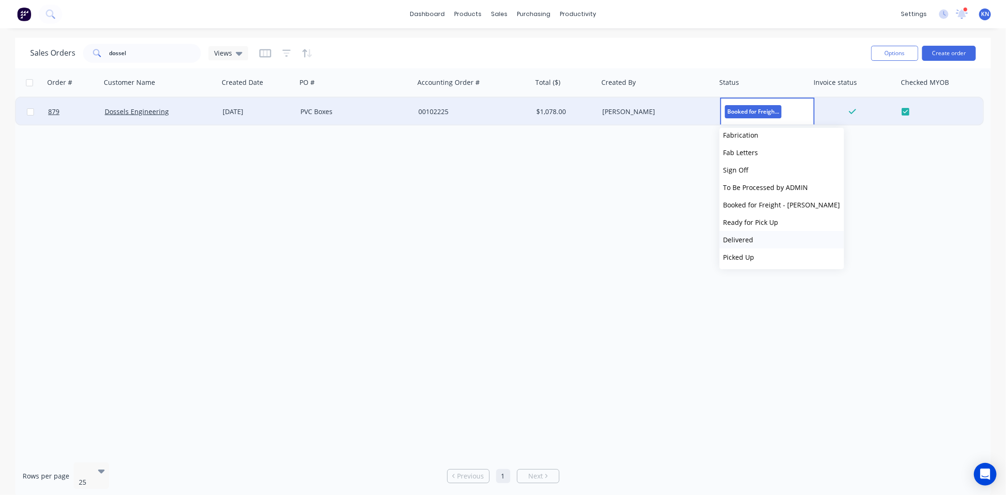
click at [742, 238] on span "Delivered" at bounding box center [738, 239] width 30 height 9
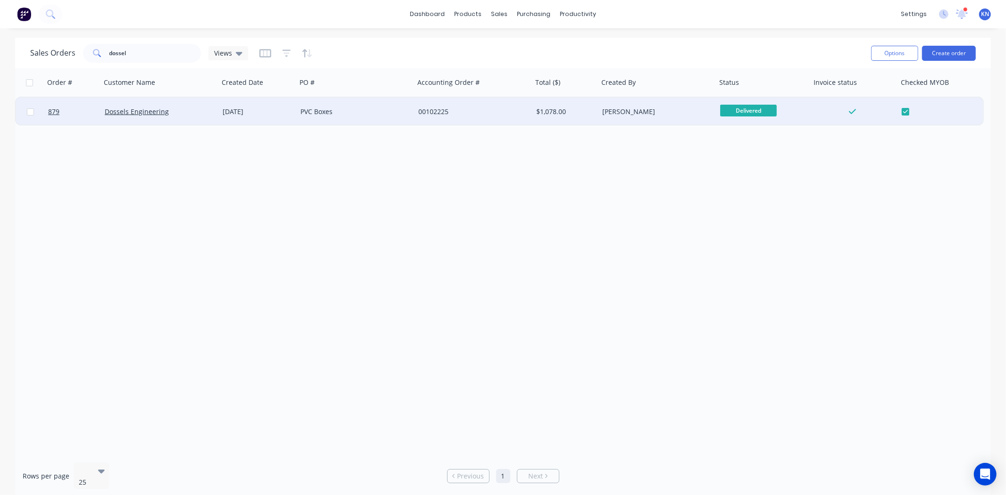
click at [188, 214] on div "Order # Customer Name Created Date PO # Accounting Order # Total ($) Created By…" at bounding box center [503, 261] width 976 height 387
click at [180, 53] on input "dossel" at bounding box center [155, 53] width 92 height 19
type input "d"
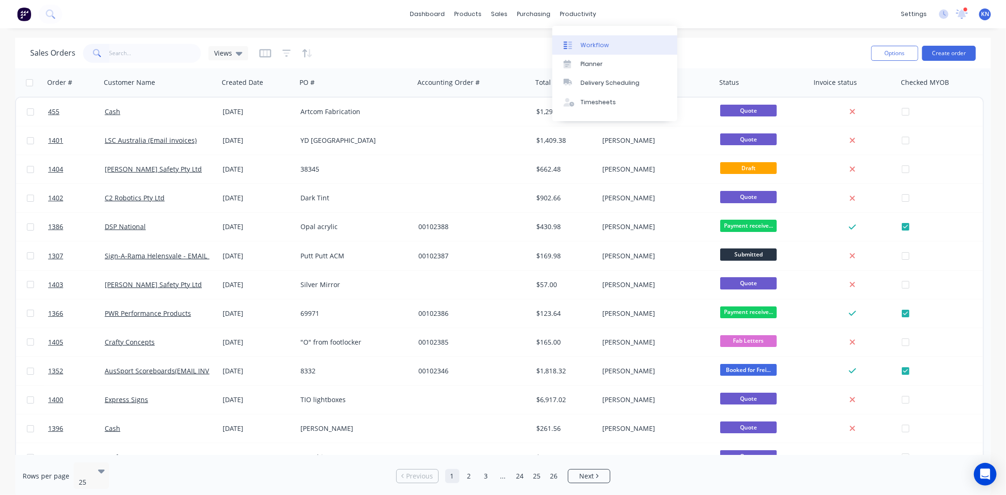
click at [597, 44] on div "Workflow" at bounding box center [594, 45] width 28 height 8
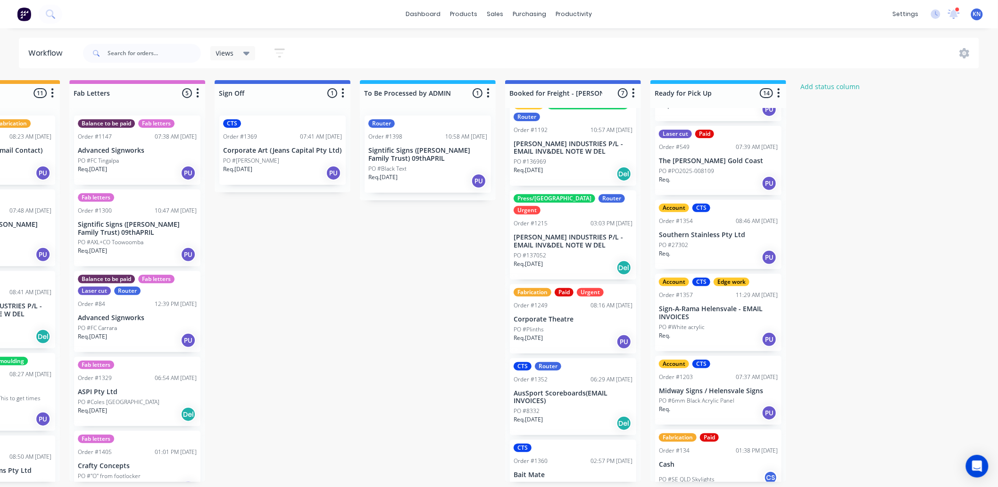
scroll to position [169, 0]
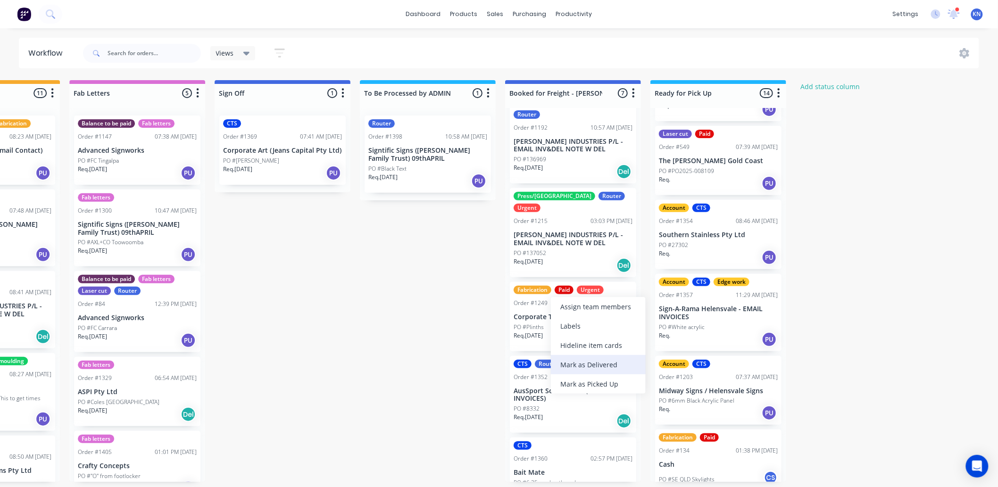
click at [604, 362] on div "Mark as Delivered" at bounding box center [598, 364] width 95 height 19
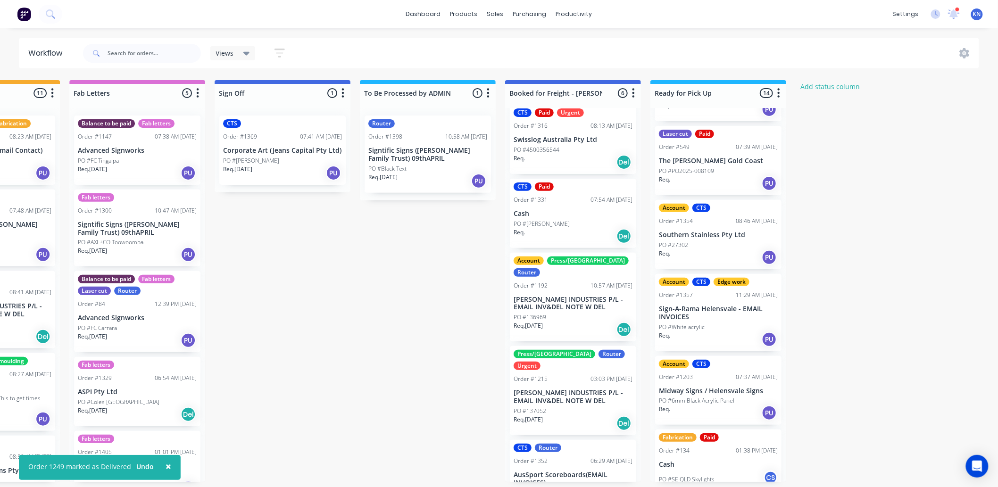
scroll to position [0, 0]
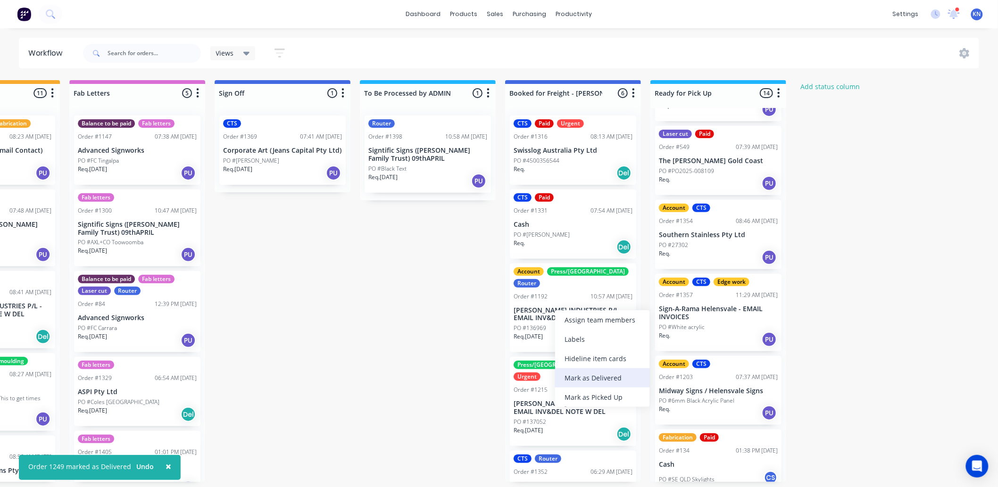
click at [597, 376] on div "Mark as Delivered" at bounding box center [602, 377] width 95 height 19
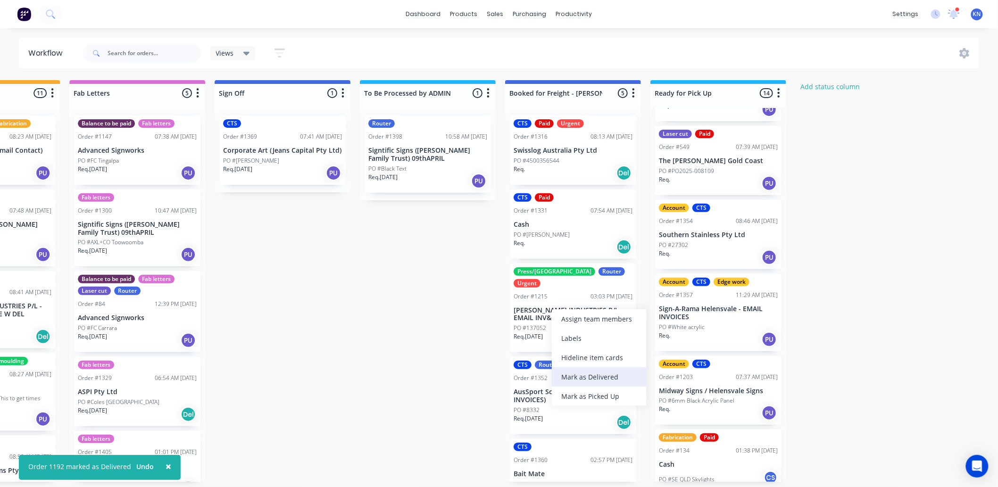
click at [583, 374] on div "Mark as Delivered" at bounding box center [599, 376] width 95 height 19
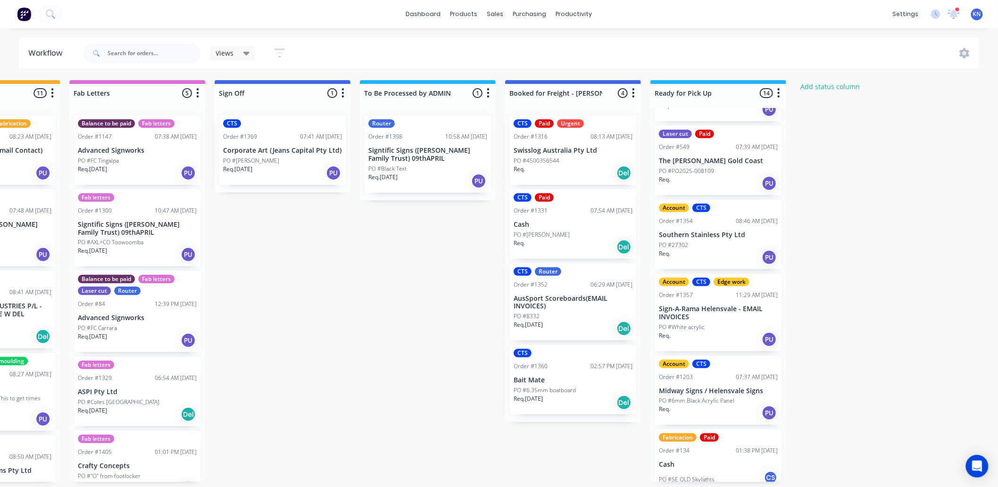
click at [559, 226] on p "Cash" at bounding box center [573, 225] width 119 height 8
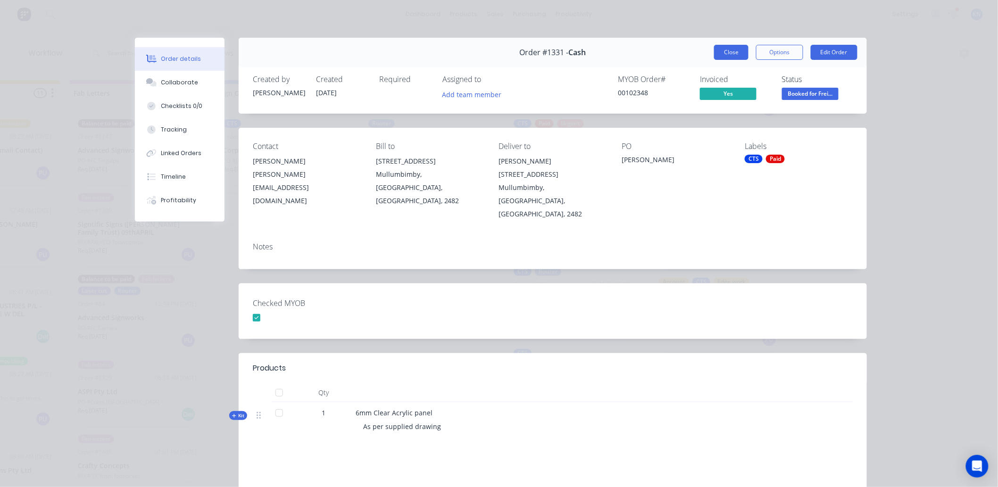
click at [729, 50] on button "Close" at bounding box center [731, 52] width 34 height 15
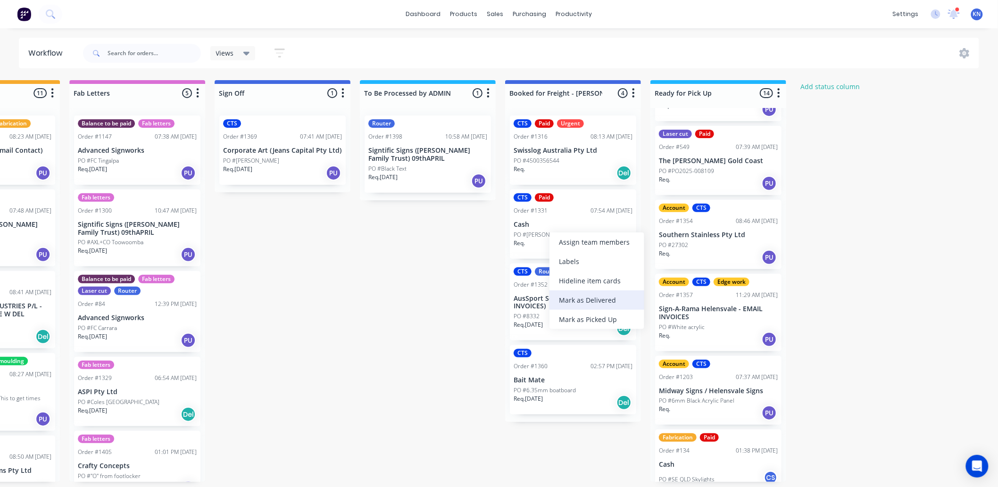
click at [602, 299] on div "Mark as Delivered" at bounding box center [596, 299] width 95 height 19
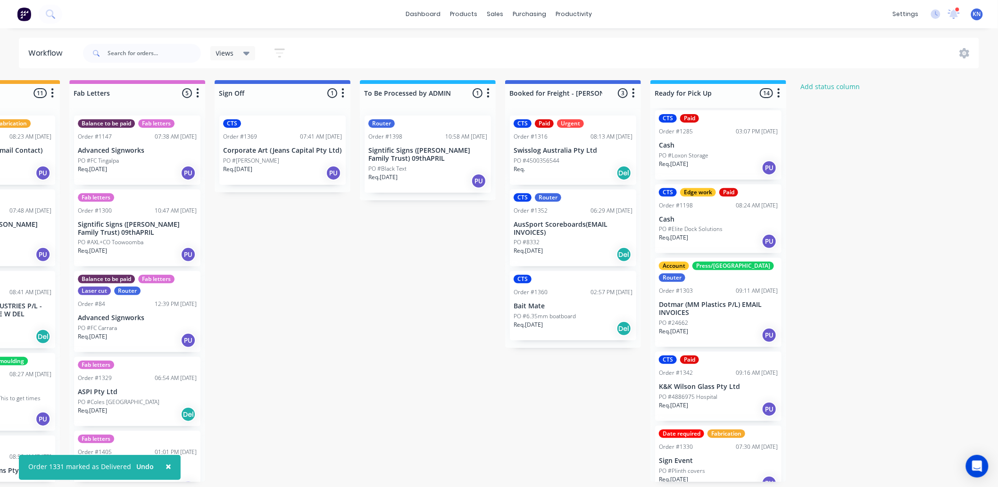
scroll to position [2, 1258]
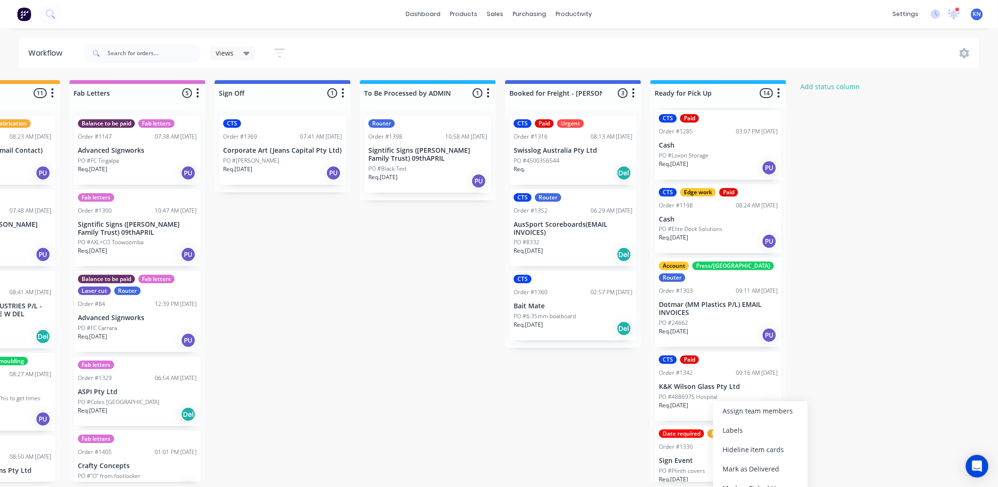
click at [696, 457] on p "Sign Event" at bounding box center [718, 461] width 119 height 8
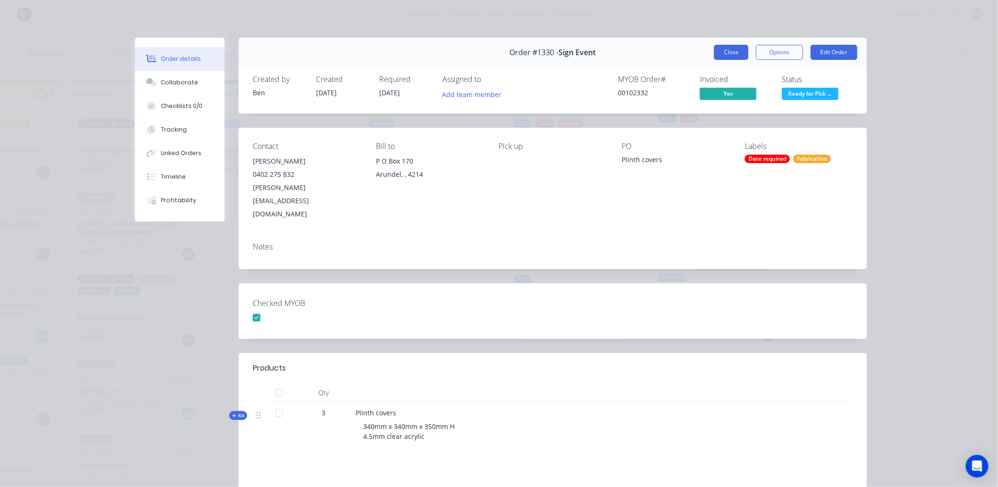
click at [731, 54] on button "Close" at bounding box center [731, 52] width 34 height 15
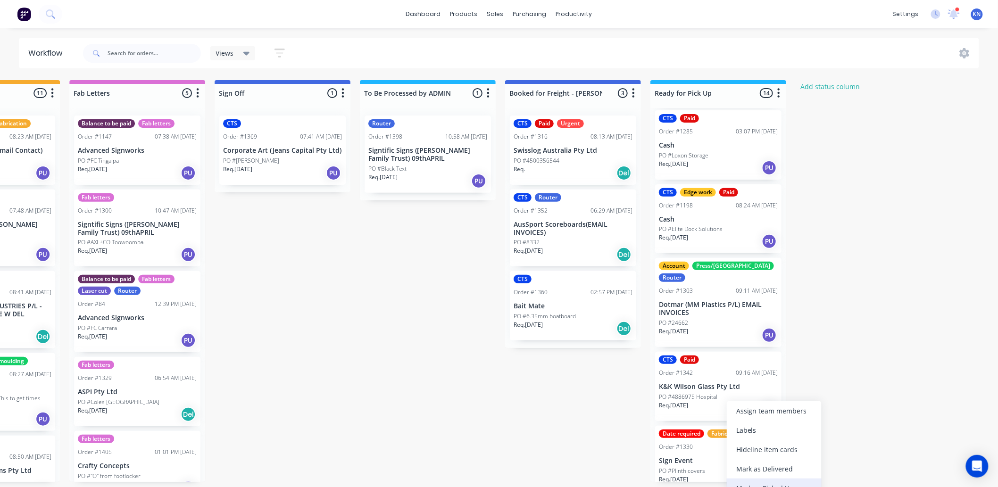
click at [770, 481] on div "Mark as Picked Up" at bounding box center [774, 488] width 95 height 19
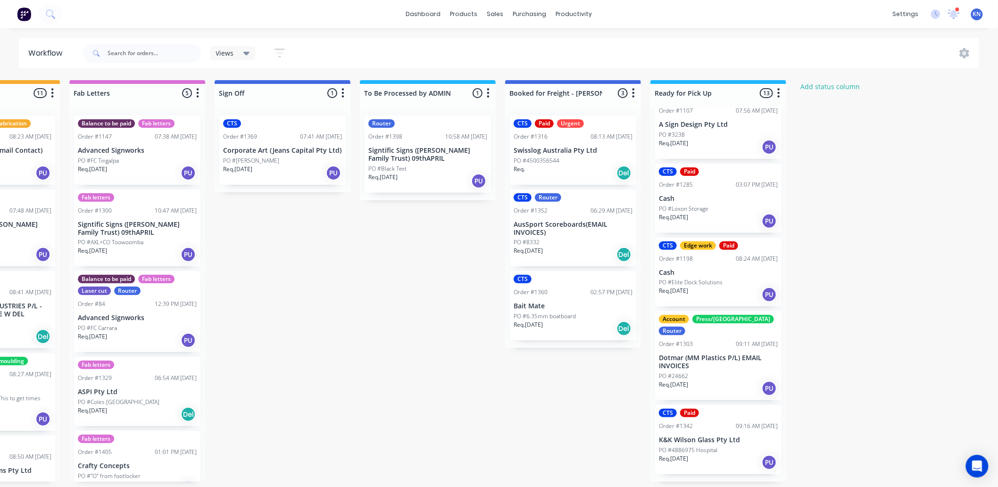
scroll to position [634, 0]
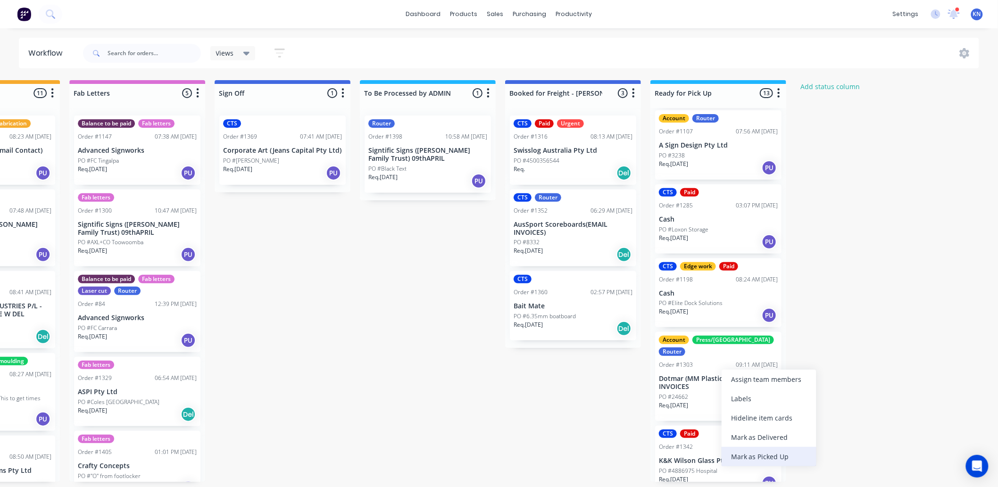
click at [755, 455] on div "Mark as Picked Up" at bounding box center [768, 456] width 95 height 19
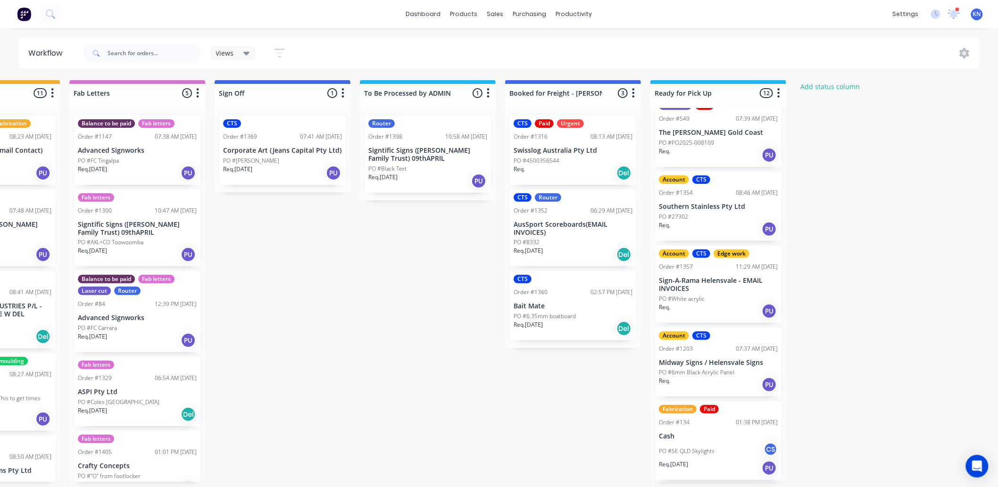
scroll to position [395, 0]
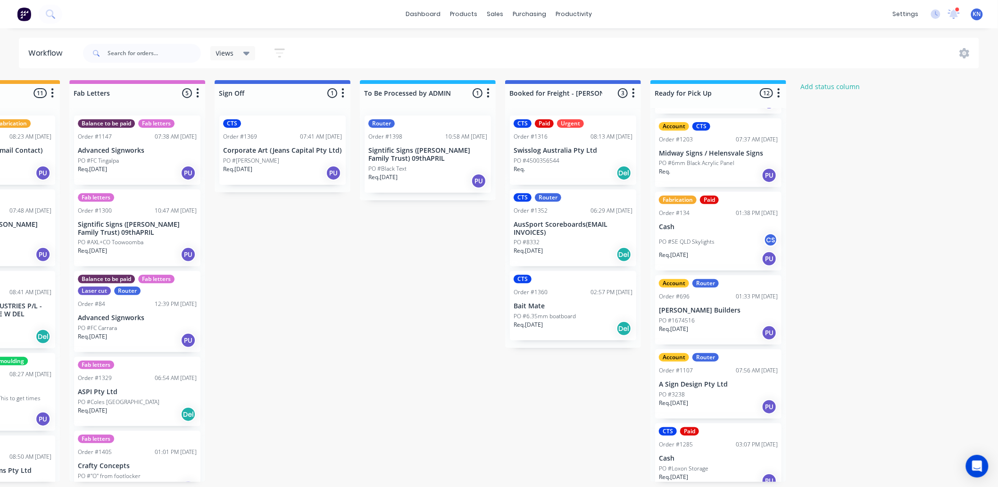
click at [716, 316] on div "PO #1674516" at bounding box center [718, 320] width 119 height 8
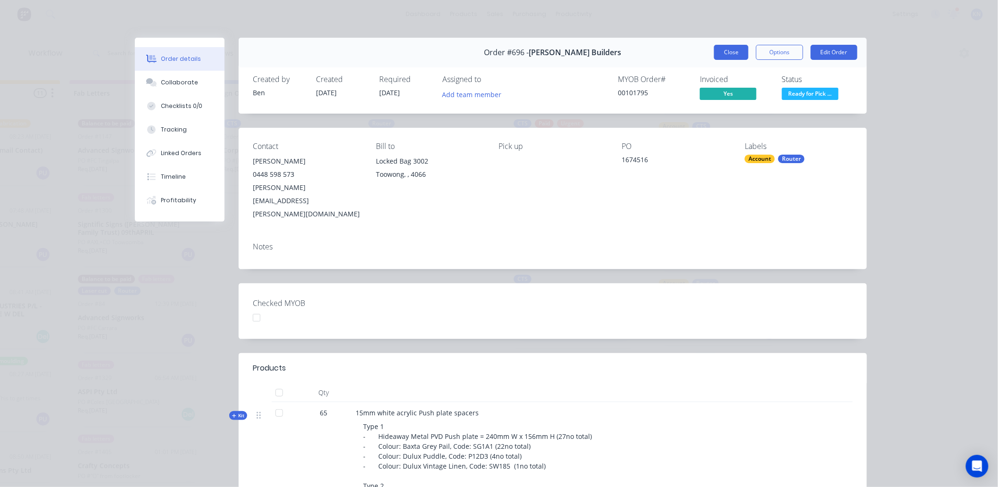
click at [722, 49] on button "Close" at bounding box center [731, 52] width 34 height 15
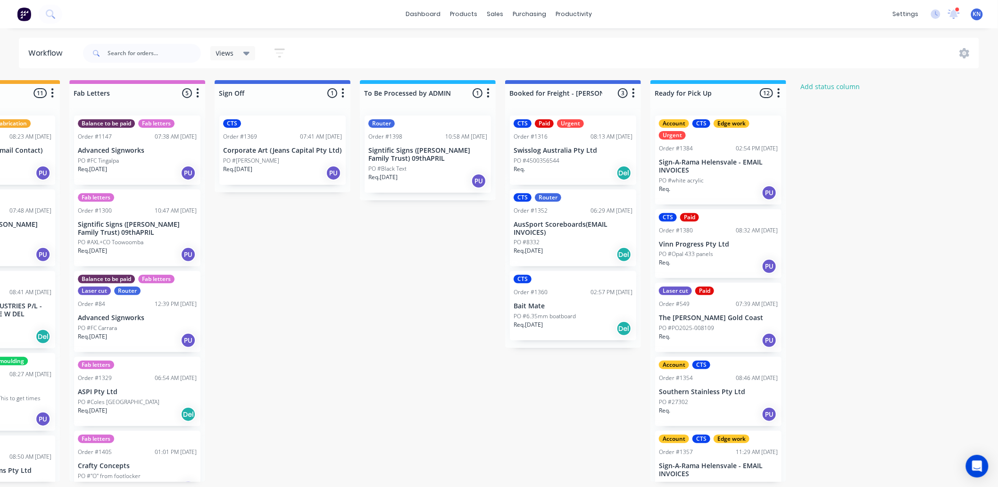
scroll to position [0, 1258]
click at [691, 395] on p "Southern Stainless Pty Ltd" at bounding box center [718, 392] width 119 height 8
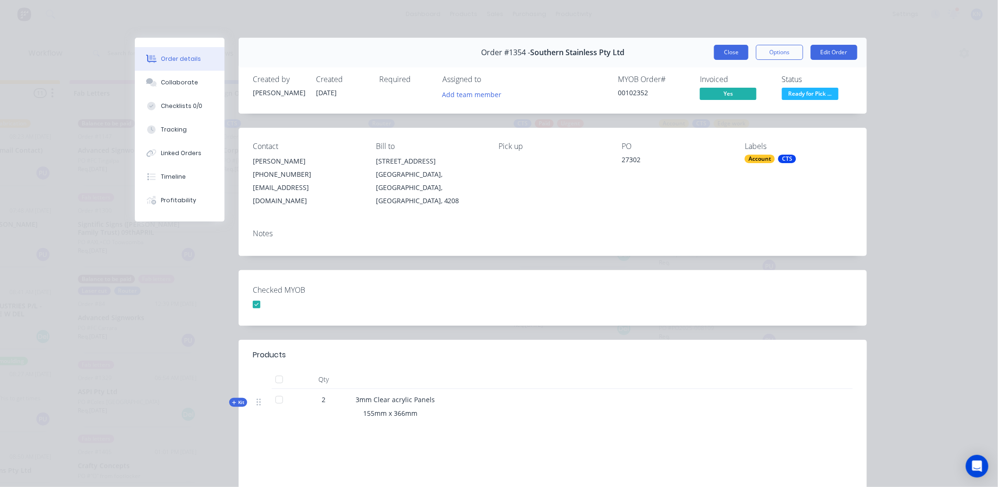
click at [725, 50] on button "Close" at bounding box center [731, 52] width 34 height 15
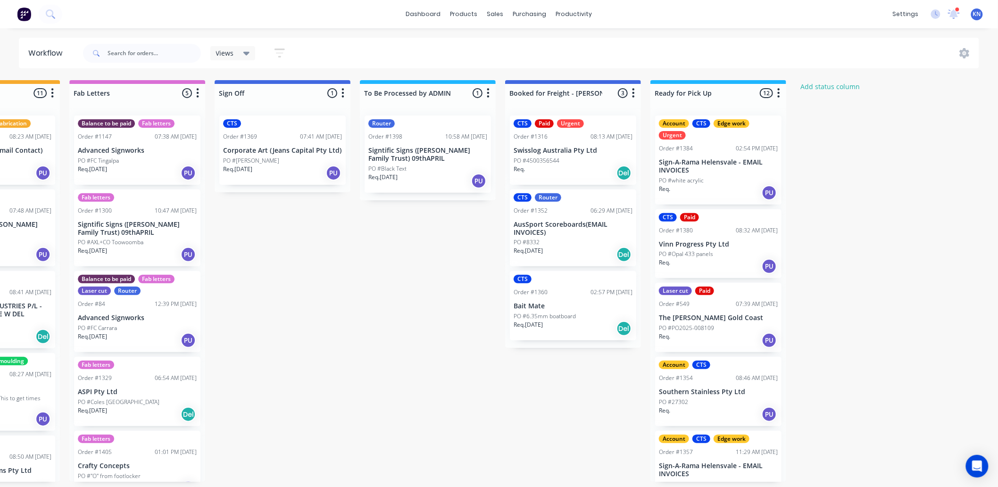
click at [692, 390] on p "Southern Stainless Pty Ltd" at bounding box center [718, 392] width 119 height 8
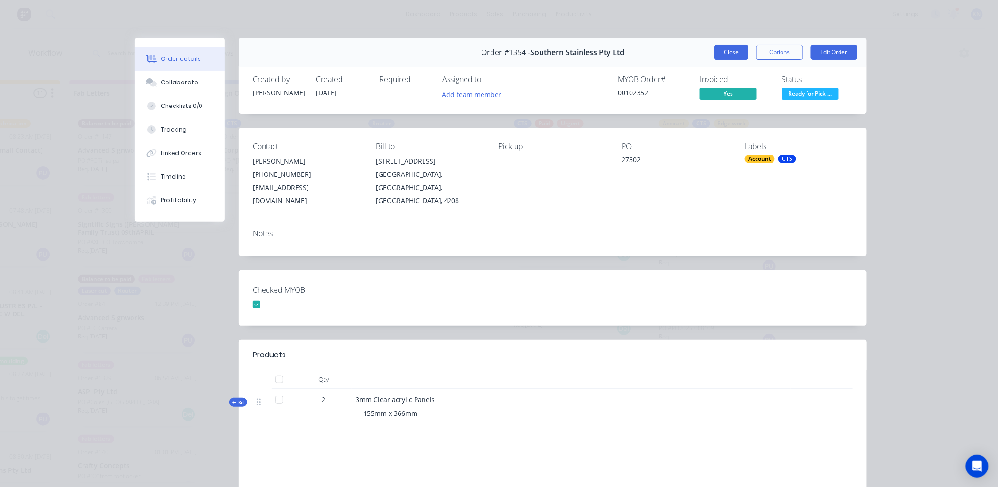
click at [728, 51] on button "Close" at bounding box center [731, 52] width 34 height 15
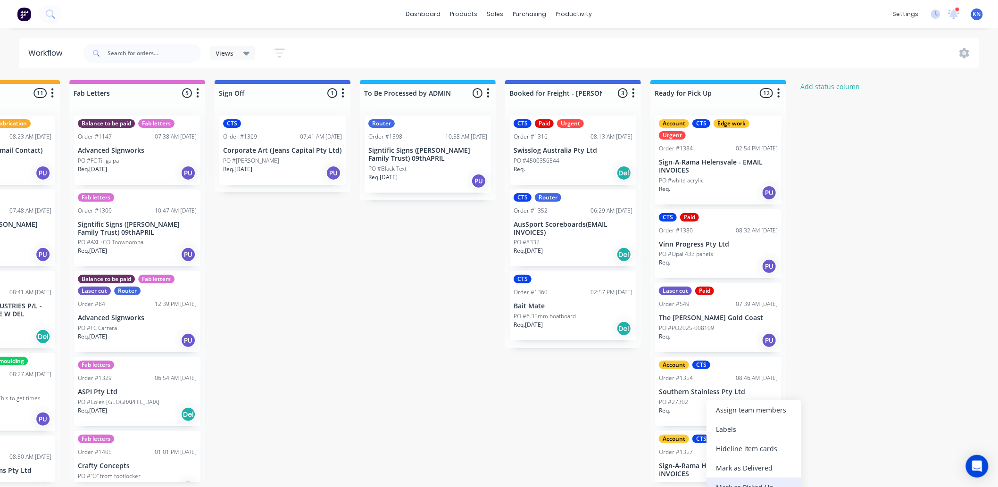
click at [765, 484] on div "Mark as Picked Up" at bounding box center [753, 487] width 95 height 19
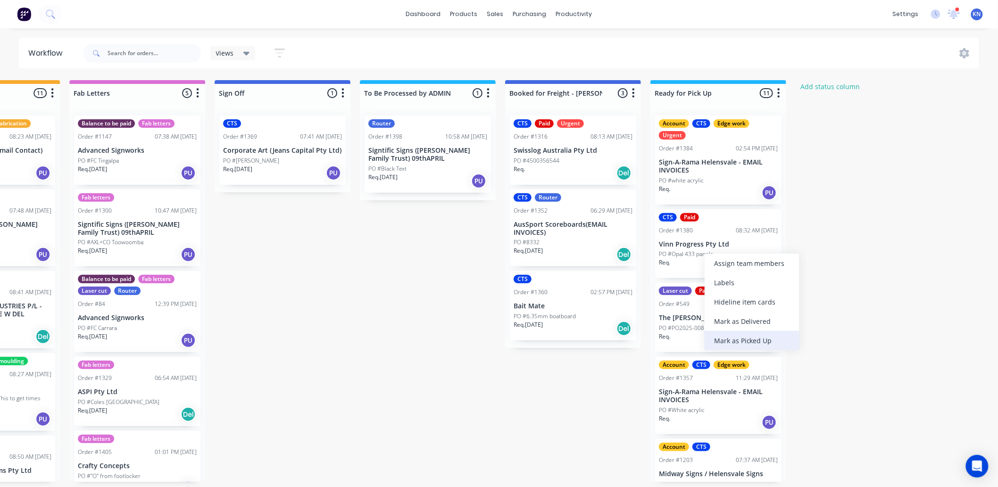
click at [738, 337] on div "Mark as Picked Up" at bounding box center [752, 340] width 95 height 19
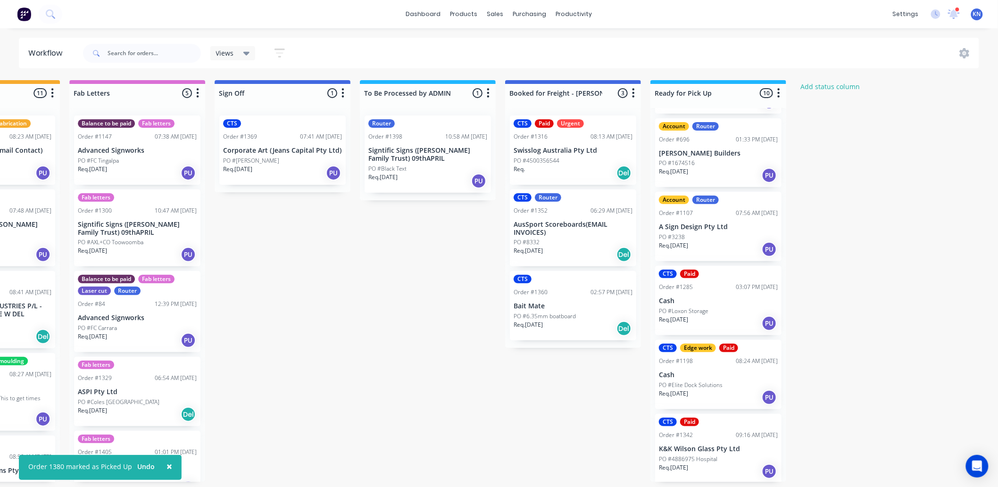
scroll to position [2, 1258]
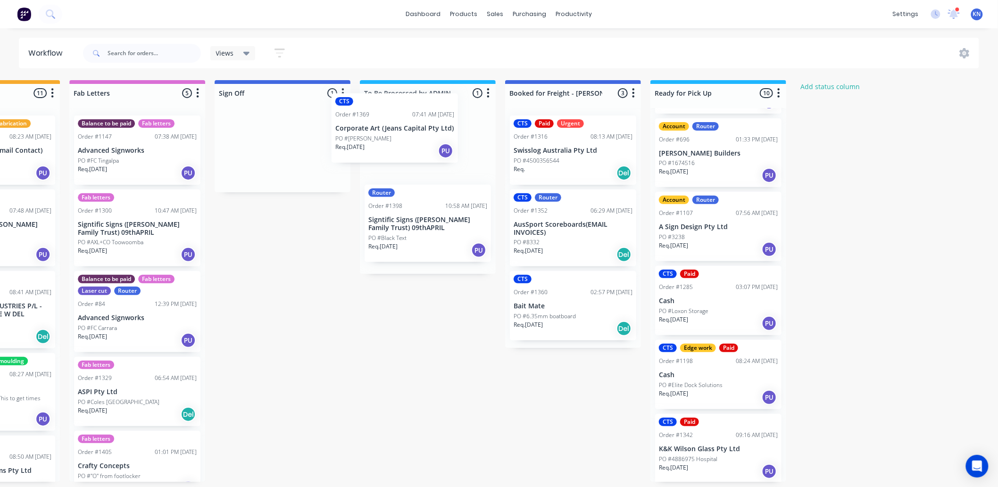
scroll to position [0, 1258]
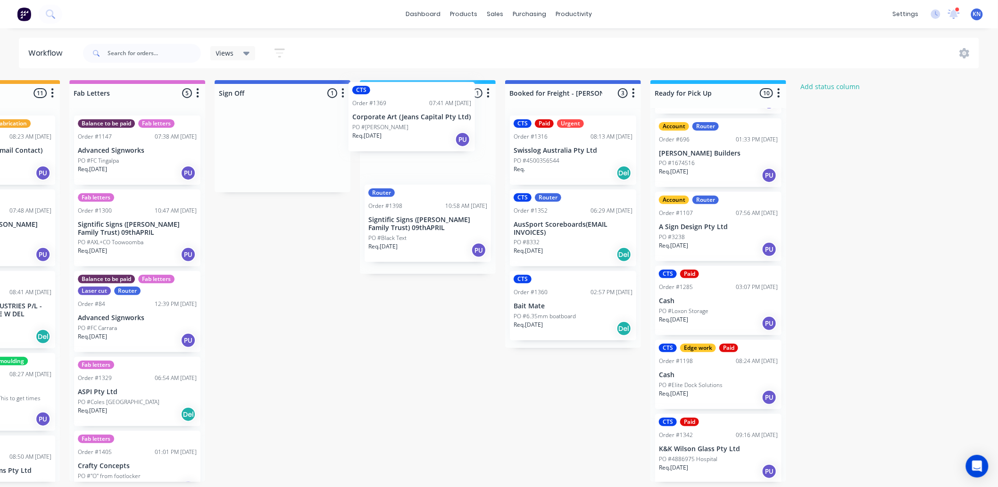
drag, startPoint x: 277, startPoint y: 152, endPoint x: 411, endPoint y: 122, distance: 137.4
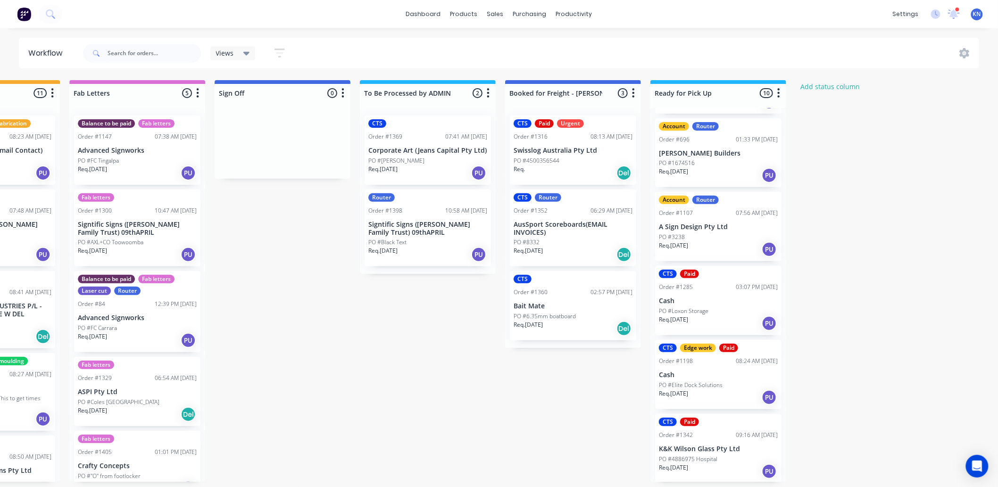
click at [380, 154] on p "Corporate Art (Jeans Capital Pty Ltd)" at bounding box center [427, 151] width 119 height 8
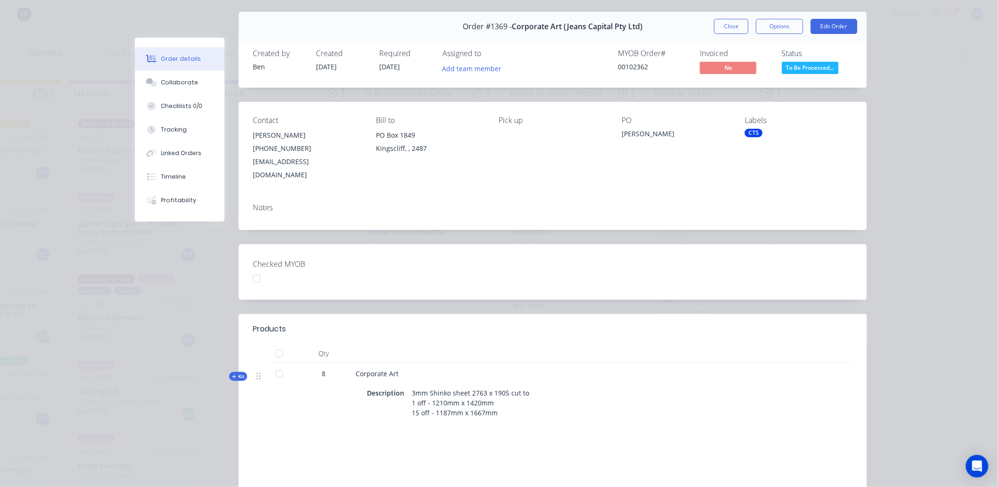
scroll to position [0, 0]
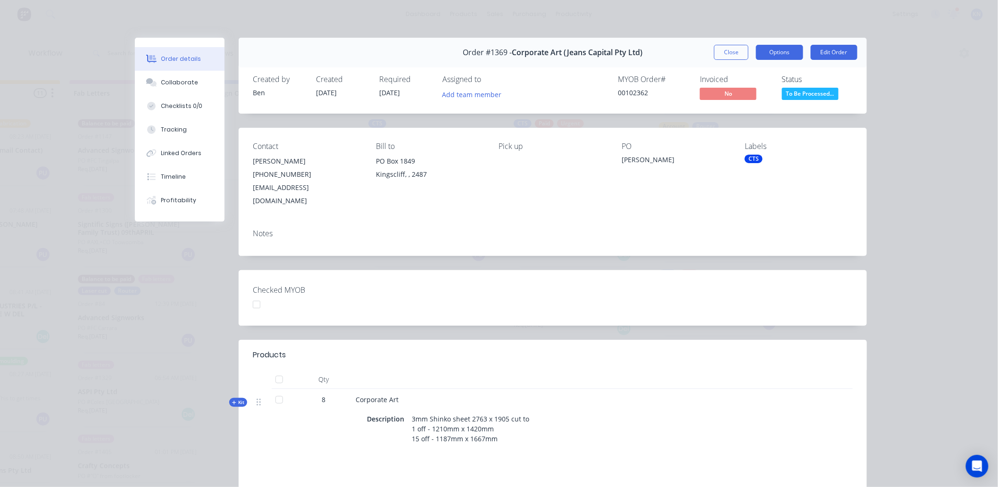
click at [779, 49] on button "Options" at bounding box center [779, 52] width 47 height 15
click at [656, 19] on div "Order details Collaborate Checklists 0/0 Tracking Linked Orders Timeline Profit…" at bounding box center [499, 243] width 998 height 487
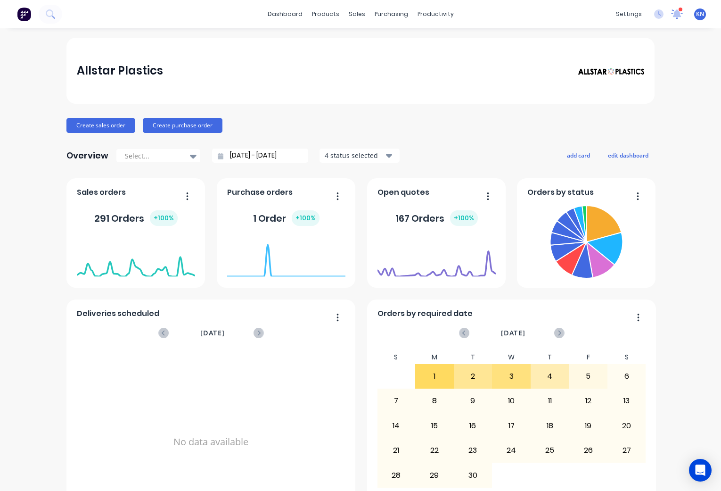
click at [673, 14] on icon at bounding box center [677, 13] width 9 height 8
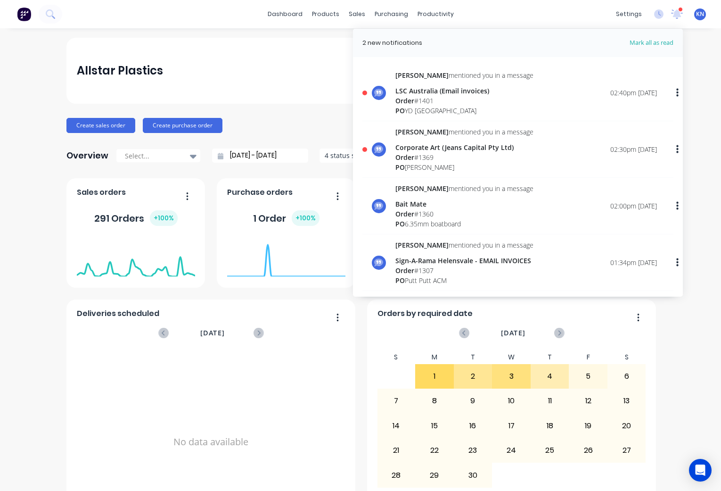
click at [418, 96] on div "Order # 1401" at bounding box center [465, 101] width 138 height 10
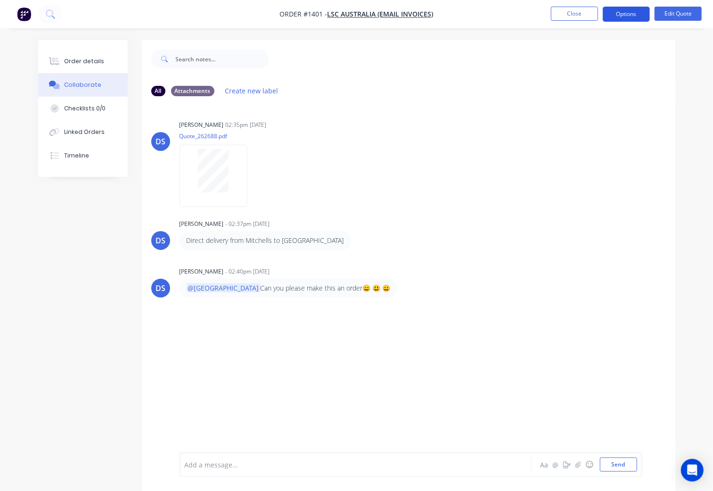
click at [619, 13] on button "Options" at bounding box center [626, 14] width 47 height 15
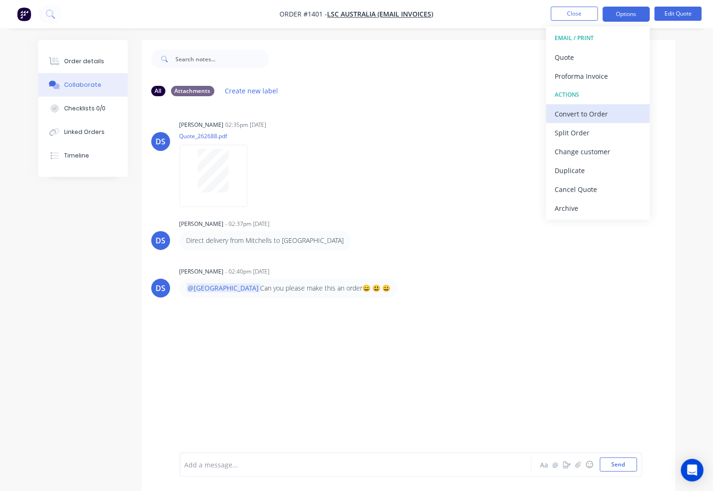
click at [574, 114] on div "Convert to Order" at bounding box center [598, 114] width 87 height 14
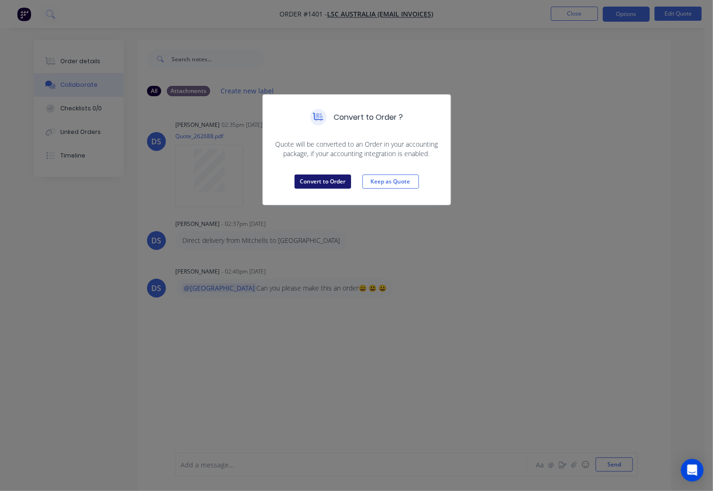
click at [329, 181] on button "Convert to Order" at bounding box center [323, 181] width 57 height 14
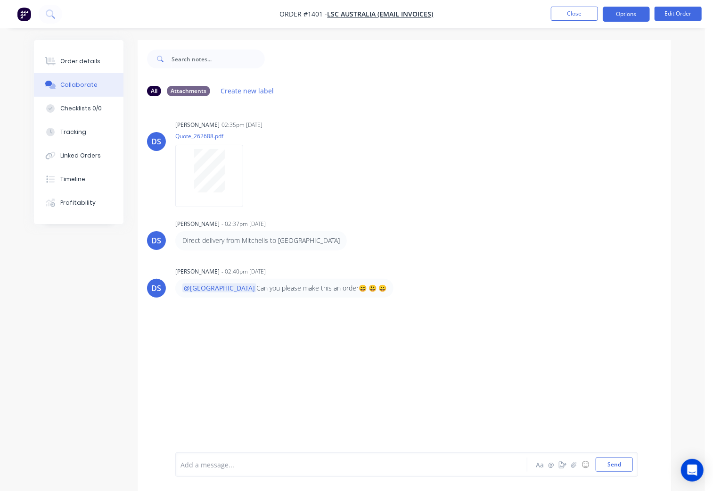
click at [619, 12] on button "Options" at bounding box center [626, 14] width 47 height 15
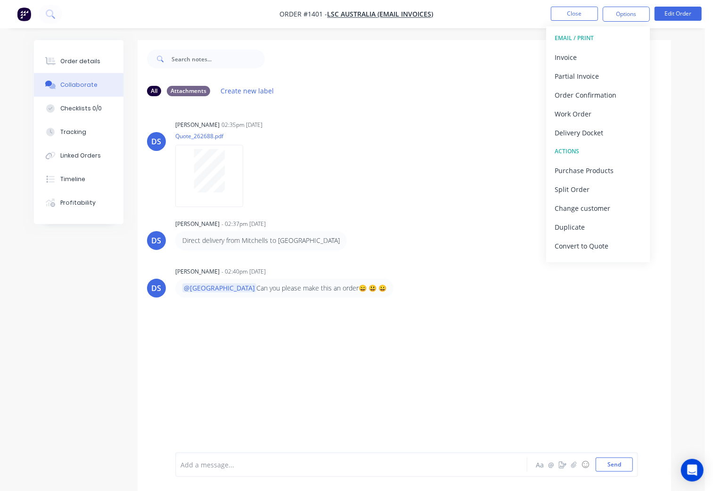
click at [474, 93] on div "All Attachments Create new label" at bounding box center [404, 90] width 515 height 13
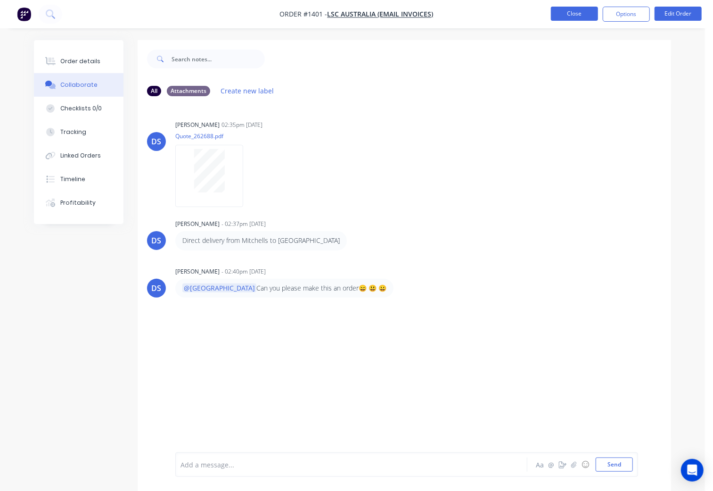
click at [572, 14] on button "Close" at bounding box center [574, 14] width 47 height 14
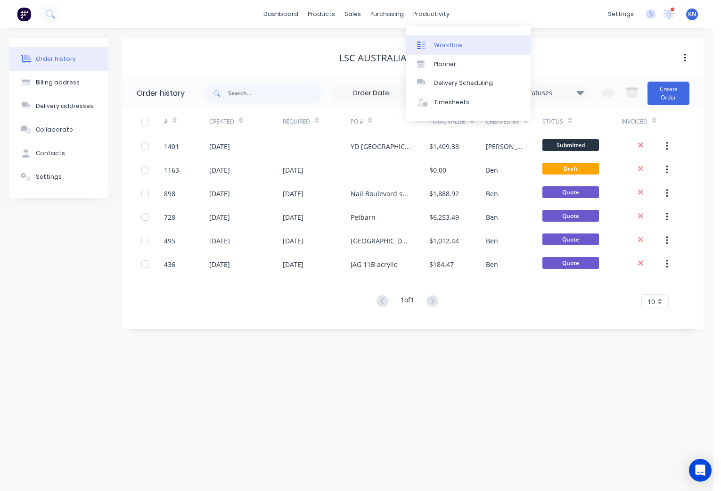
click at [451, 45] on div "Workflow" at bounding box center [448, 45] width 28 height 8
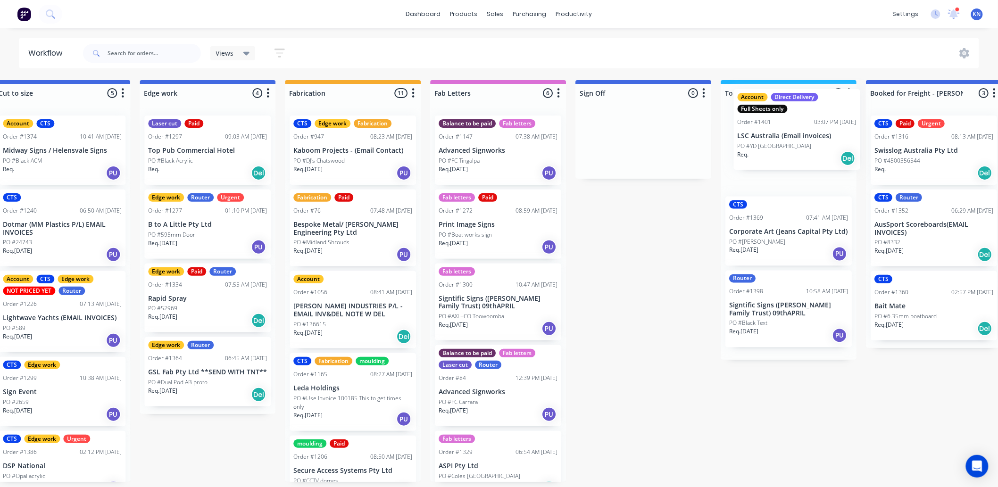
drag, startPoint x: 55, startPoint y: 158, endPoint x: 766, endPoint y: 135, distance: 711.5
click at [721, 135] on div "Submitted 1 Status colour #273444 hex #273444 Save Cancel Summaries Total order…" at bounding box center [224, 281] width 2256 height 402
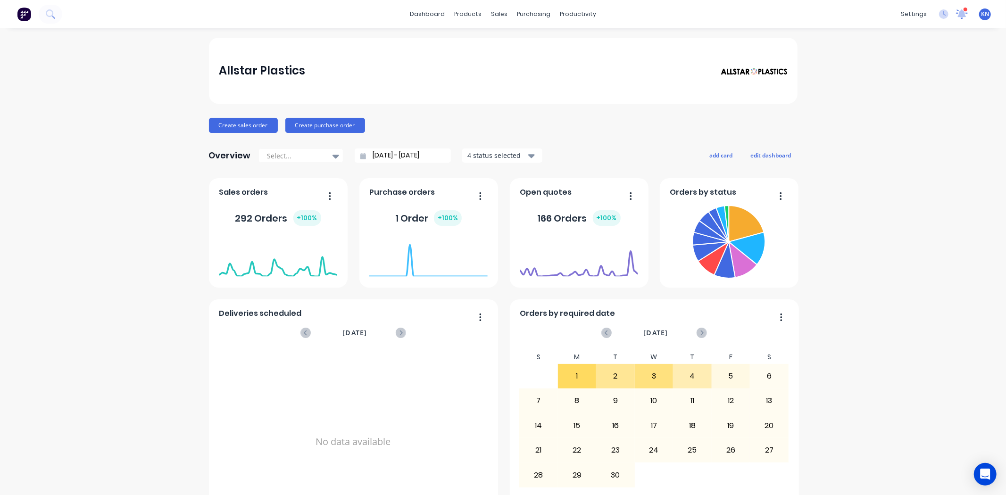
click at [958, 15] on icon at bounding box center [962, 13] width 8 height 8
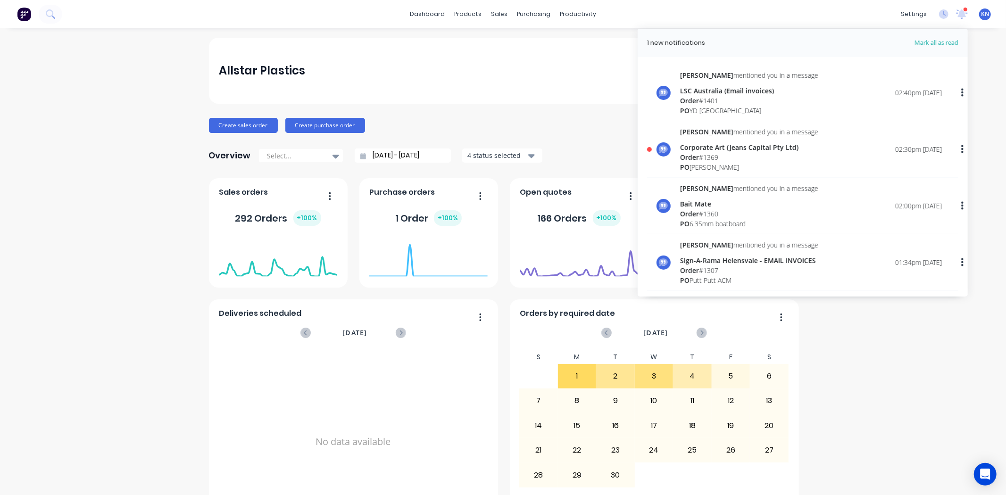
click at [699, 152] on div "Order # 1369" at bounding box center [749, 157] width 138 height 10
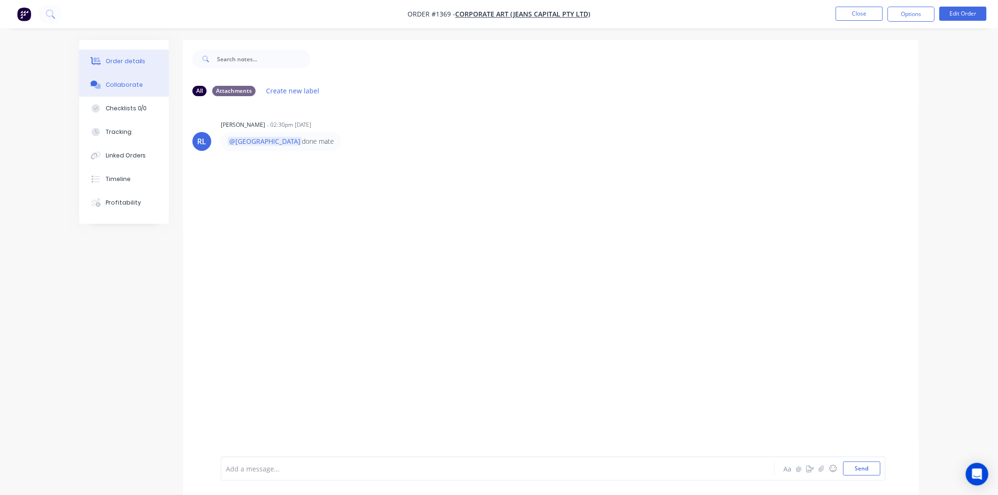
click at [140, 61] on div "Order details" at bounding box center [126, 61] width 40 height 8
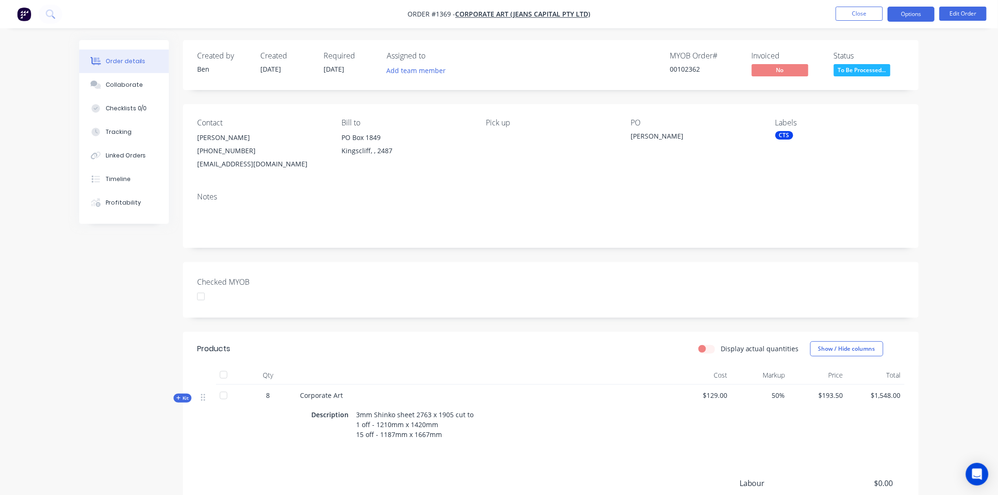
click at [913, 13] on button "Options" at bounding box center [910, 14] width 47 height 15
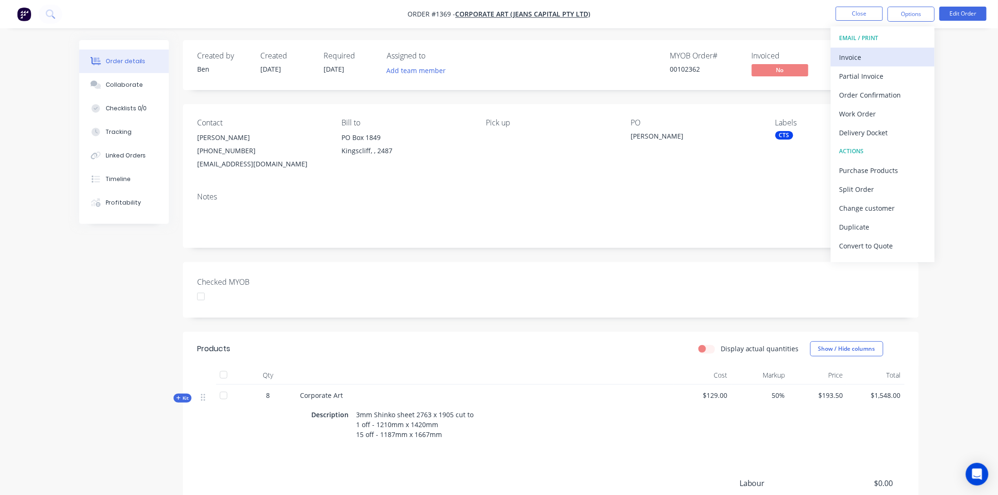
click at [850, 55] on div "Invoice" at bounding box center [882, 57] width 87 height 14
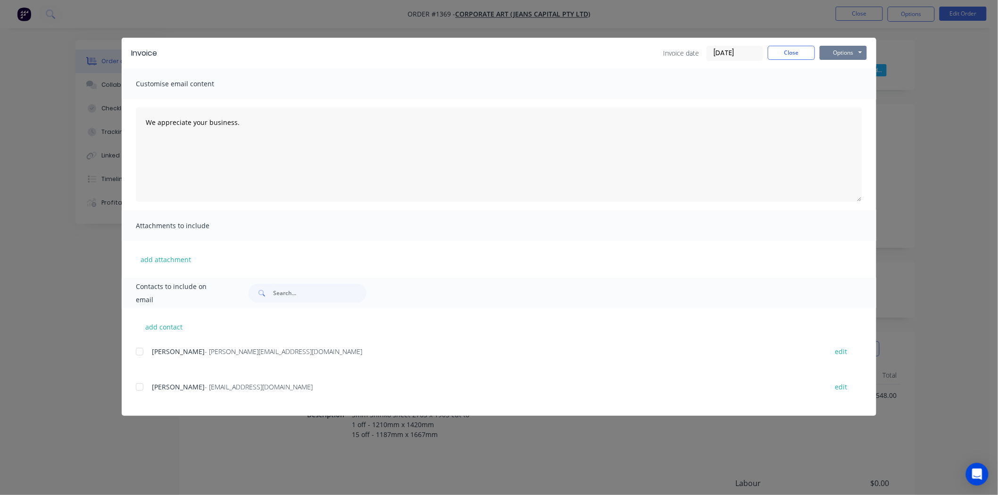
click at [845, 48] on button "Options" at bounding box center [843, 53] width 47 height 14
click at [843, 83] on button "Print" at bounding box center [850, 85] width 60 height 16
click at [802, 53] on button "Close" at bounding box center [791, 53] width 47 height 14
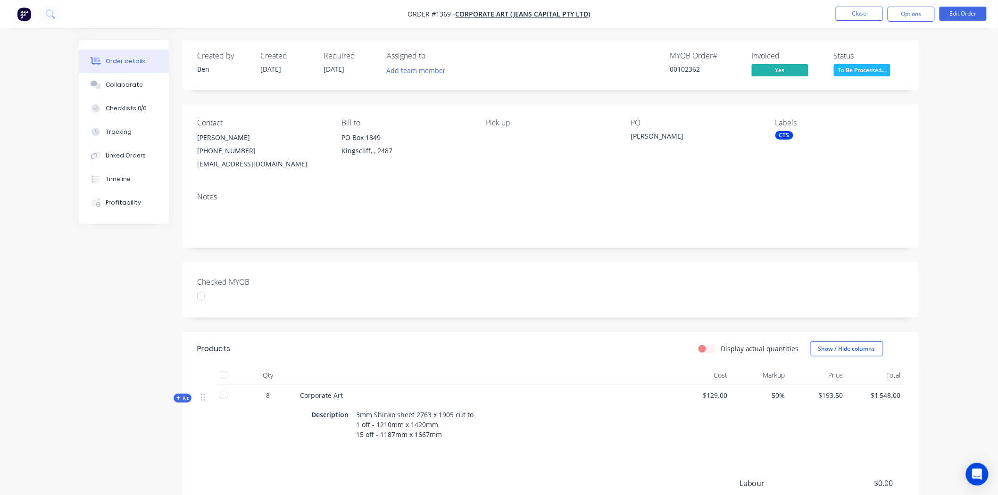
drag, startPoint x: 202, startPoint y: 299, endPoint x: 261, endPoint y: 281, distance: 62.2
click at [202, 299] on div at bounding box center [200, 296] width 19 height 19
click at [878, 70] on span "To Be Processed..." at bounding box center [862, 70] width 57 height 12
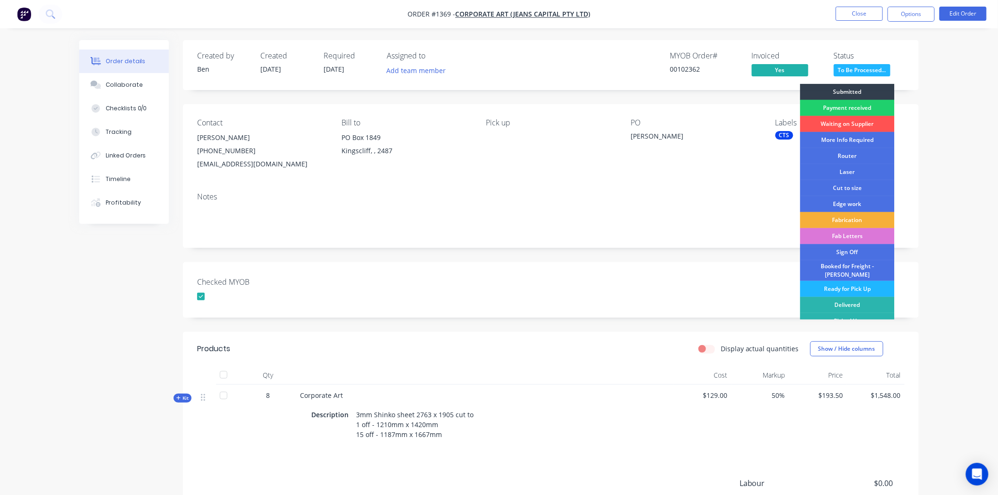
click at [845, 282] on div "Ready for Pick Up" at bounding box center [847, 289] width 94 height 16
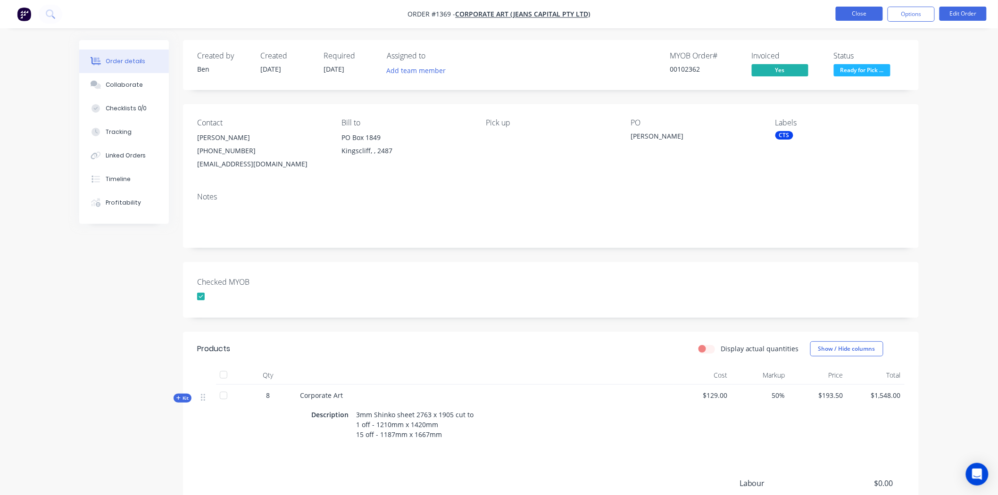
click at [861, 13] on button "Close" at bounding box center [859, 14] width 47 height 14
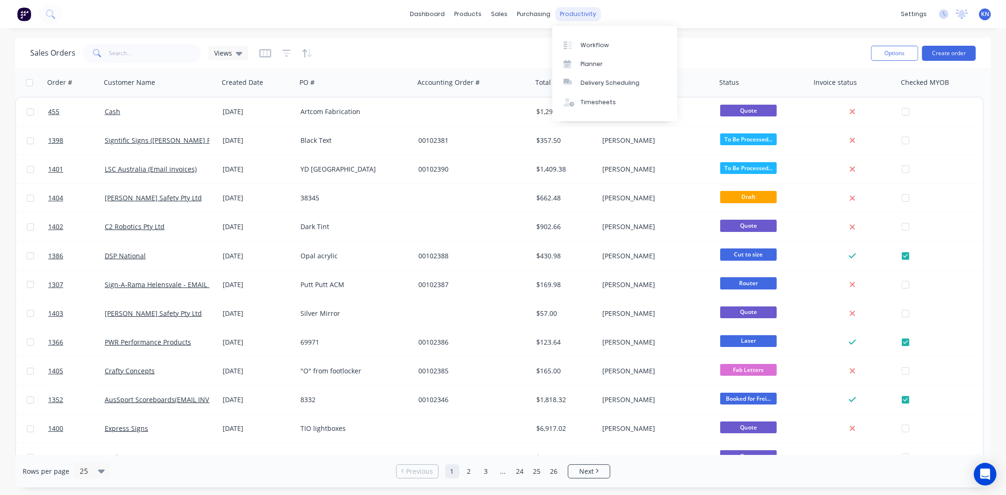
click at [579, 15] on div "productivity" at bounding box center [578, 14] width 46 height 14
click at [582, 43] on div "Workflow" at bounding box center [594, 45] width 28 height 8
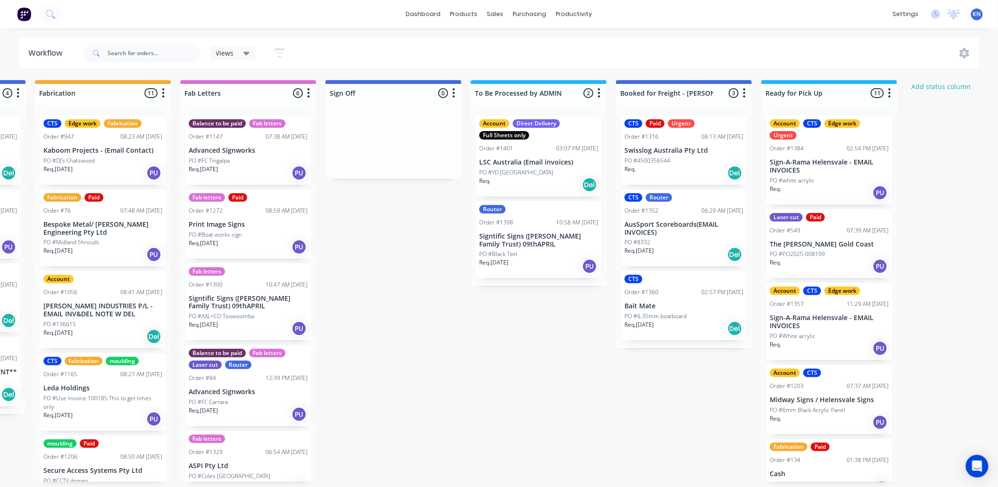
scroll to position [0, 1171]
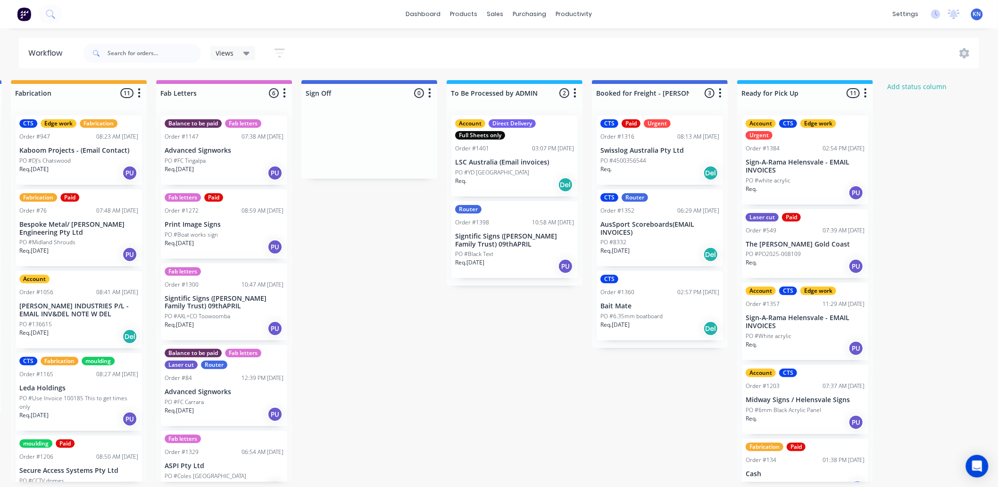
click at [681, 299] on div "Mark as Delivered" at bounding box center [679, 300] width 95 height 19
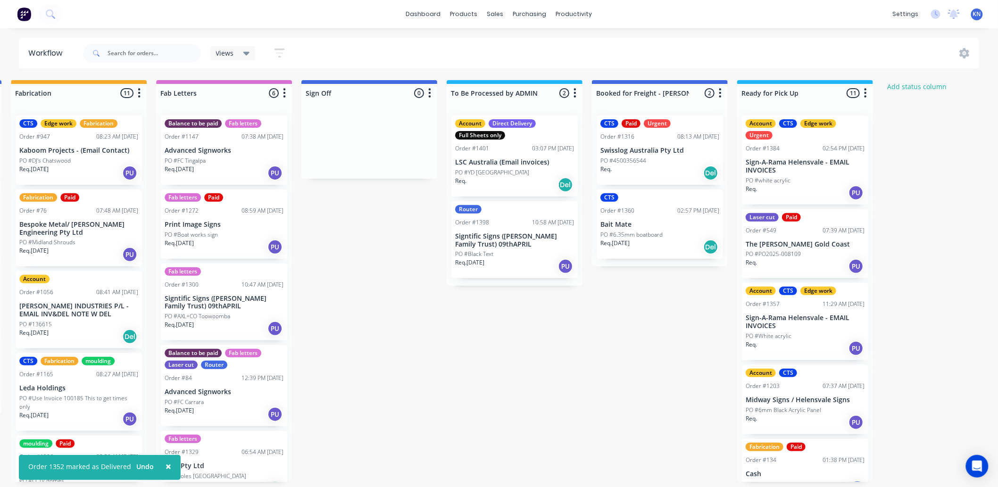
click at [494, 224] on div "Order #1398 10:58 AM [DATE]" at bounding box center [514, 222] width 119 height 8
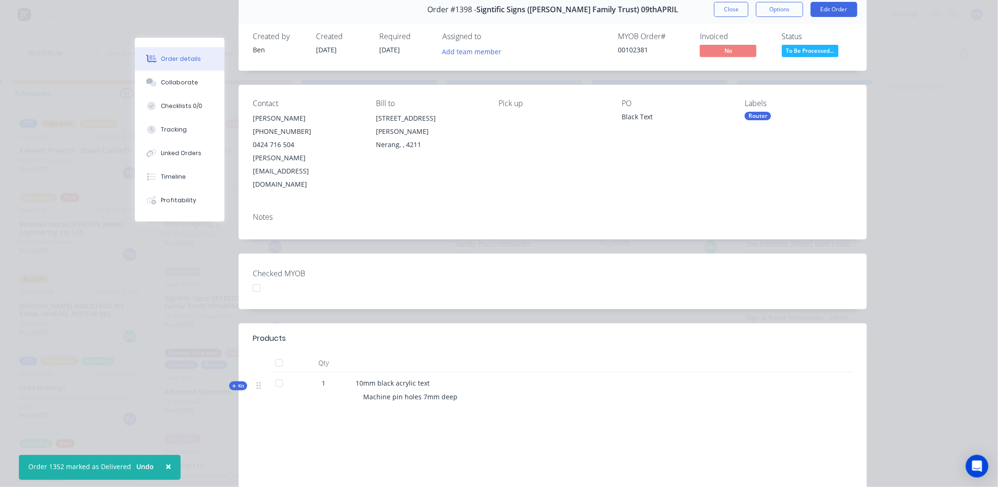
scroll to position [0, 0]
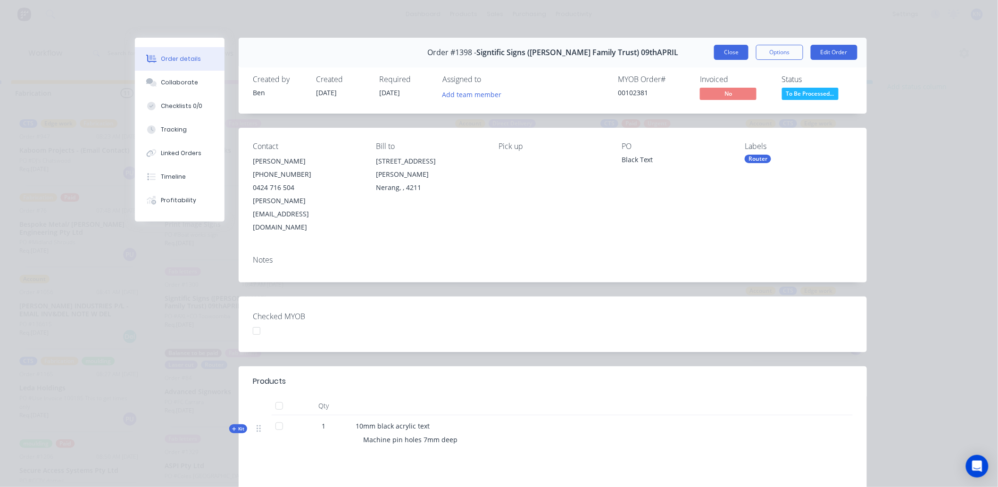
click at [725, 52] on button "Close" at bounding box center [731, 52] width 34 height 15
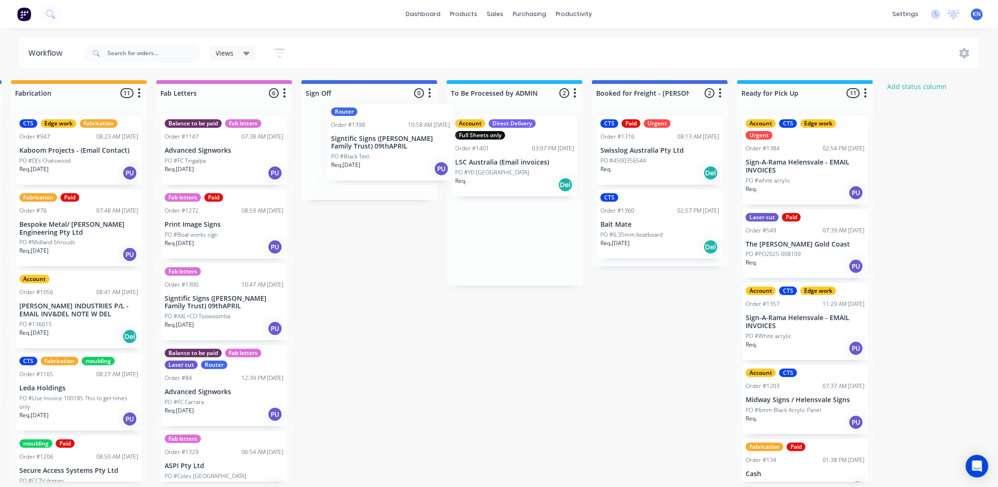
drag, startPoint x: 503, startPoint y: 262, endPoint x: 374, endPoint y: 163, distance: 162.0
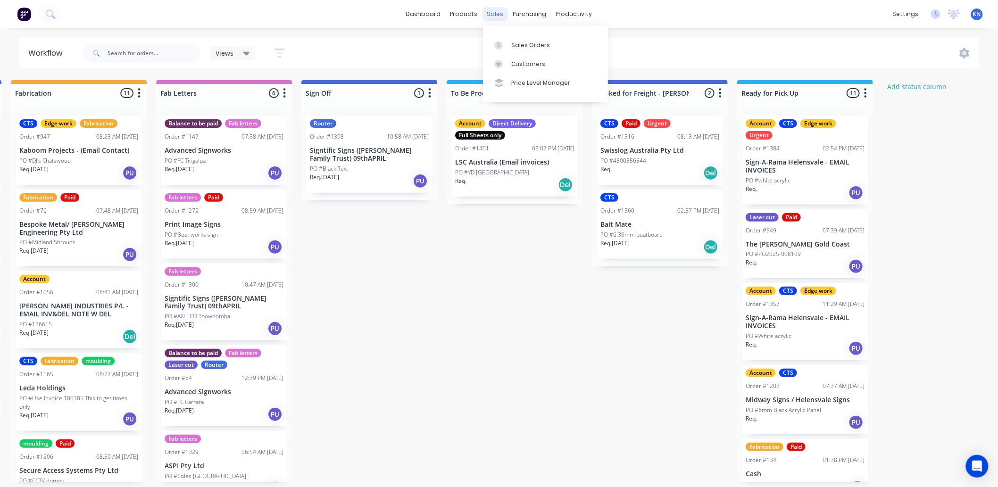
click at [498, 13] on div "sales" at bounding box center [495, 14] width 26 height 14
click at [545, 46] on div "Sales Orders" at bounding box center [530, 45] width 39 height 8
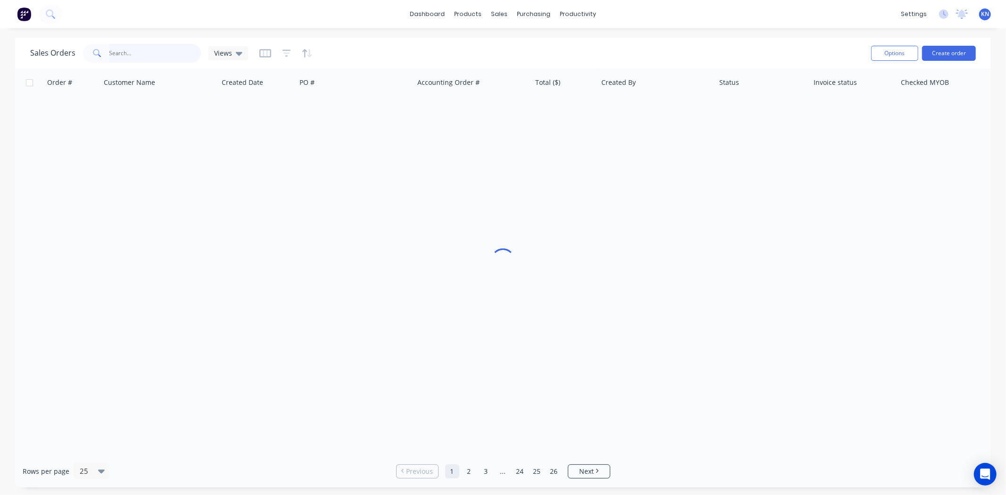
click at [140, 58] on input "text" at bounding box center [155, 53] width 92 height 19
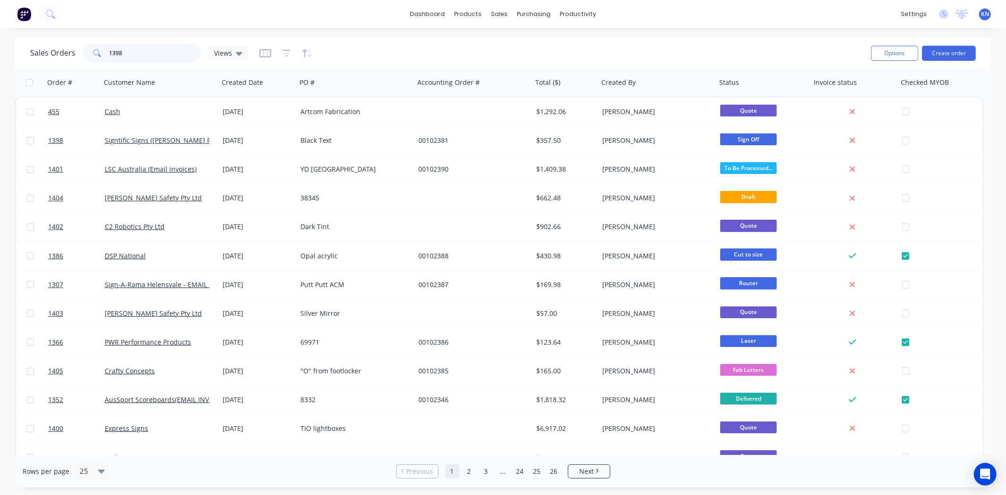
type input "1398"
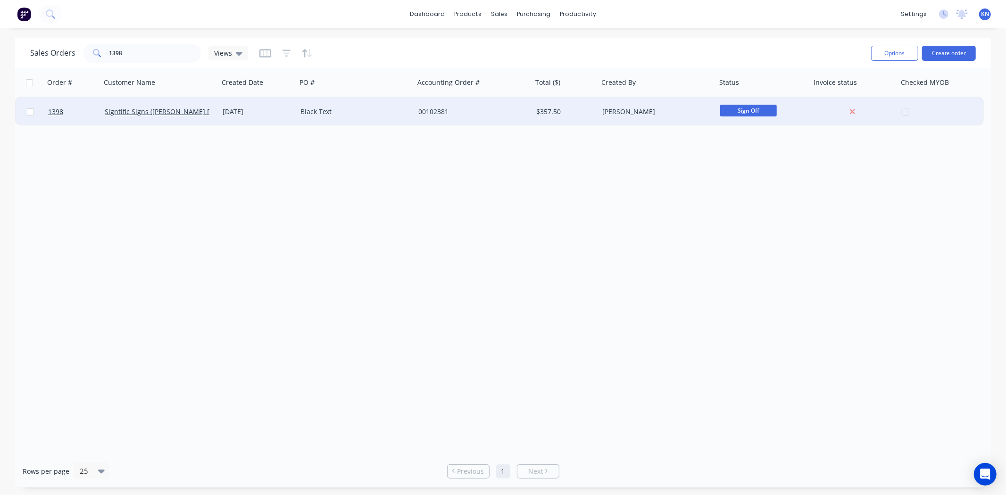
click at [47, 109] on div at bounding box center [72, 112] width 57 height 28
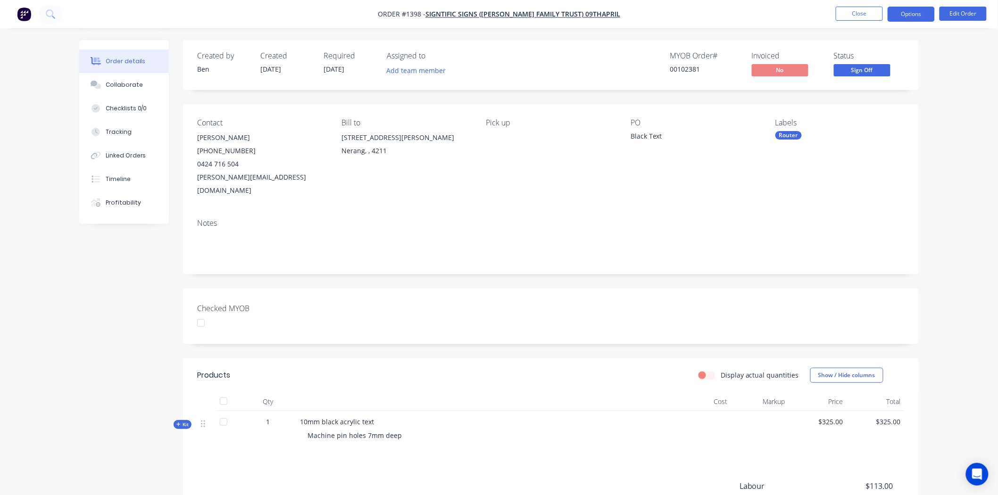
click at [908, 12] on button "Options" at bounding box center [910, 14] width 47 height 15
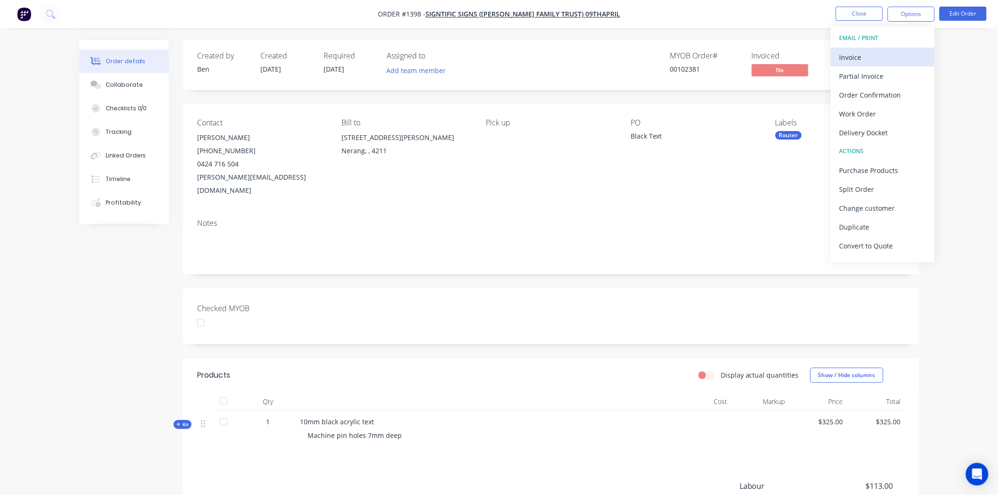
click at [876, 55] on div "Invoice" at bounding box center [882, 57] width 87 height 14
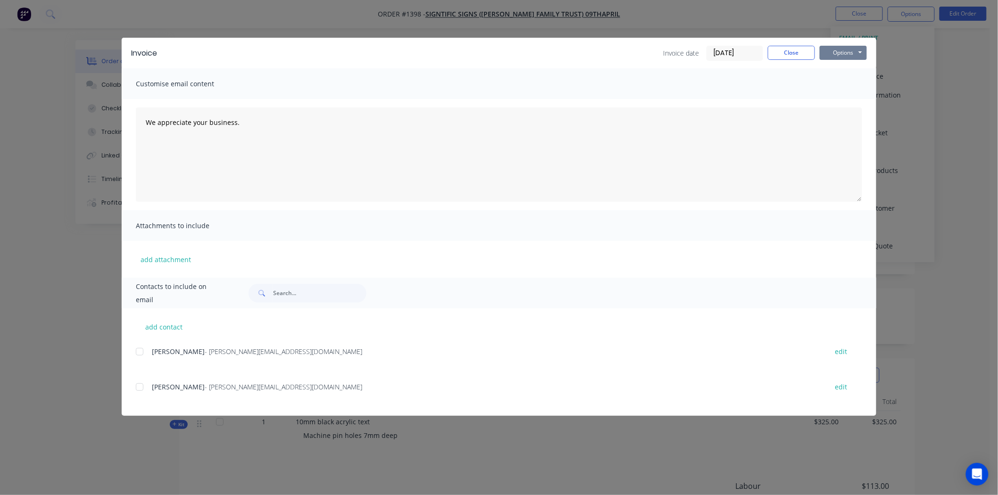
click at [846, 52] on button "Options" at bounding box center [843, 53] width 47 height 14
click at [834, 85] on button "Print" at bounding box center [850, 85] width 60 height 16
click at [792, 54] on button "Close" at bounding box center [791, 53] width 47 height 14
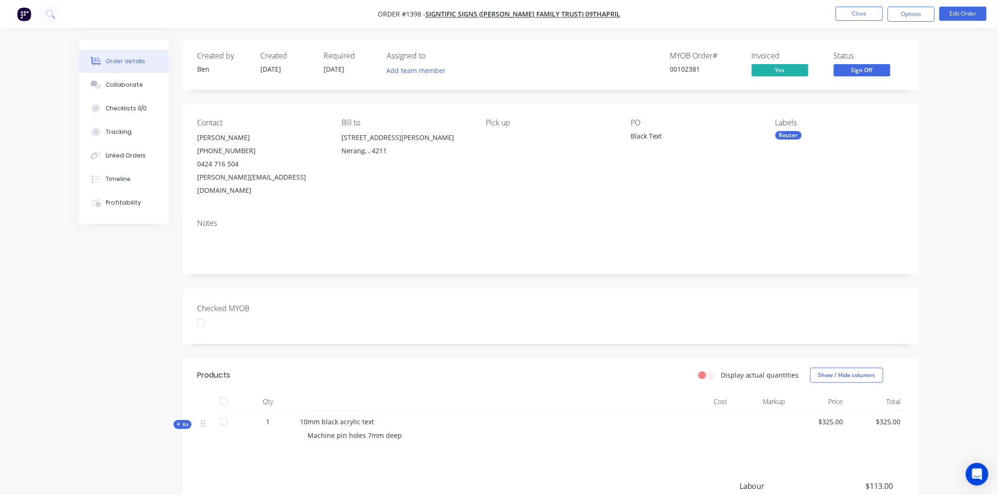
click at [794, 135] on div "Router" at bounding box center [788, 135] width 26 height 8
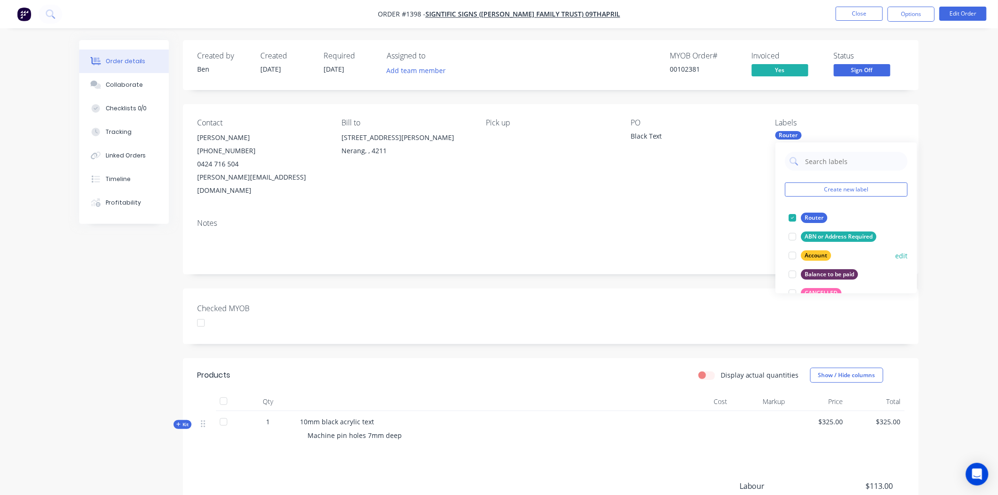
click at [792, 256] on div at bounding box center [792, 255] width 19 height 19
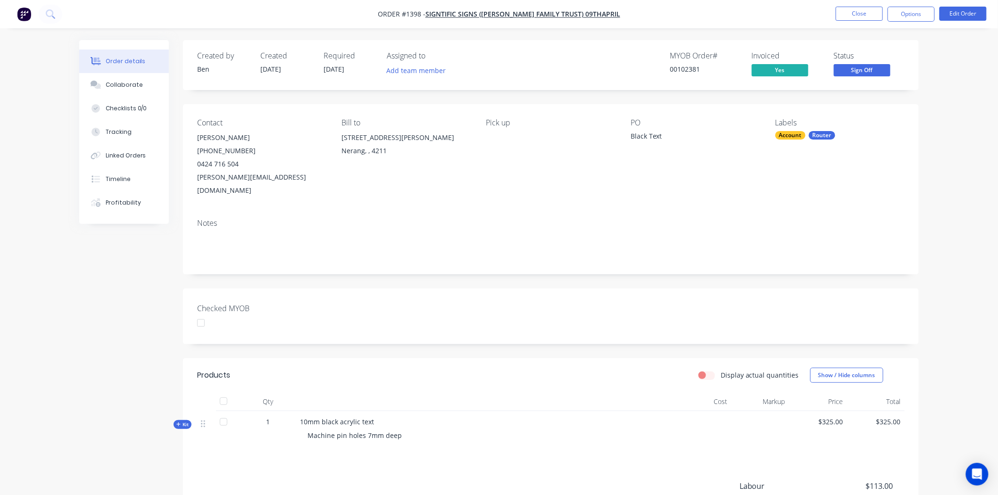
click at [708, 265] on div "Created by [PERSON_NAME] Created [DATE] Required [DATE] Assigned to Add team me…" at bounding box center [551, 322] width 736 height 564
click at [864, 69] on span "Sign Off" at bounding box center [862, 70] width 57 height 12
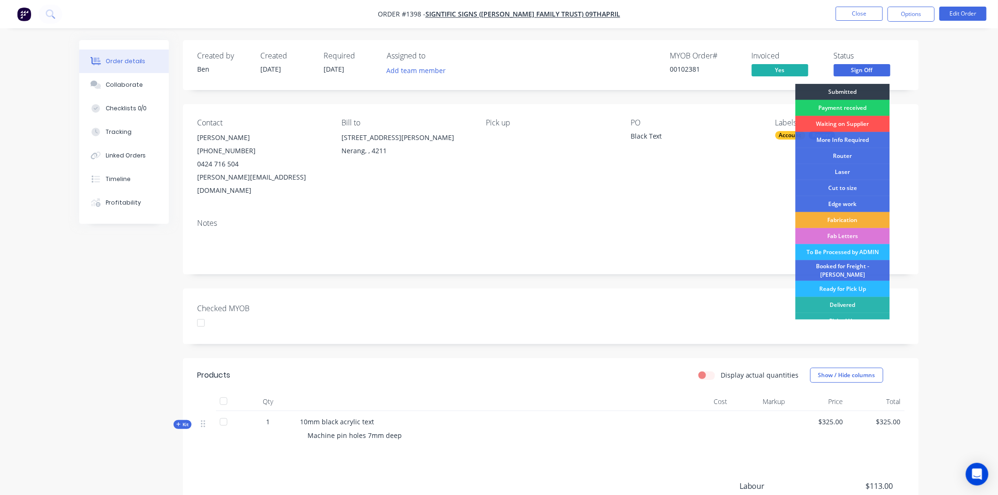
click at [690, 219] on div "Notes" at bounding box center [550, 223] width 707 height 9
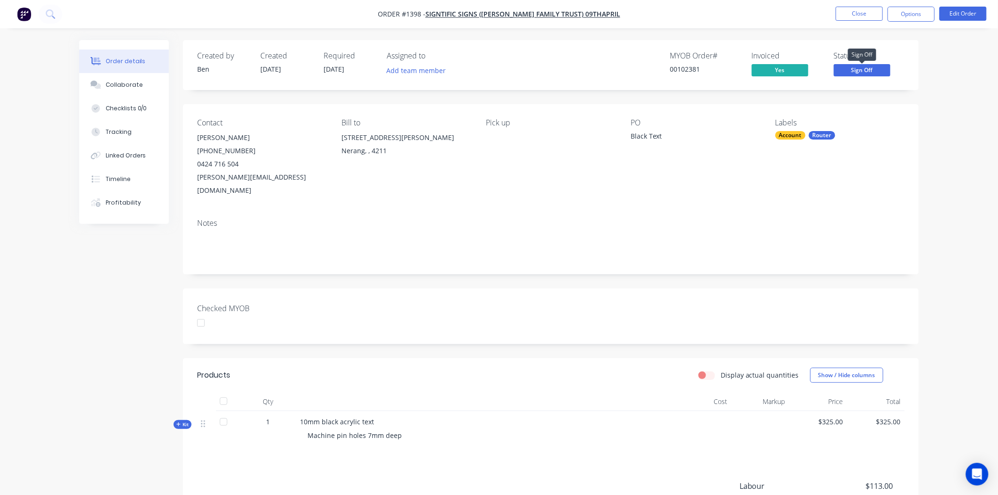
click at [870, 71] on span "Sign Off" at bounding box center [862, 70] width 57 height 12
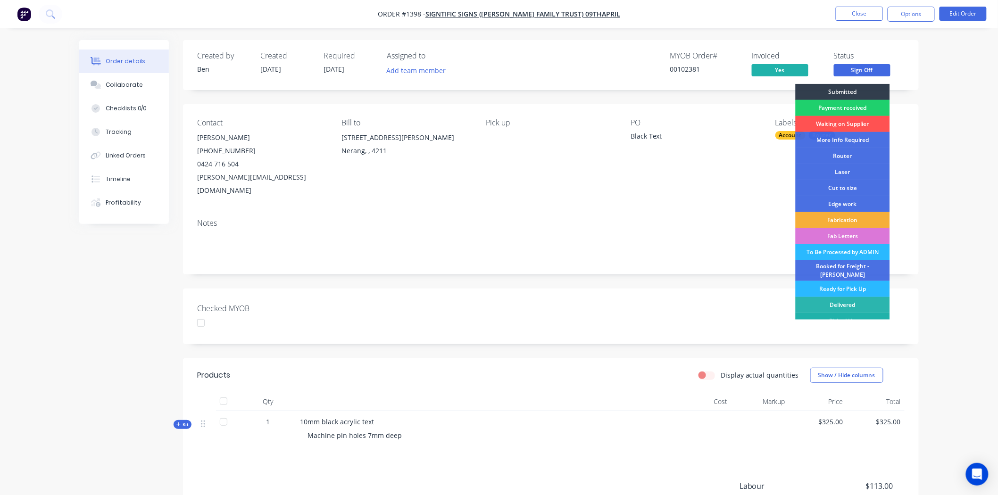
click at [844, 314] on div "Picked Up" at bounding box center [843, 321] width 94 height 16
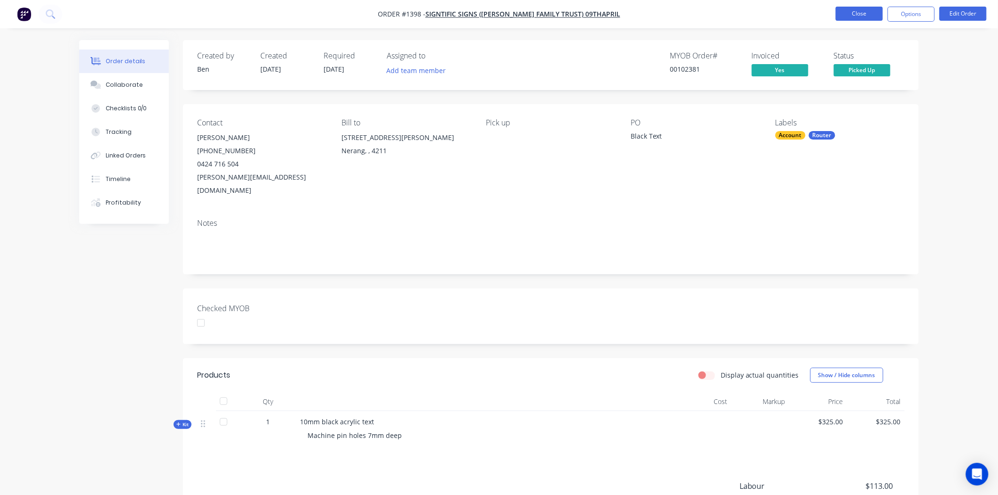
click at [871, 11] on button "Close" at bounding box center [859, 14] width 47 height 14
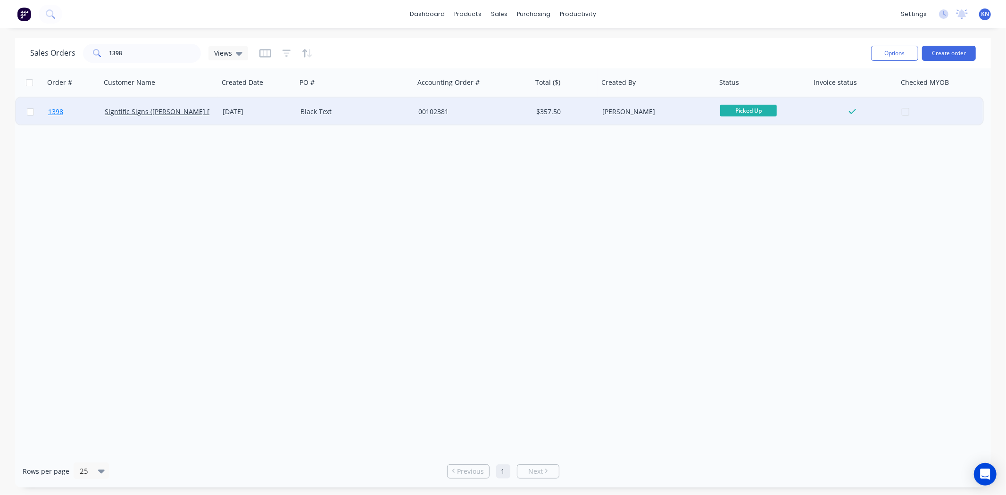
click at [49, 111] on span "1398" at bounding box center [55, 111] width 15 height 9
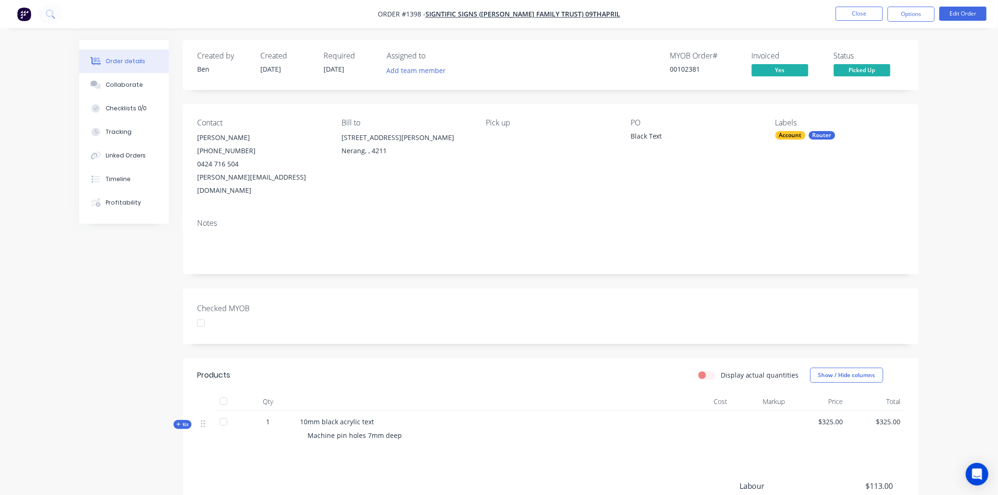
click at [198, 314] on div at bounding box center [200, 323] width 19 height 19
click at [865, 9] on button "Close" at bounding box center [859, 14] width 47 height 14
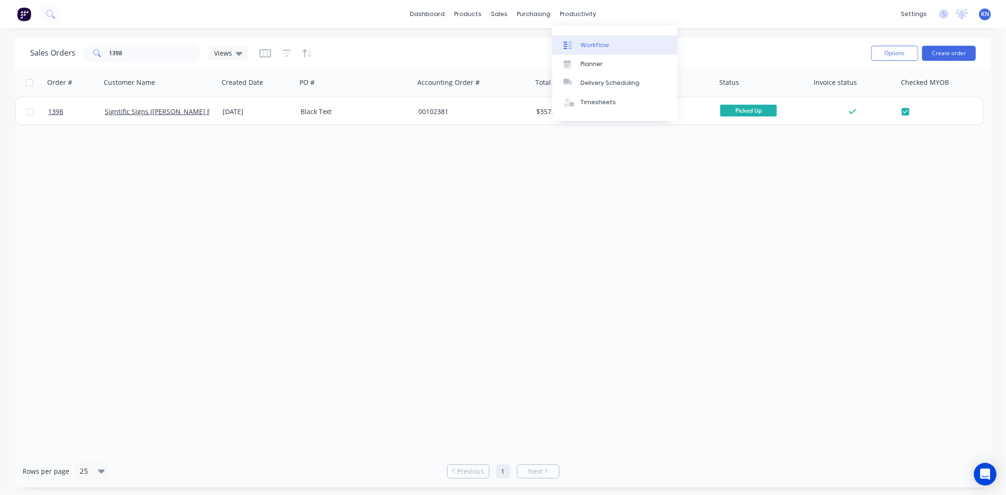
click at [597, 41] on div "Workflow" at bounding box center [594, 45] width 28 height 8
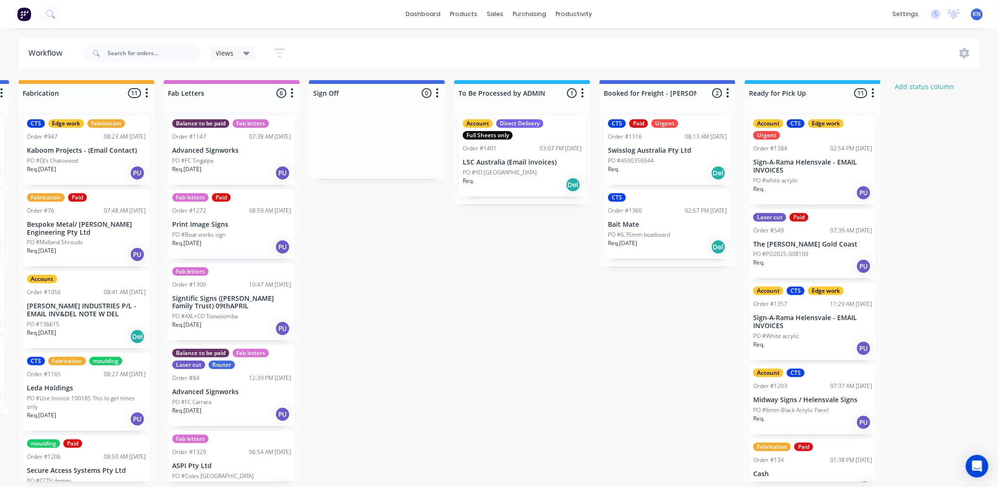
scroll to position [0, 1258]
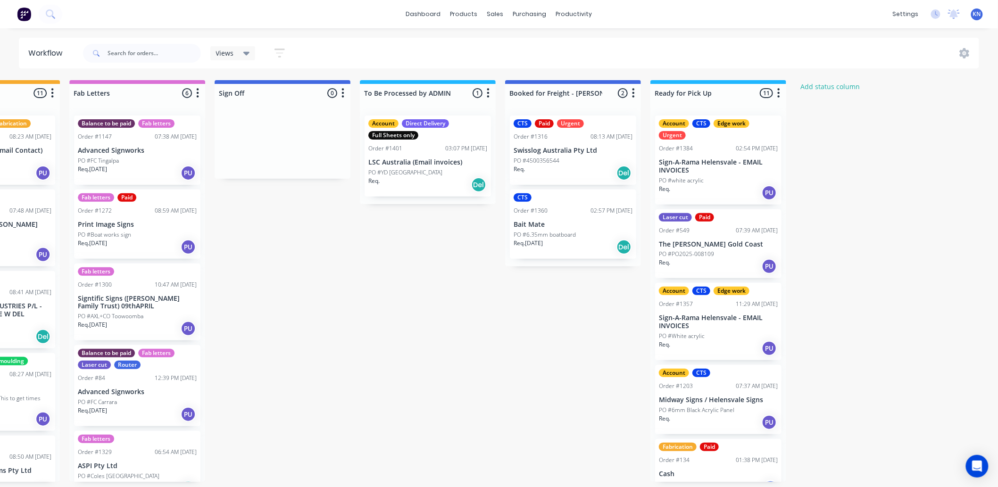
click at [402, 166] on div "Account Direct Delivery Full Sheets only Order #1401 03:07 PM [DATE] LSC [GEOGR…" at bounding box center [428, 156] width 126 height 81
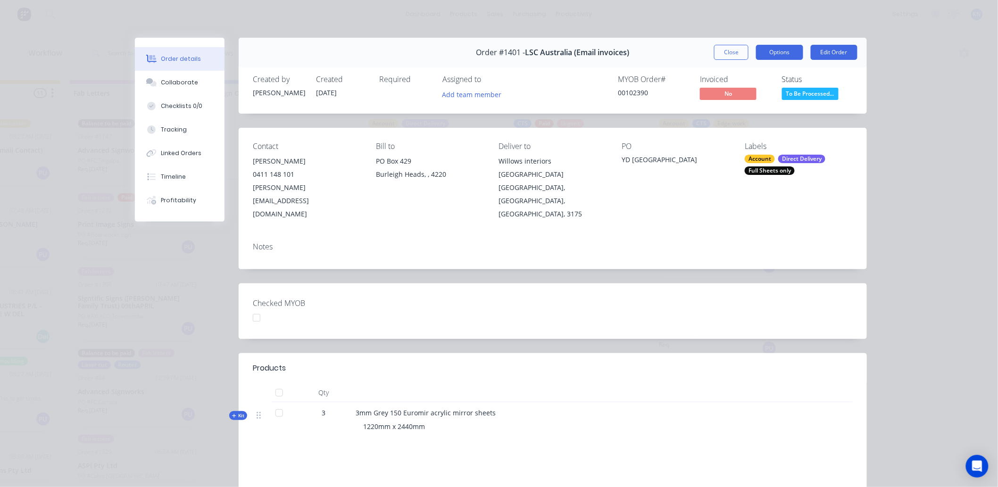
click at [785, 48] on button "Options" at bounding box center [779, 52] width 47 height 15
click at [865, 393] on div "Order details Collaborate Checklists 0/0 Tracking Linked Orders Timeline Profit…" at bounding box center [499, 324] width 755 height 572
click at [723, 50] on button "Close" at bounding box center [731, 52] width 34 height 15
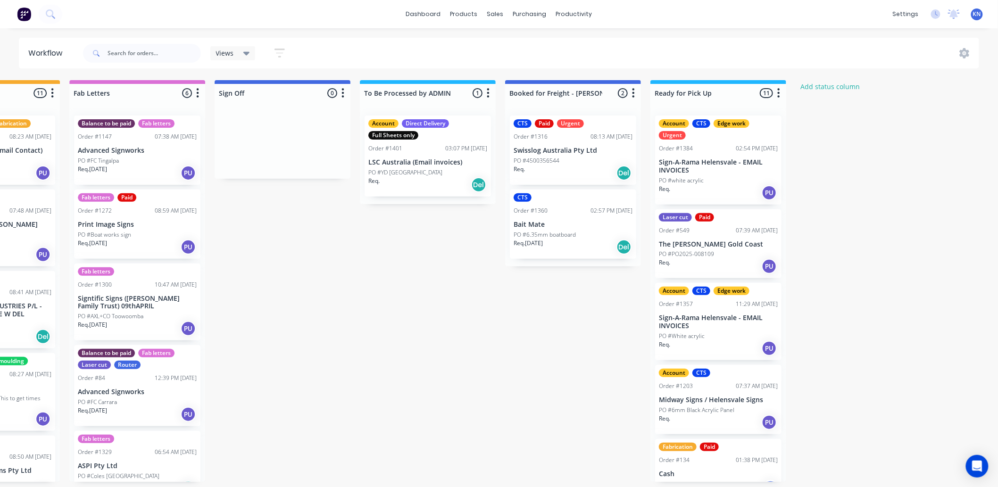
click at [395, 167] on div "Account Direct Delivery Full Sheets only Order #1401 03:07 PM [DATE] LSC [GEOGR…" at bounding box center [428, 156] width 126 height 81
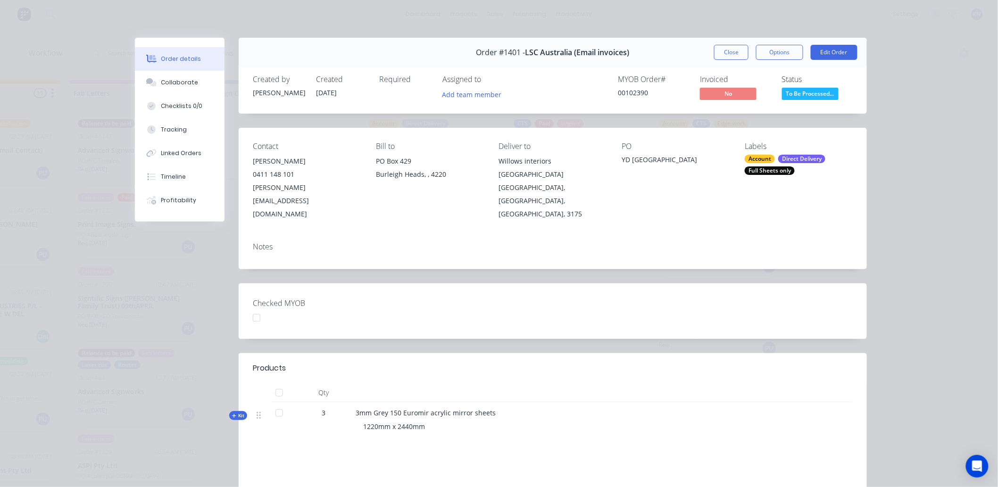
click at [256, 308] on div at bounding box center [256, 317] width 19 height 19
click at [511, 55] on span "Order #1401 -" at bounding box center [500, 52] width 49 height 9
click at [503, 52] on span "Order #1401 -" at bounding box center [500, 52] width 49 height 9
click at [579, 58] on div "Order #1401 - LSC Australia (Email invoices)" at bounding box center [552, 53] width 153 height 28
click at [573, 52] on span "LSC Australia (Email invoices)" at bounding box center [577, 52] width 104 height 9
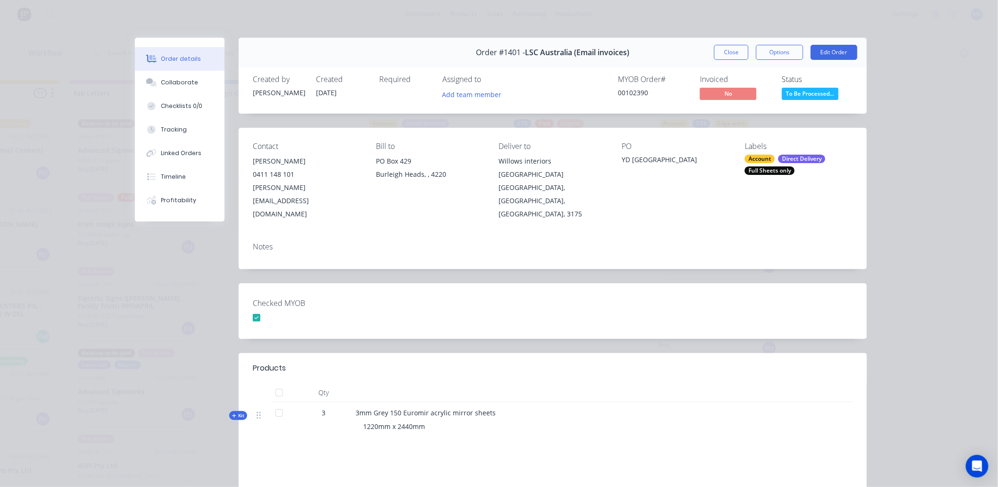
click at [540, 53] on span "LSC Australia (Email invoices)" at bounding box center [577, 52] width 104 height 9
click at [729, 53] on button "Close" at bounding box center [731, 52] width 34 height 15
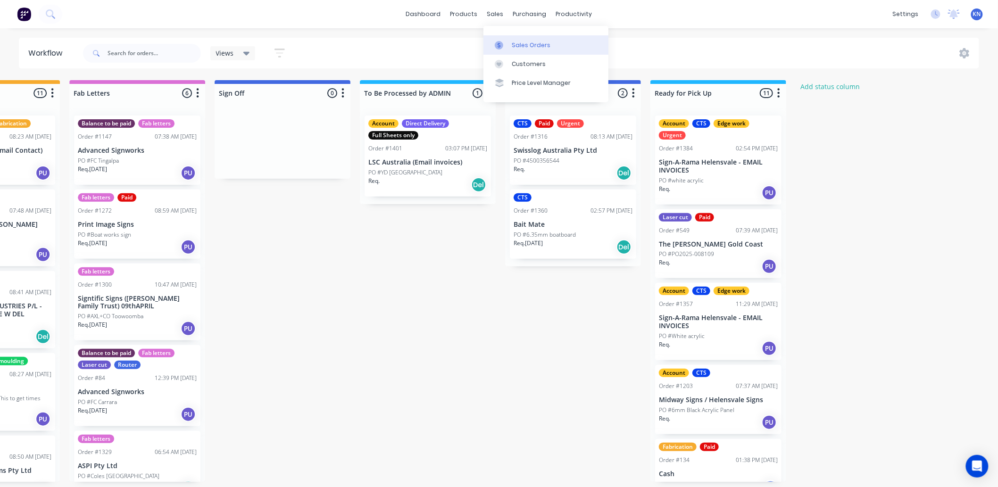
click at [522, 43] on div "Sales Orders" at bounding box center [531, 45] width 39 height 8
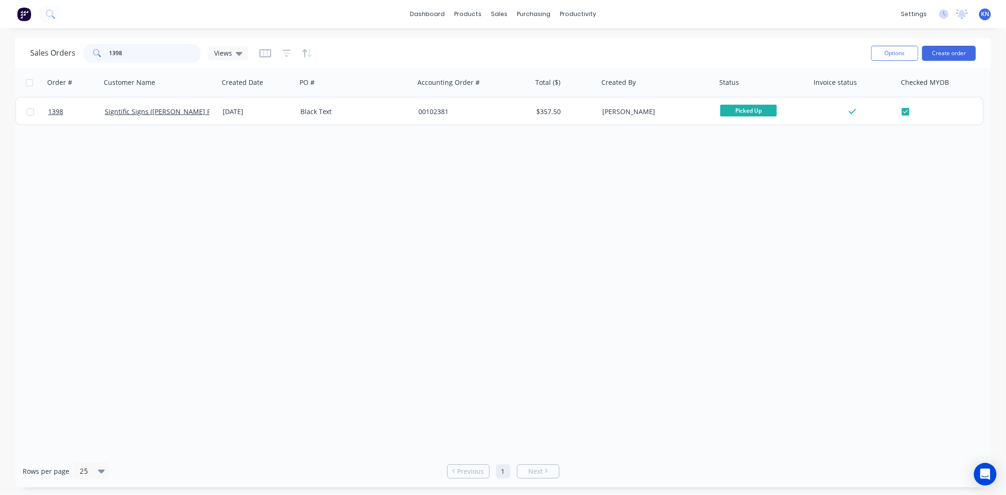
drag, startPoint x: 134, startPoint y: 53, endPoint x: 79, endPoint y: 48, distance: 55.5
click at [79, 48] on div "Sales Orders 1398 Views" at bounding box center [139, 53] width 218 height 19
type input "1401"
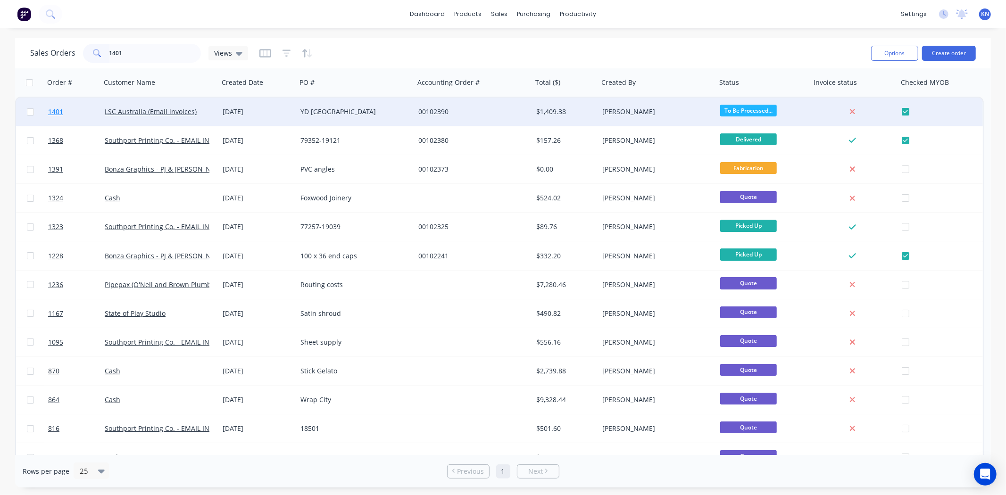
click at [55, 112] on span "1401" at bounding box center [55, 111] width 15 height 9
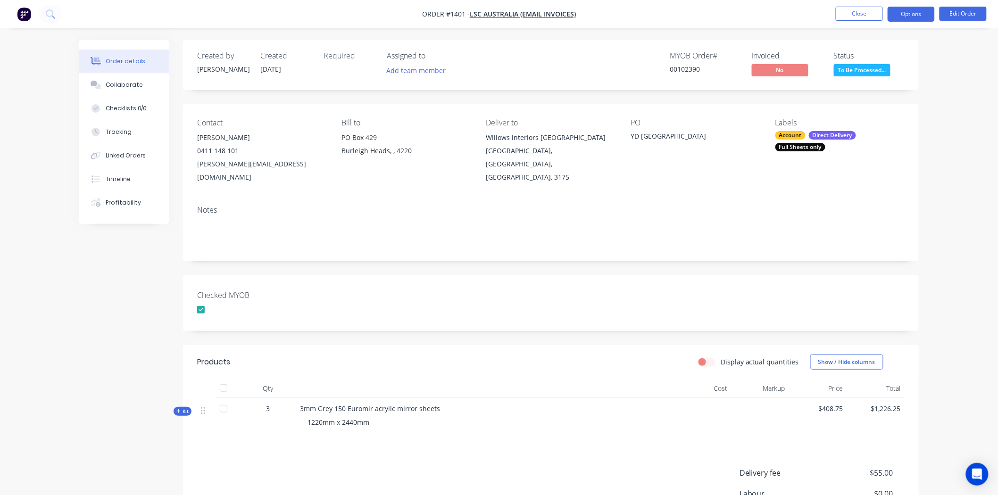
click at [912, 14] on button "Options" at bounding box center [910, 14] width 47 height 15
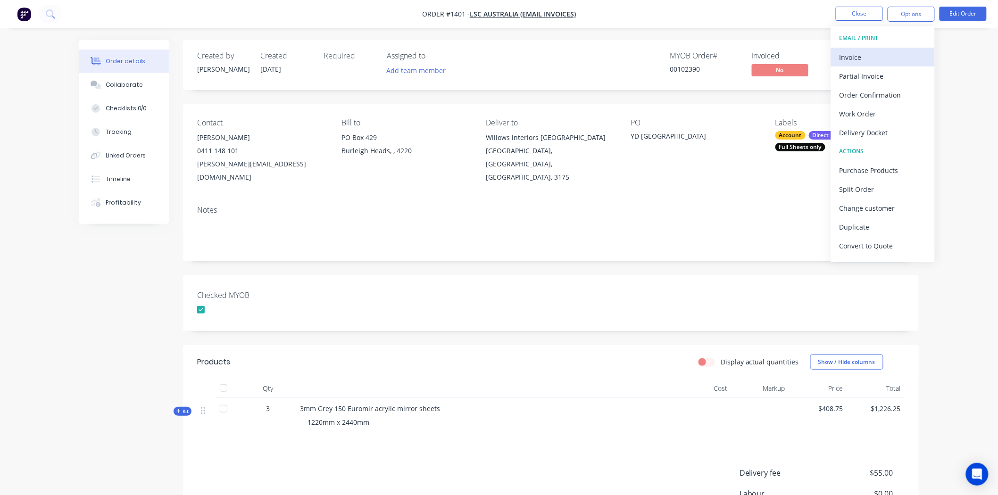
click at [859, 52] on div "Invoice" at bounding box center [882, 57] width 87 height 14
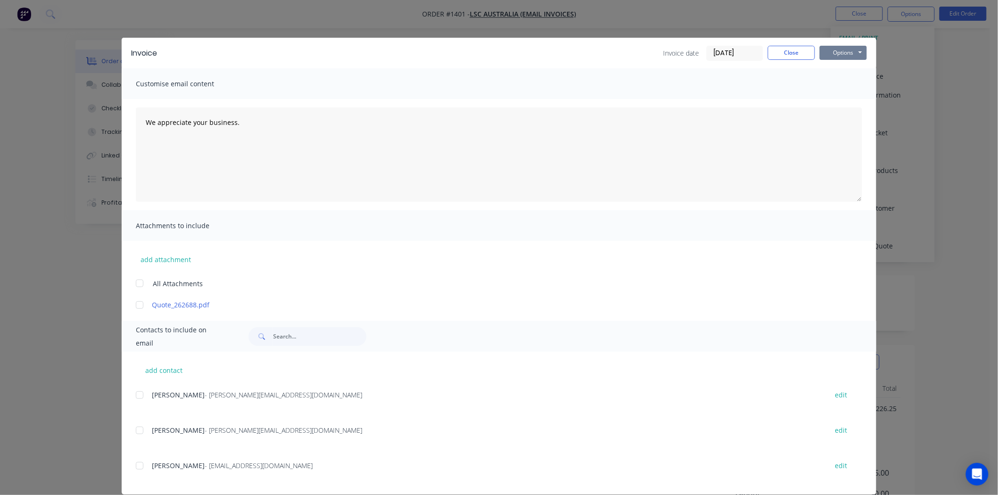
click at [833, 51] on button "Options" at bounding box center [843, 53] width 47 height 14
click at [840, 85] on button "Print" at bounding box center [850, 85] width 60 height 16
click at [785, 55] on button "Close" at bounding box center [791, 53] width 47 height 14
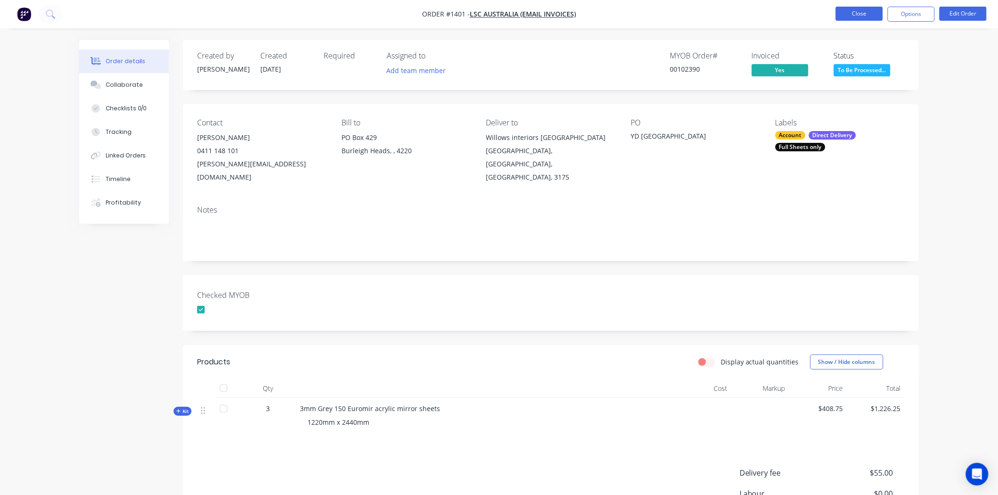
click at [871, 12] on button "Close" at bounding box center [859, 14] width 47 height 14
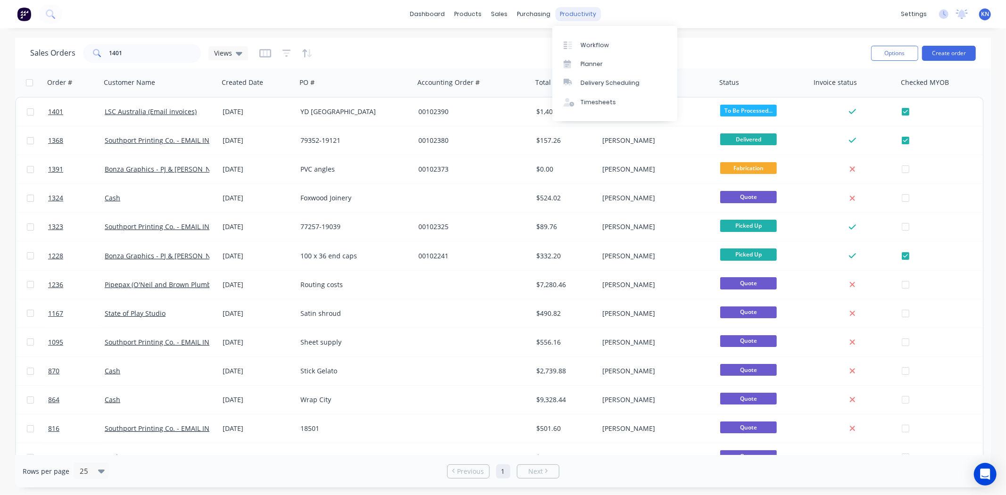
click at [572, 16] on div "productivity" at bounding box center [578, 14] width 46 height 14
click at [574, 41] on div at bounding box center [571, 45] width 14 height 8
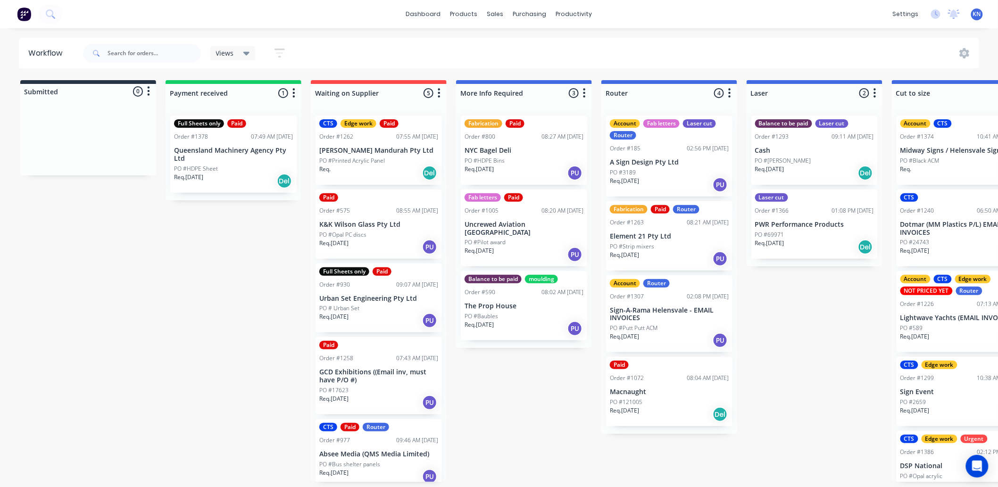
click at [227, 156] on p "Queensland Machinery Agency Pty Ltd" at bounding box center [233, 155] width 119 height 16
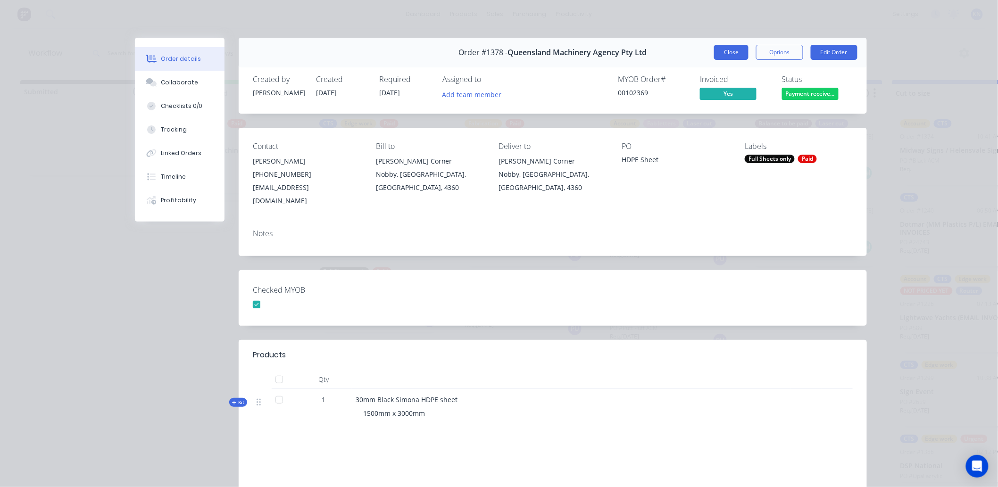
click at [720, 52] on button "Close" at bounding box center [731, 52] width 34 height 15
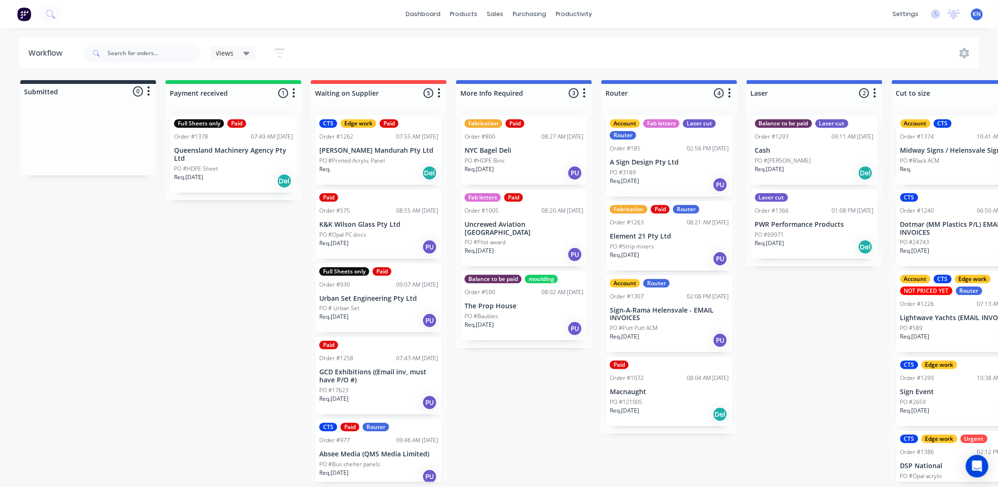
click at [253, 159] on p "Queensland Machinery Agency Pty Ltd" at bounding box center [233, 155] width 119 height 16
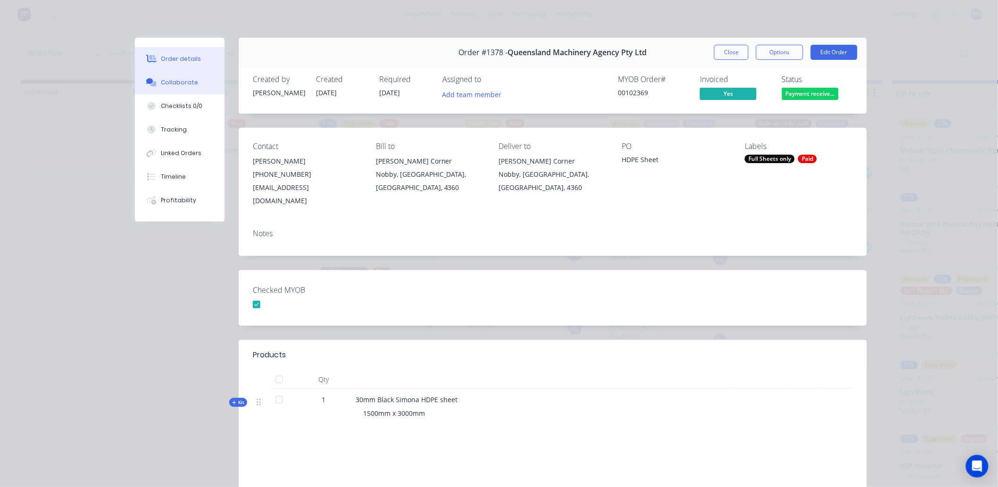
click at [180, 73] on button "Collaborate" at bounding box center [180, 83] width 90 height 24
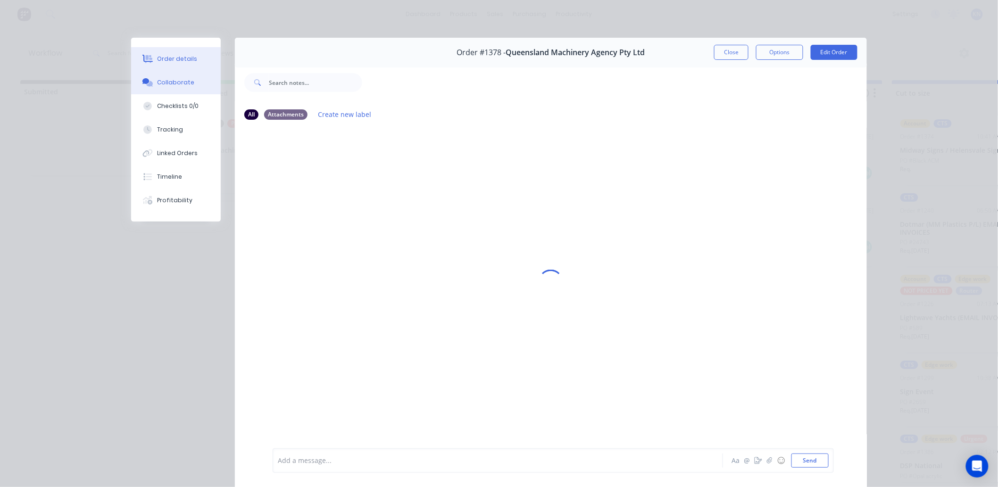
click at [180, 56] on div "Order details" at bounding box center [178, 59] width 40 height 8
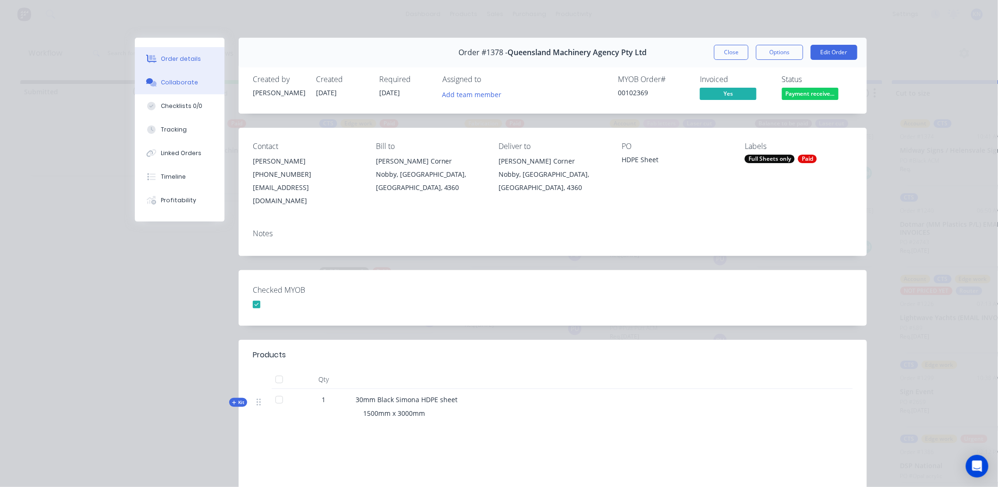
click at [168, 86] on div "Collaborate" at bounding box center [179, 82] width 37 height 8
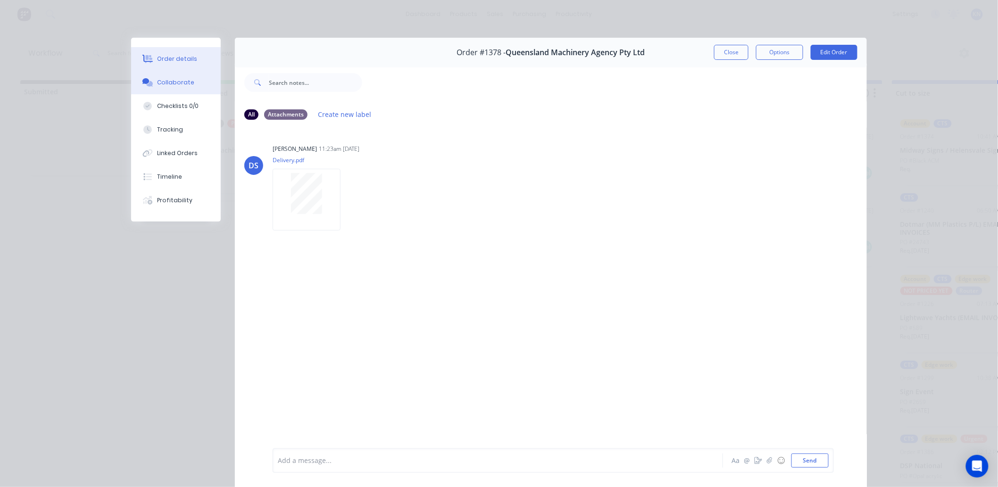
click at [181, 60] on div "Order details" at bounding box center [178, 59] width 40 height 8
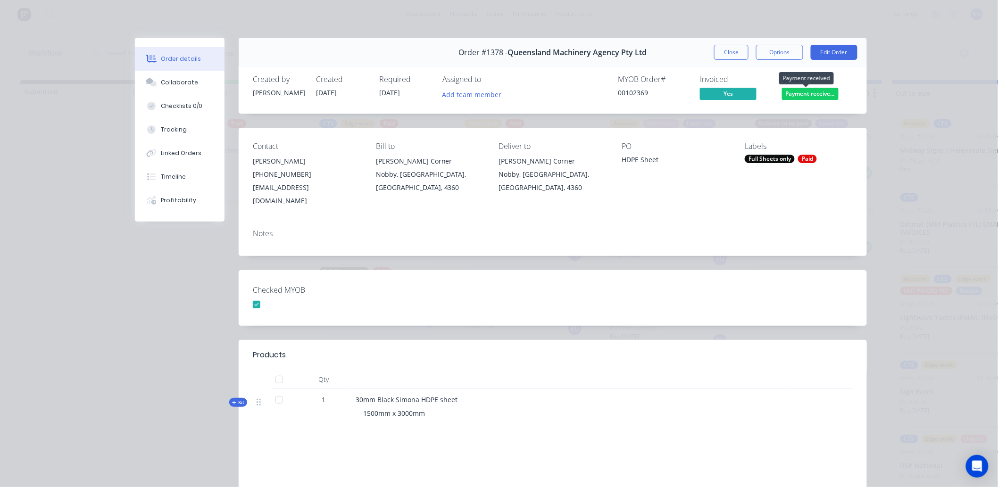
click at [823, 96] on span "Payment receive..." at bounding box center [810, 94] width 57 height 12
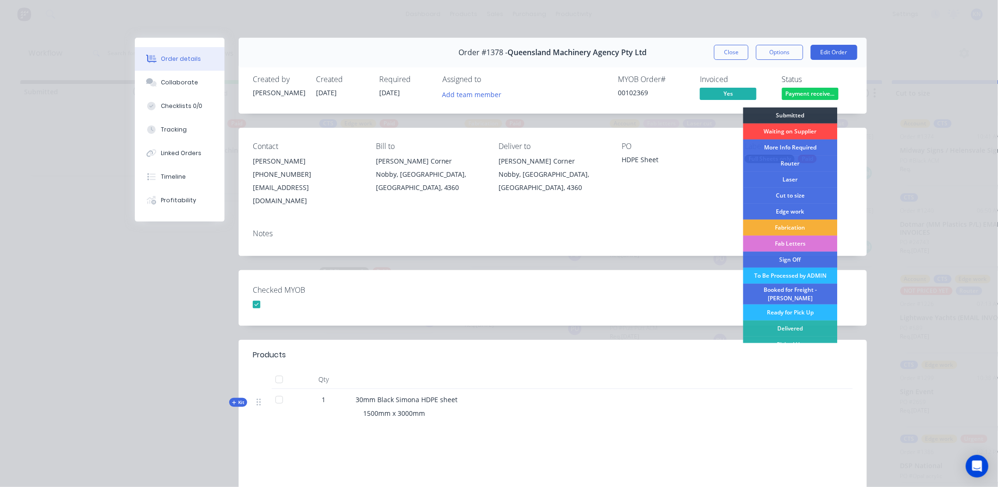
click at [794, 131] on div "Waiting on Supplier" at bounding box center [790, 132] width 94 height 16
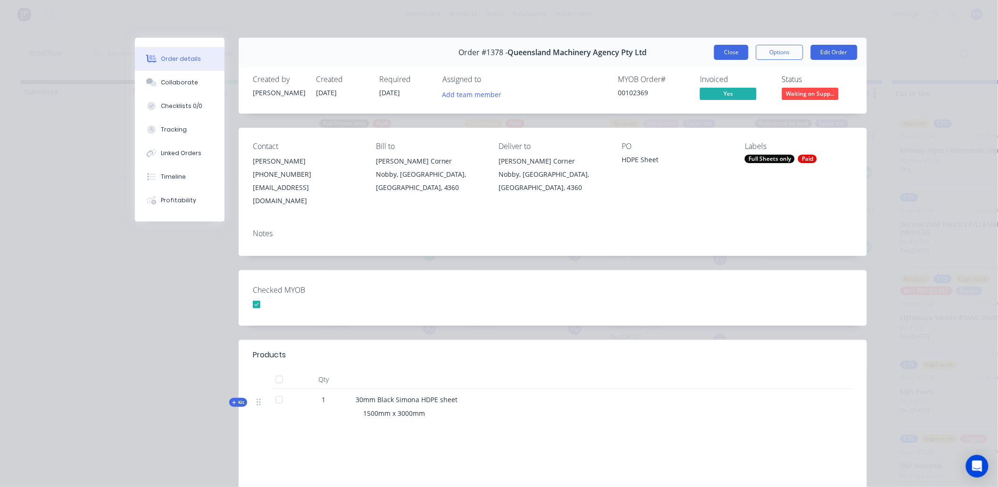
click at [730, 52] on button "Close" at bounding box center [731, 52] width 34 height 15
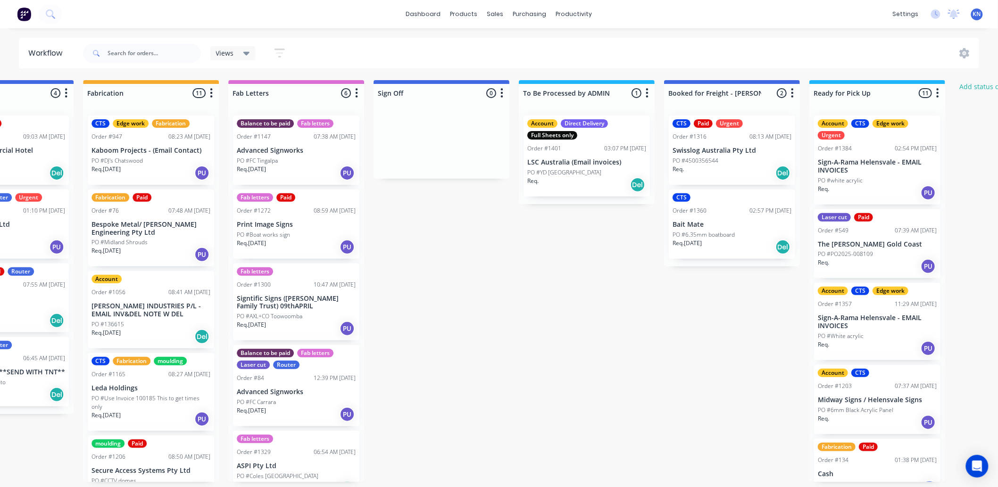
scroll to position [0, 1146]
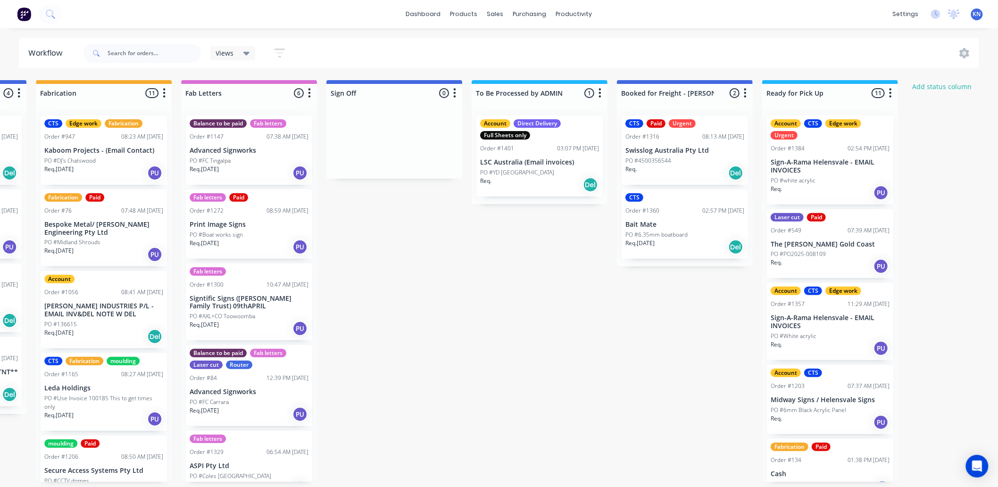
click at [553, 160] on p "LSC Australia (Email invoices)" at bounding box center [539, 162] width 119 height 8
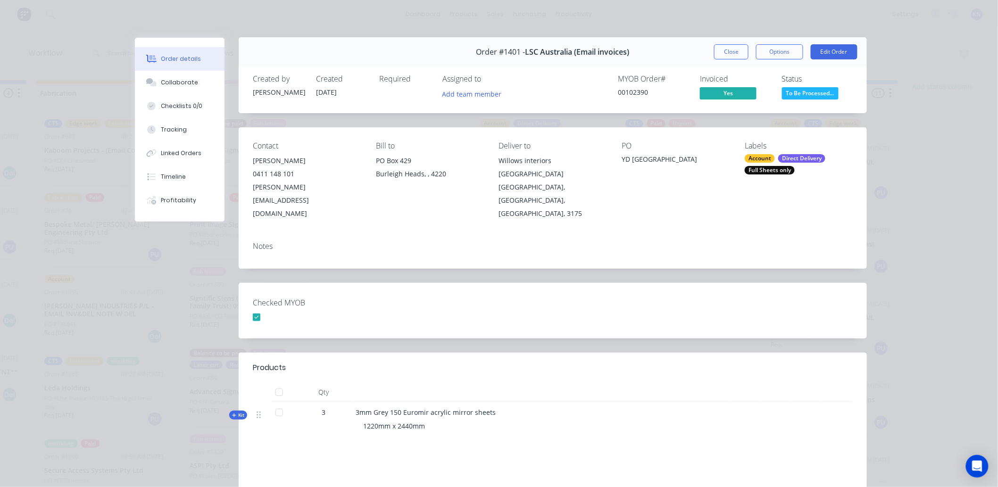
scroll to position [0, 0]
click at [732, 52] on button "Close" at bounding box center [731, 52] width 34 height 15
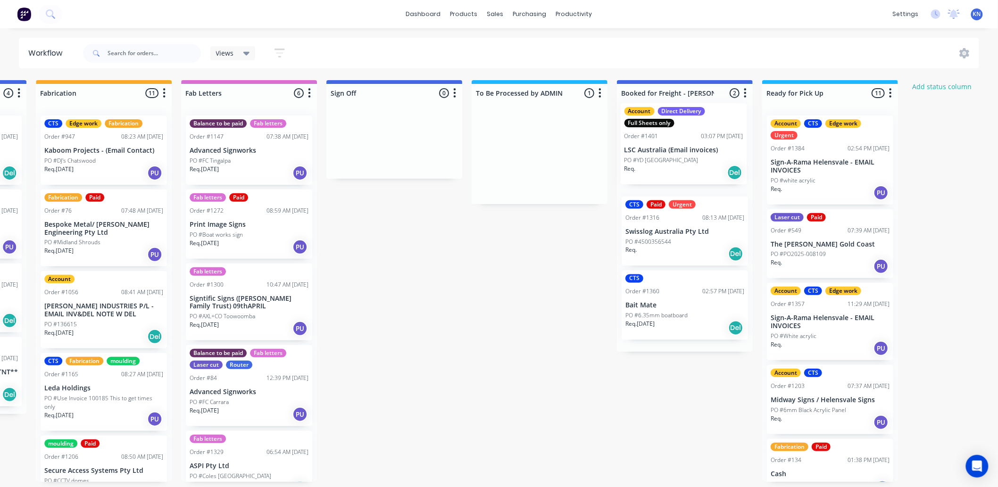
drag, startPoint x: 530, startPoint y: 166, endPoint x: 688, endPoint y: 147, distance: 159.0
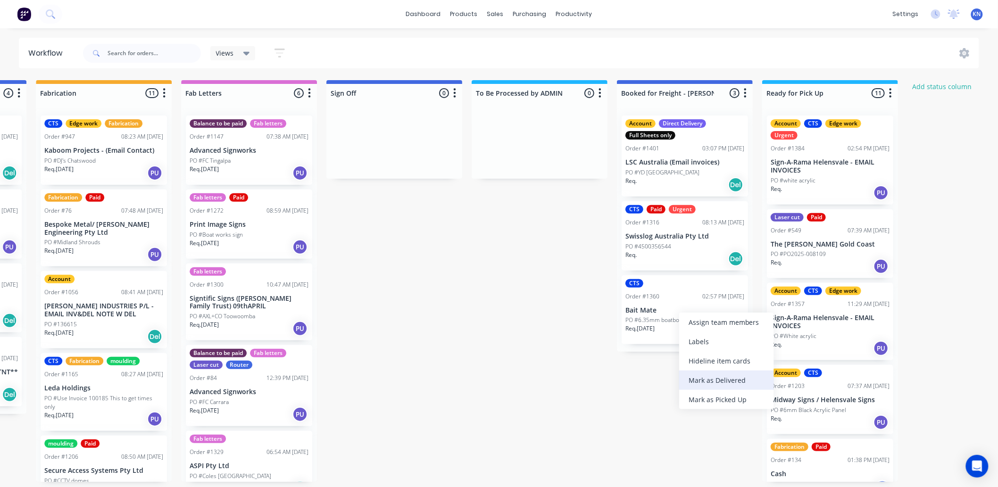
click at [730, 379] on div "Mark as Delivered" at bounding box center [726, 380] width 95 height 19
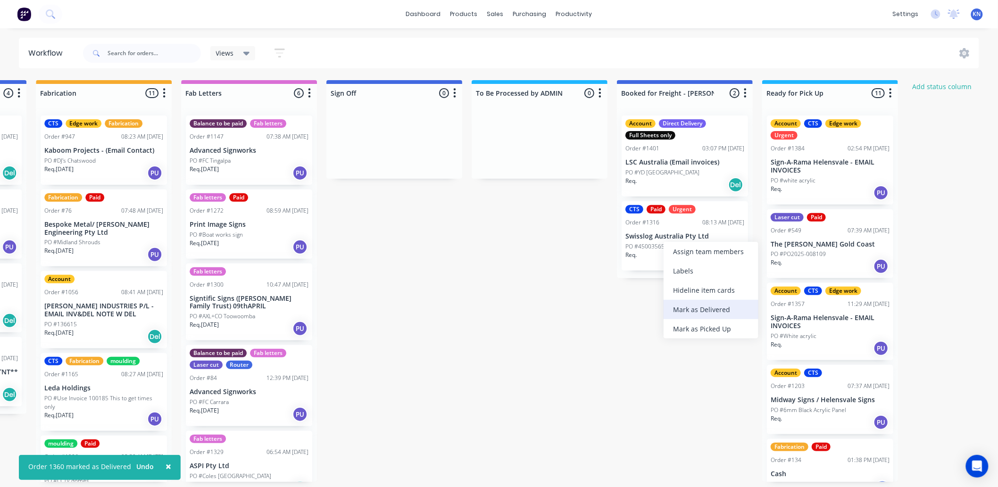
click at [682, 307] on div "Mark as Delivered" at bounding box center [710, 309] width 95 height 19
